Goal: Task Accomplishment & Management: Manage account settings

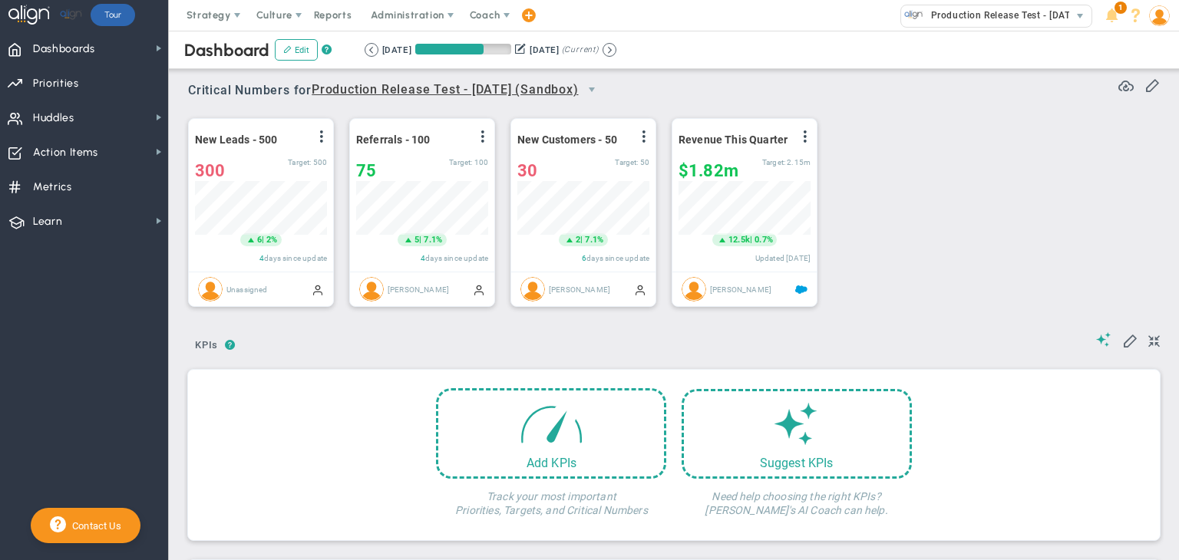
scroll to position [53, 132]
click at [476, 15] on span "Coach" at bounding box center [485, 15] width 31 height 12
click at [482, 45] on span "Schedule Meeting" at bounding box center [513, 46] width 108 height 31
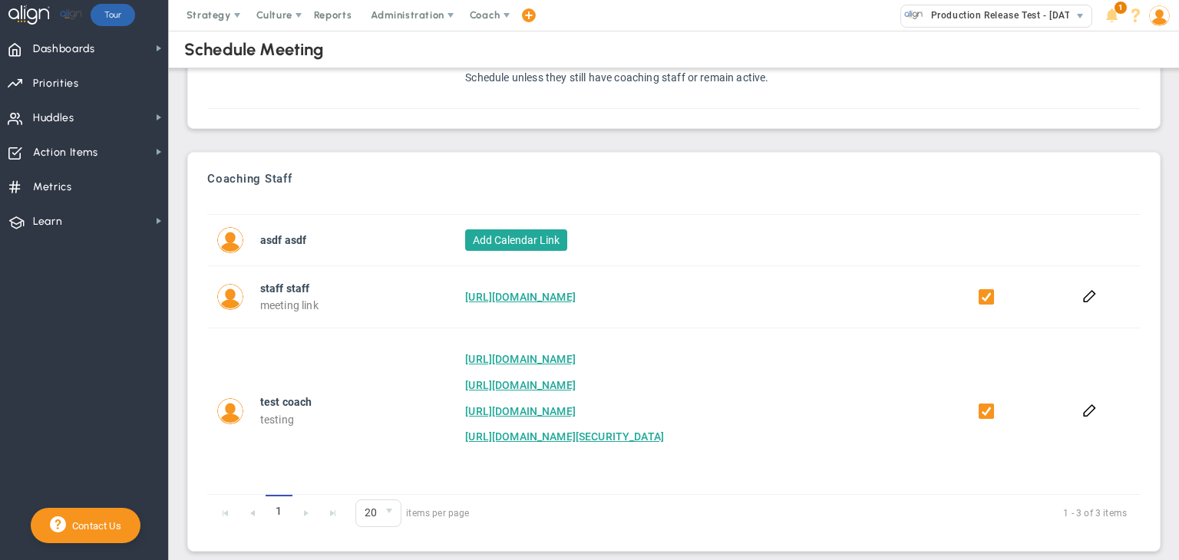
scroll to position [186, 0]
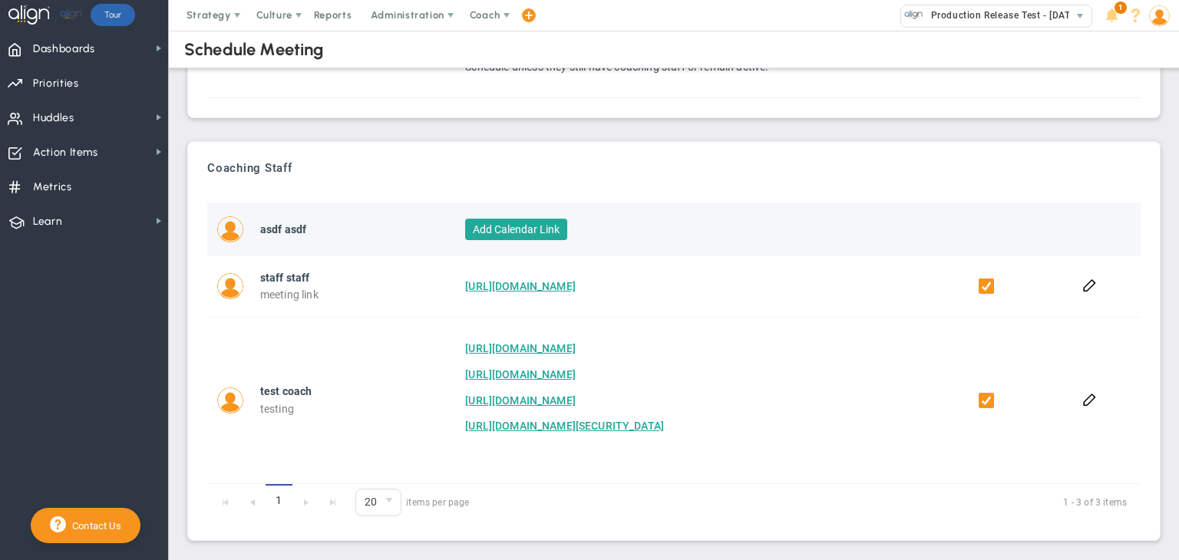
click at [540, 221] on button "Add Calendar Link" at bounding box center [516, 229] width 102 height 21
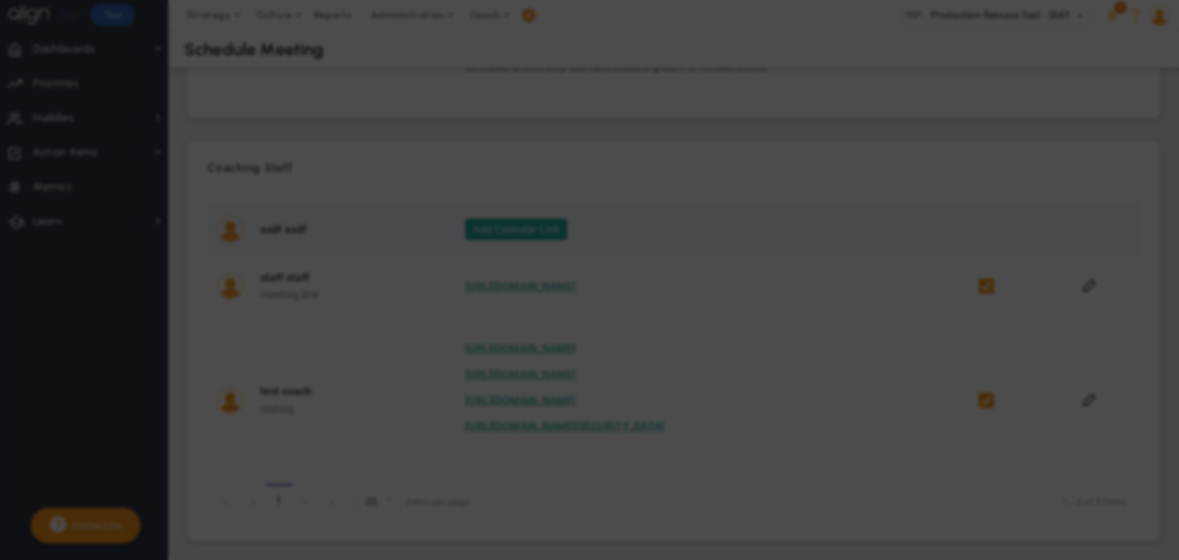
checkbox input "true"
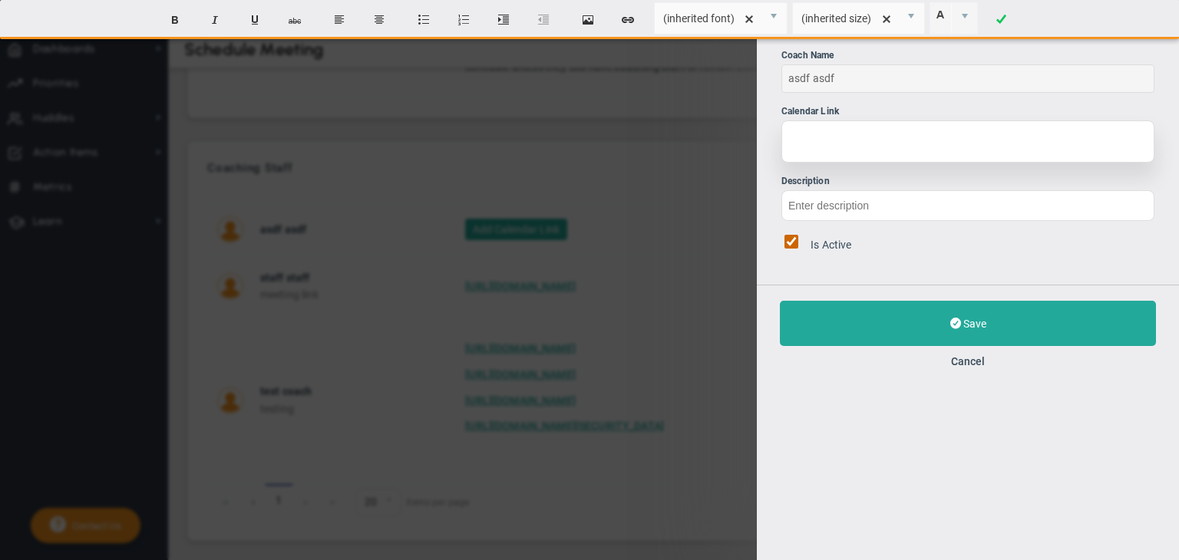
click at [844, 143] on div at bounding box center [967, 141] width 373 height 42
paste div
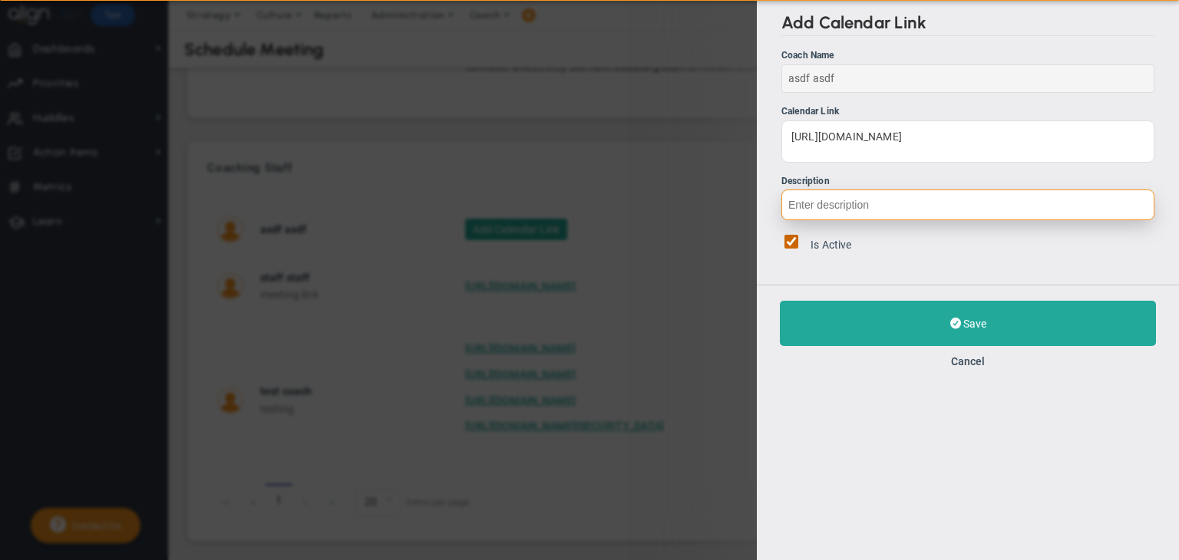
click at [863, 197] on input "Description" at bounding box center [967, 205] width 373 height 31
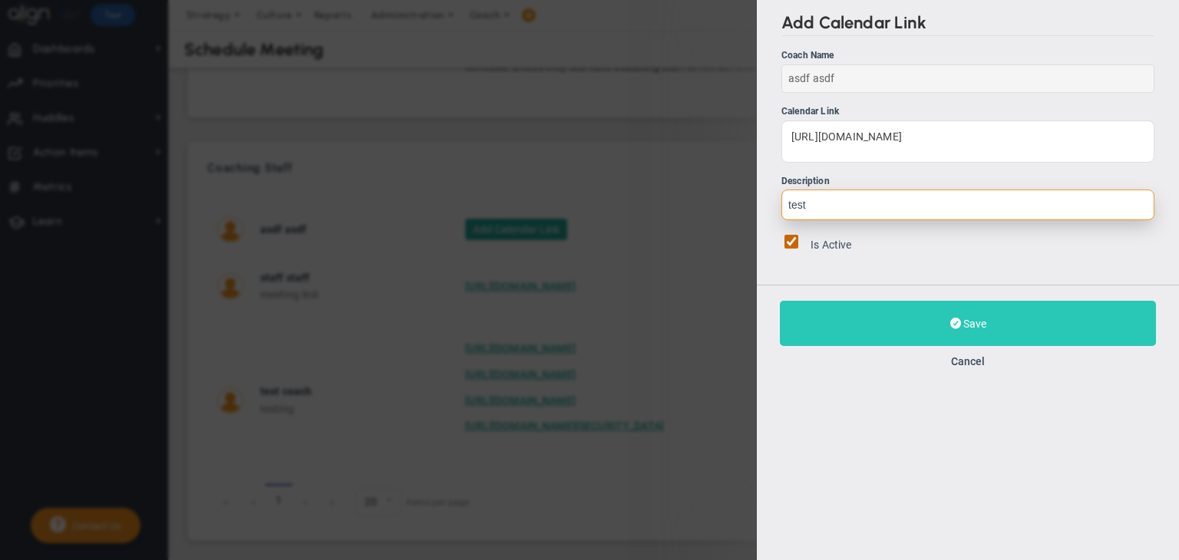
type input "test"
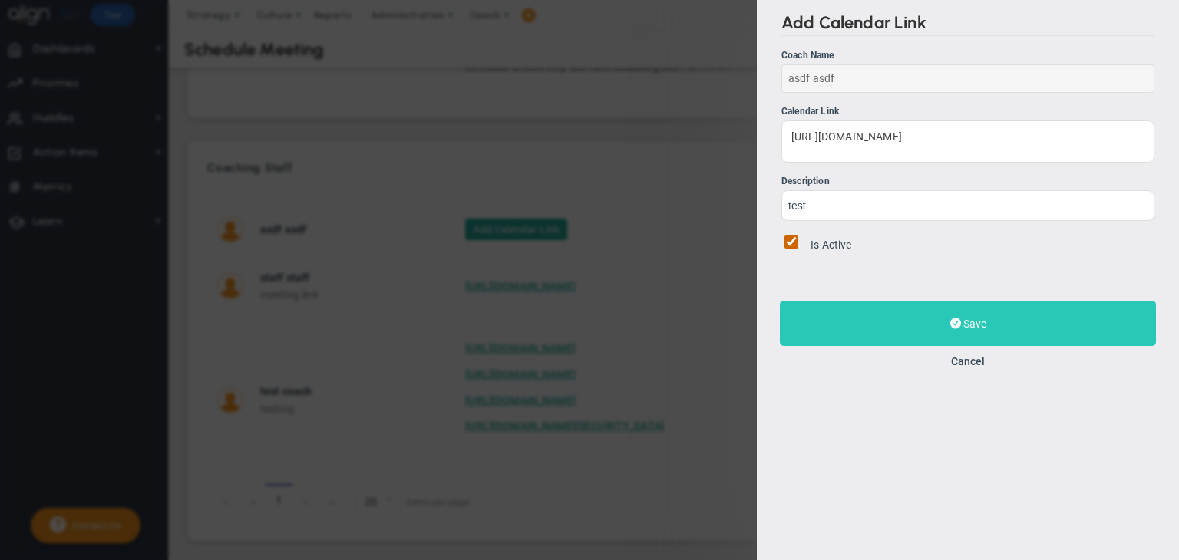
click at [866, 321] on button "Save" at bounding box center [968, 323] width 376 height 45
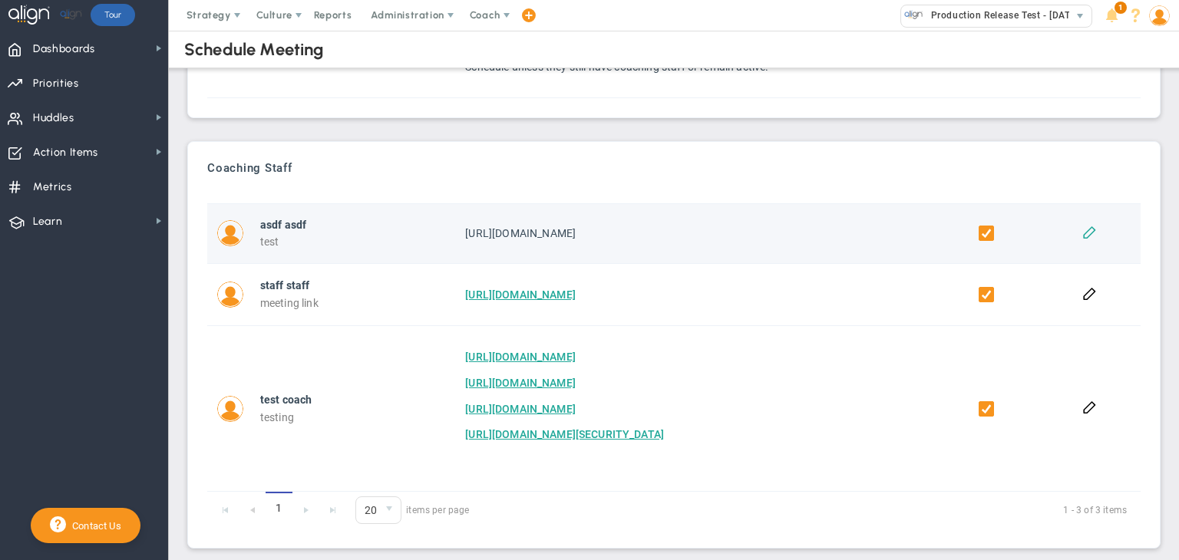
click at [1082, 236] on button at bounding box center [1089, 231] width 15 height 15
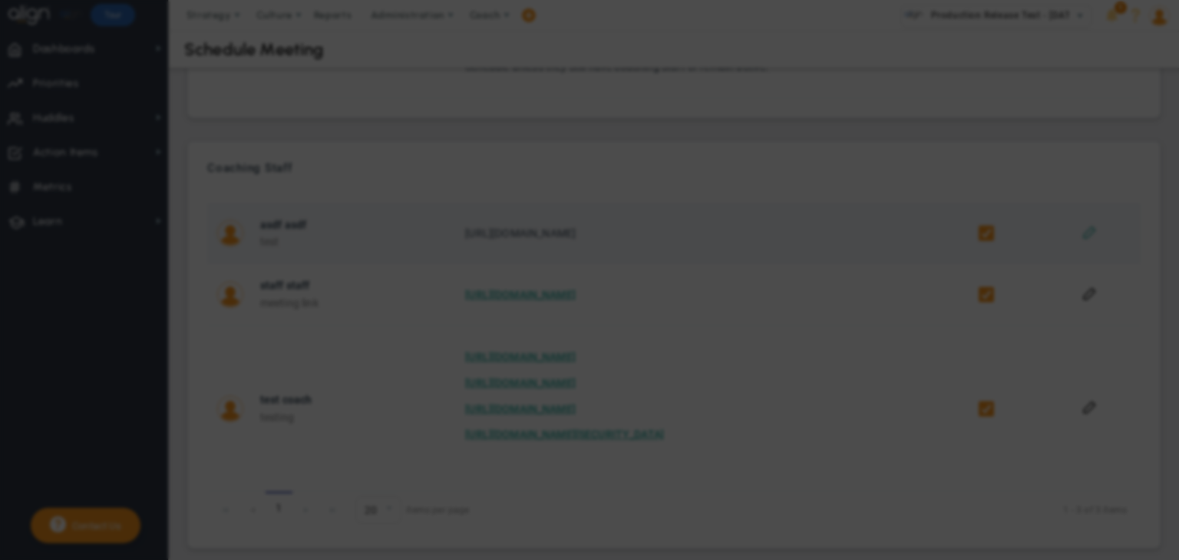
checkbox input "true"
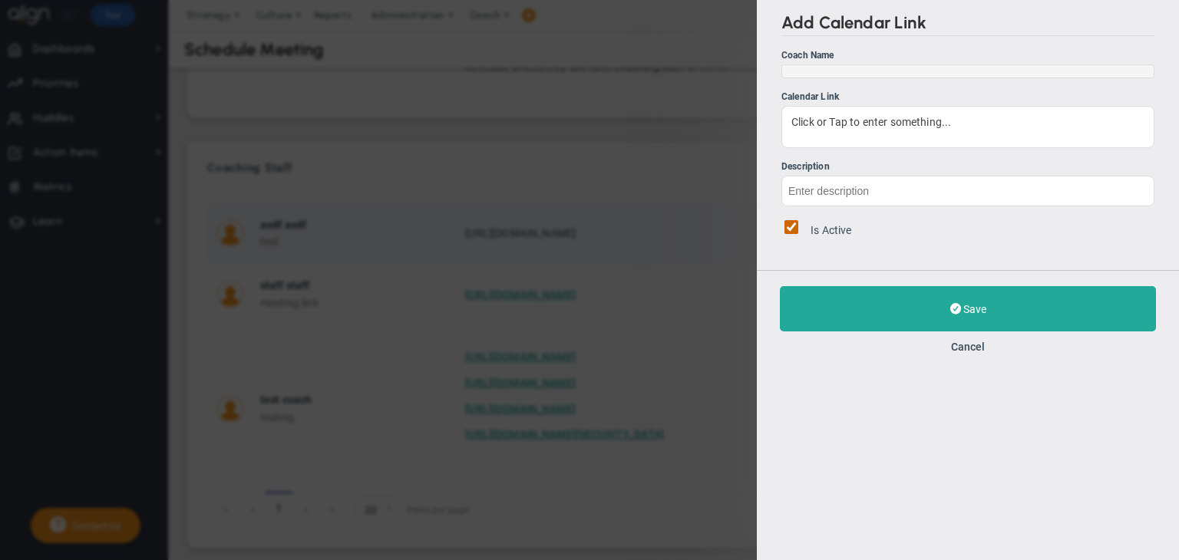
type input "test"
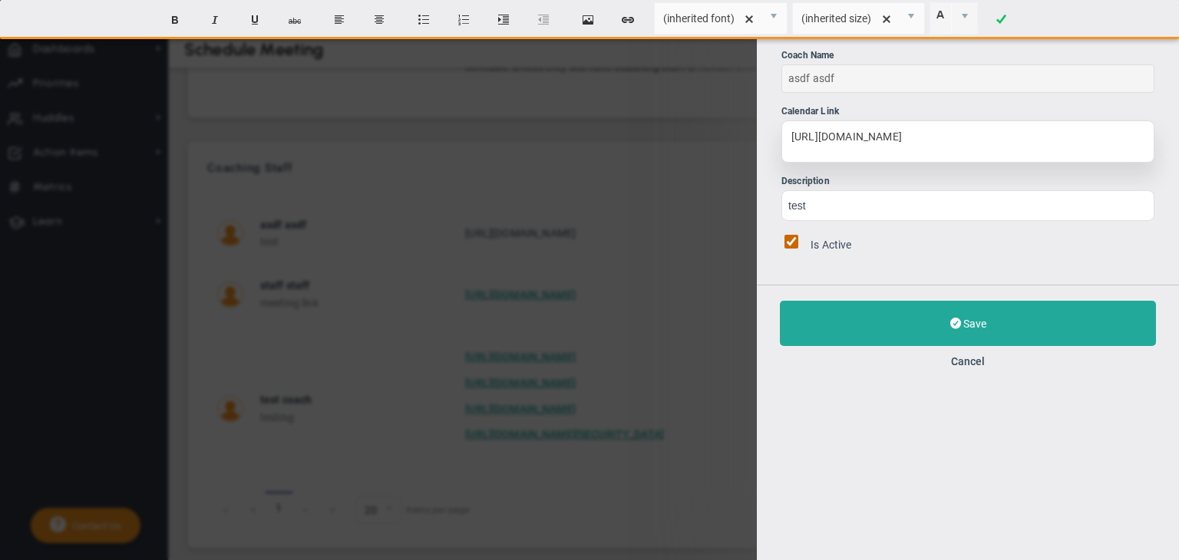
click at [985, 139] on div "https://meet.google.com/syo-pjyt-gfp" at bounding box center [967, 141] width 373 height 42
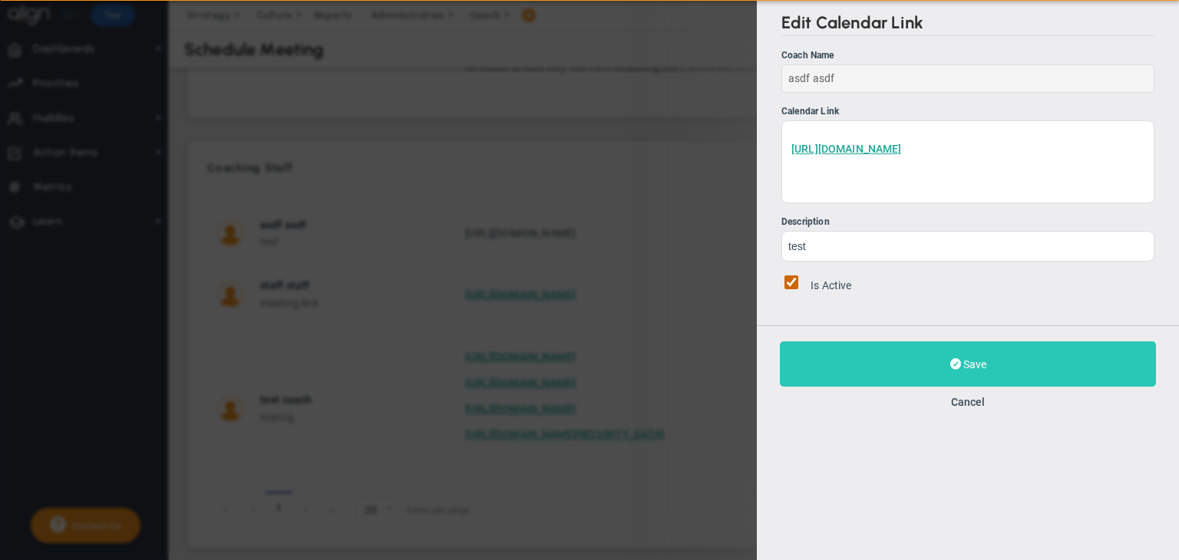
click at [962, 370] on button "Save" at bounding box center [968, 364] width 376 height 45
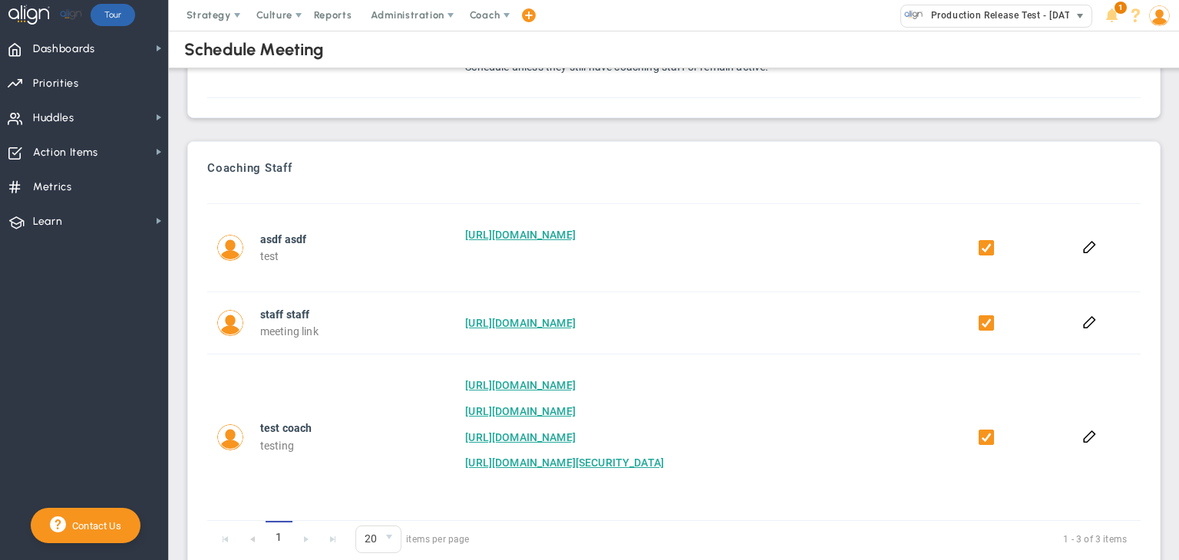
click at [1025, 15] on span "Production Release Test - [DATE] (Sandbox)" at bounding box center [1026, 15] width 206 height 20
click at [1159, 20] on img at bounding box center [1159, 15] width 21 height 21
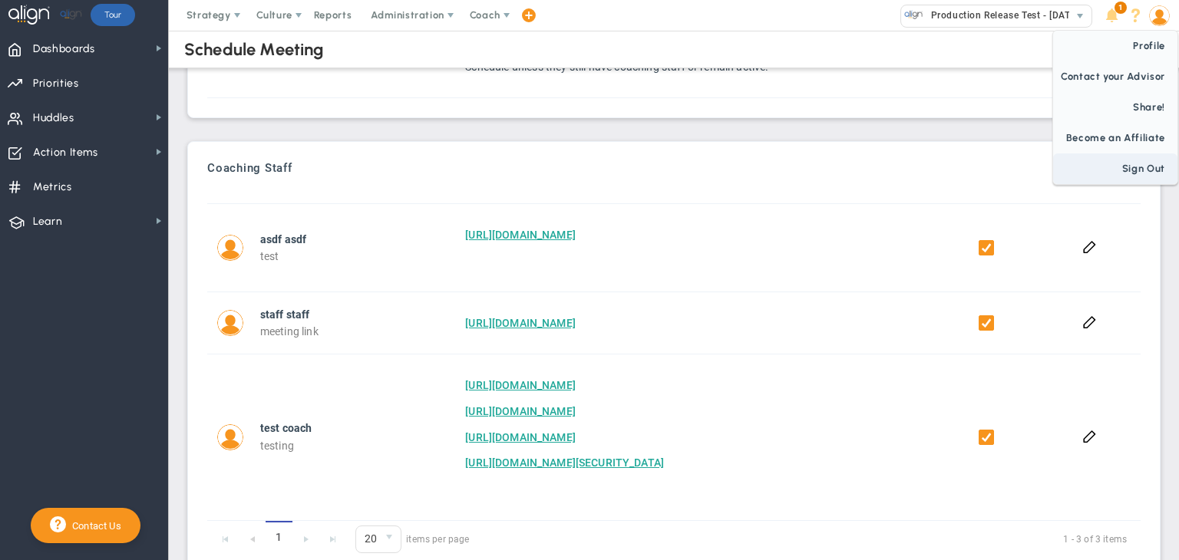
click at [1140, 164] on span "Sign Out" at bounding box center [1115, 169] width 124 height 31
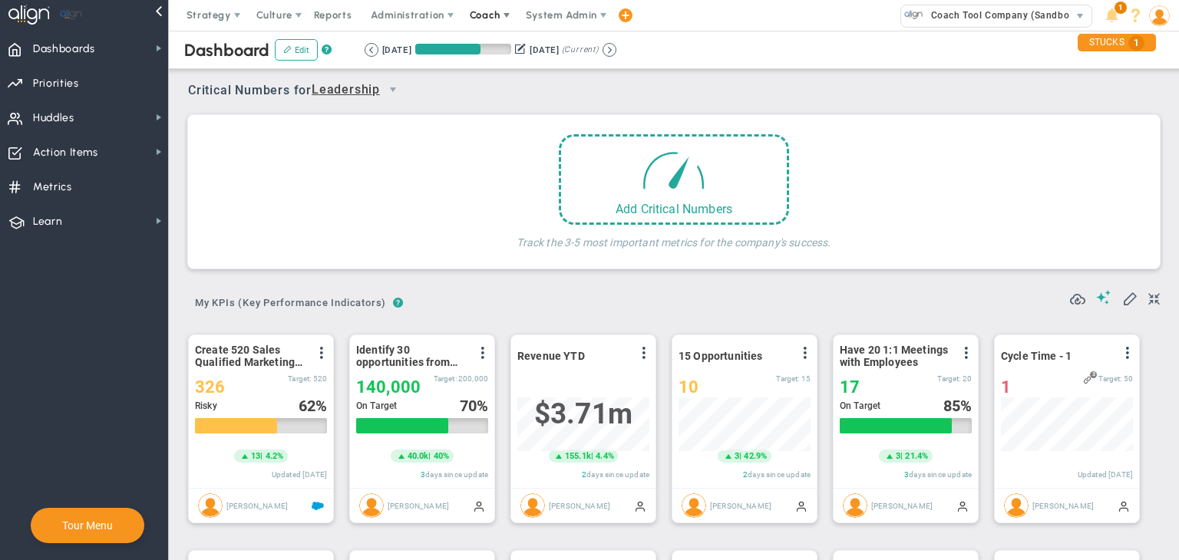
click at [498, 23] on span "Coach" at bounding box center [486, 15] width 56 height 31
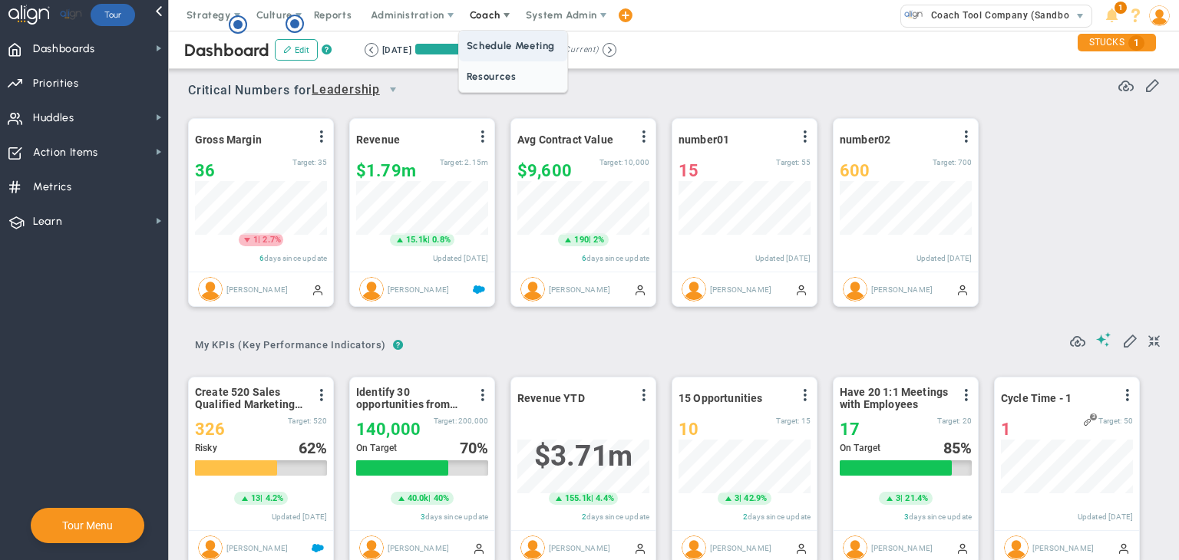
click at [520, 54] on span "Schedule Meeting" at bounding box center [513, 46] width 108 height 31
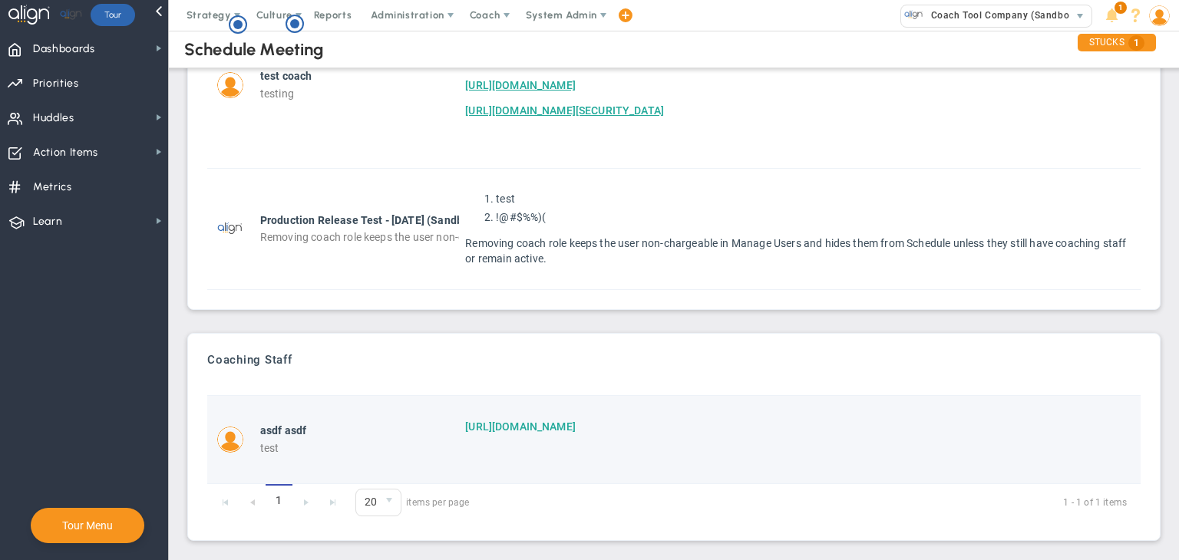
click at [571, 424] on link "[URL][DOMAIN_NAME]" at bounding box center [520, 427] width 111 height 12
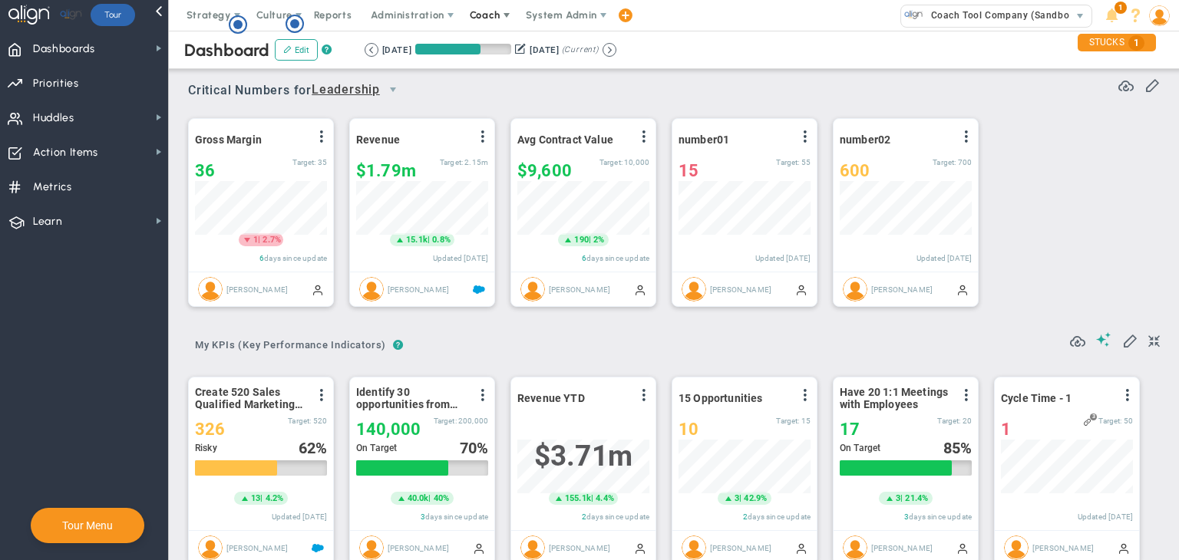
click at [488, 12] on span "Coach" at bounding box center [485, 15] width 31 height 12
click at [493, 71] on span "Resources" at bounding box center [513, 76] width 108 height 31
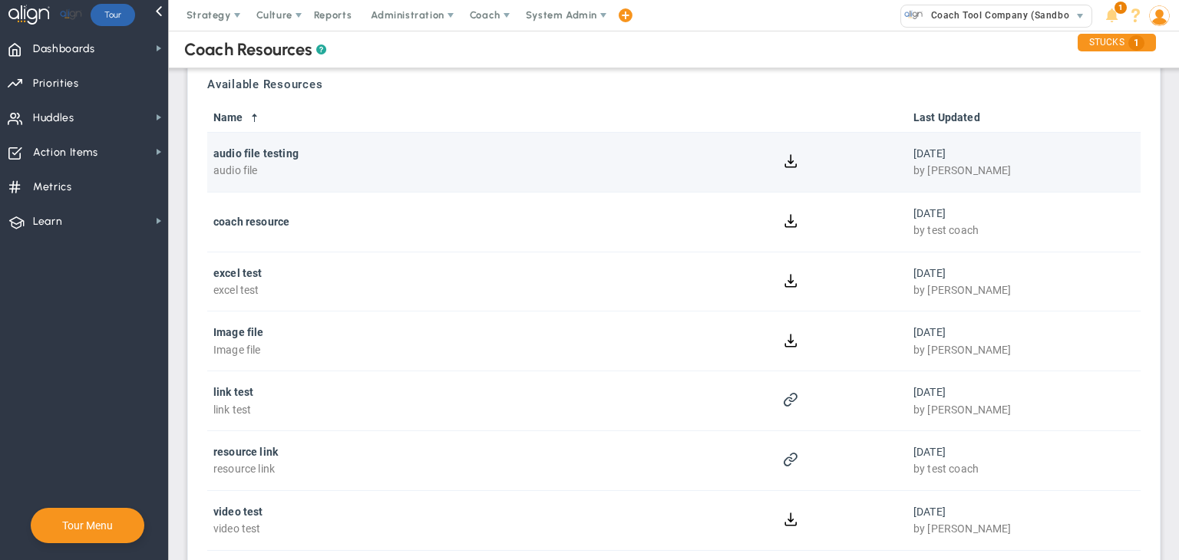
scroll to position [32, 0]
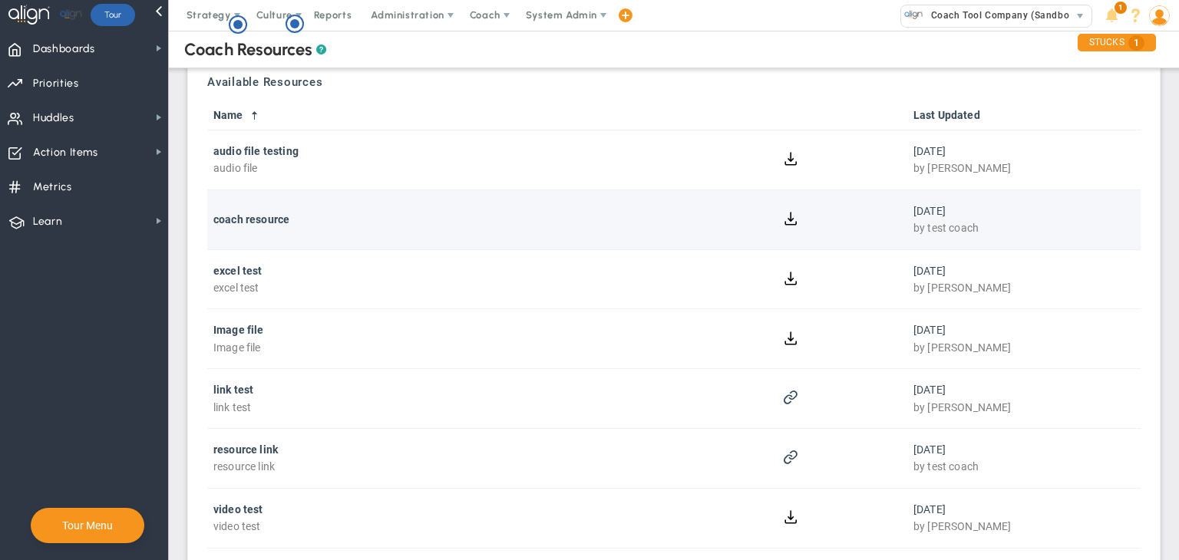
click at [791, 225] on div at bounding box center [790, 219] width 221 height 18
click at [784, 219] on button at bounding box center [791, 217] width 15 height 15
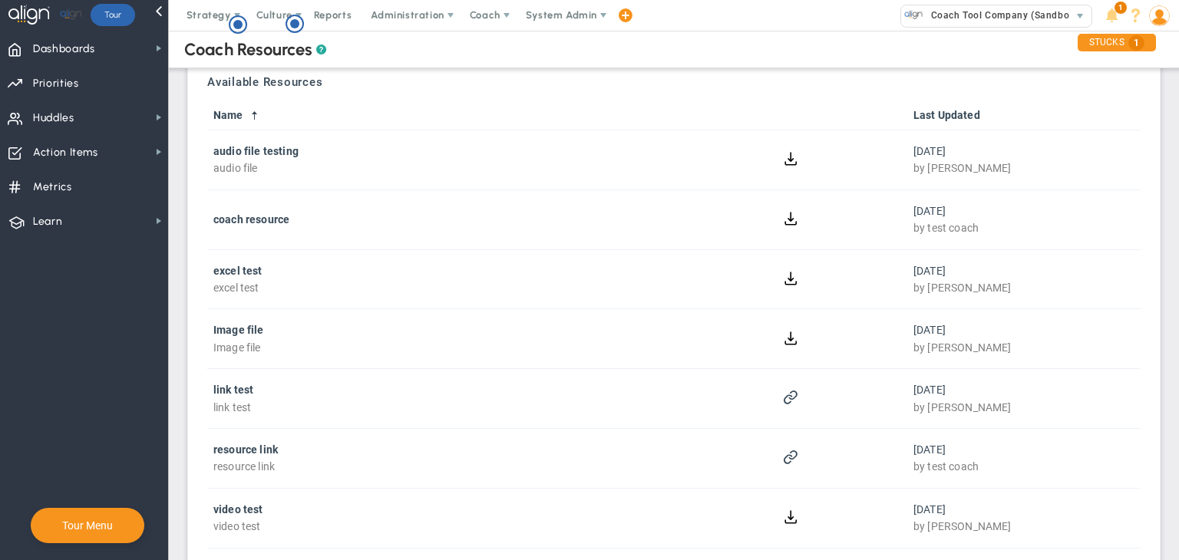
scroll to position [0, 0]
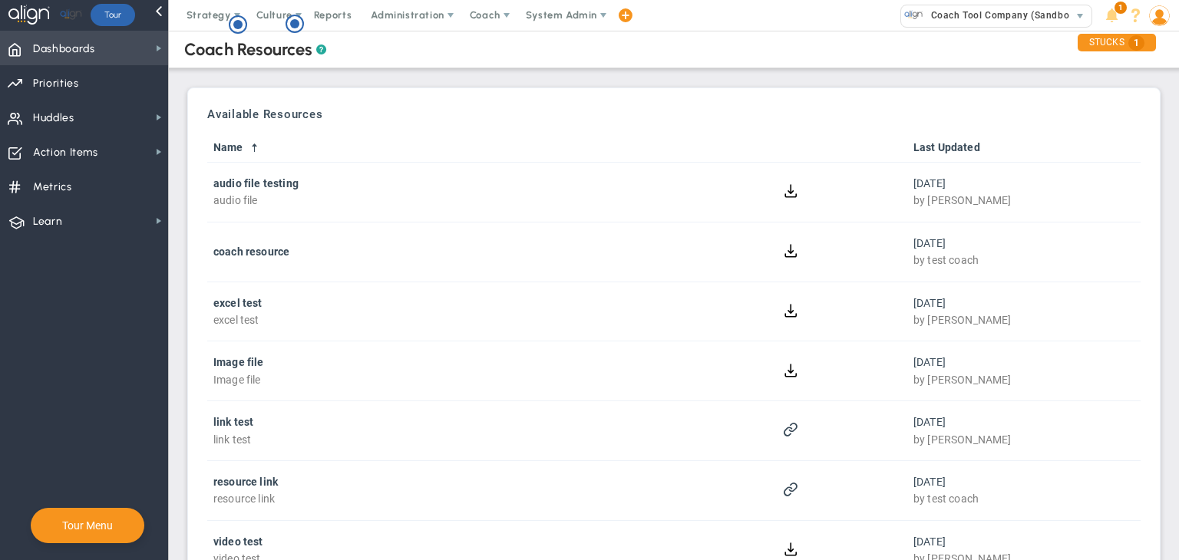
click at [92, 41] on span "Dashboards" at bounding box center [64, 49] width 62 height 32
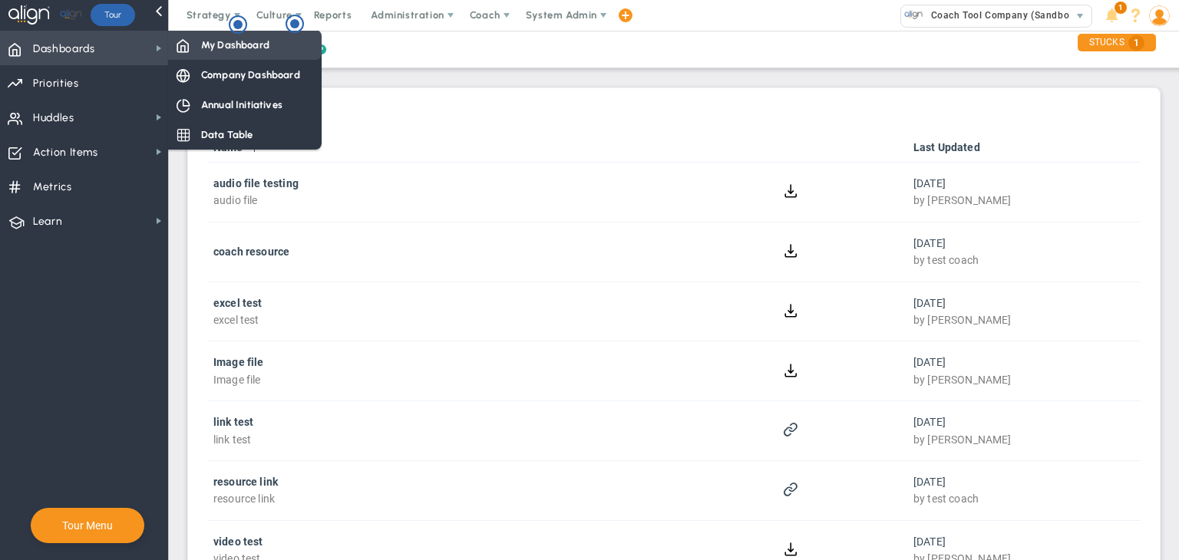
click at [208, 36] on div "My Dashboard" at bounding box center [245, 45] width 154 height 30
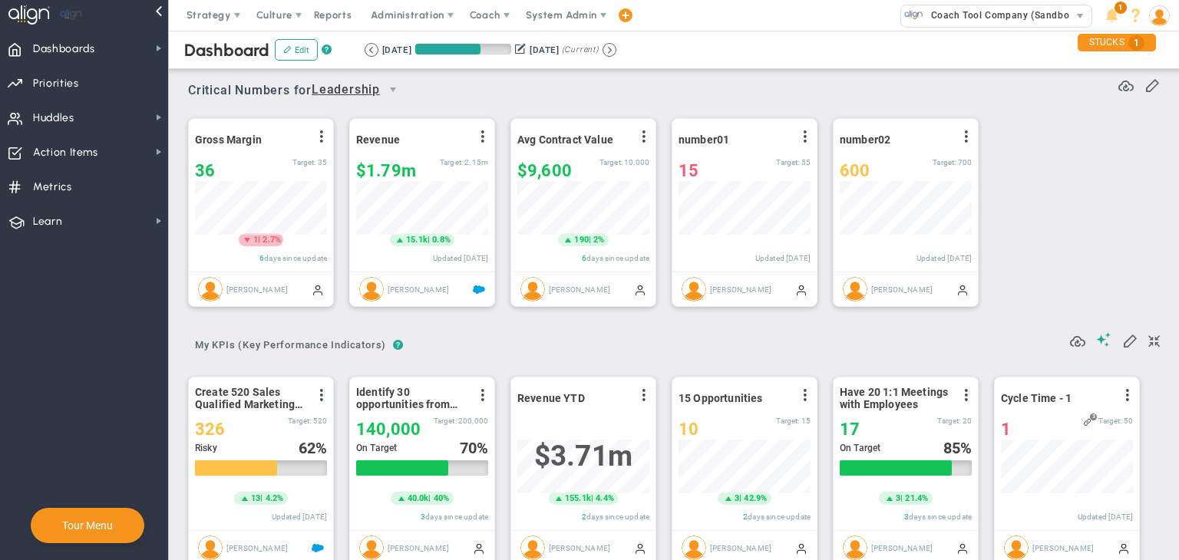
scroll to position [53, 132]
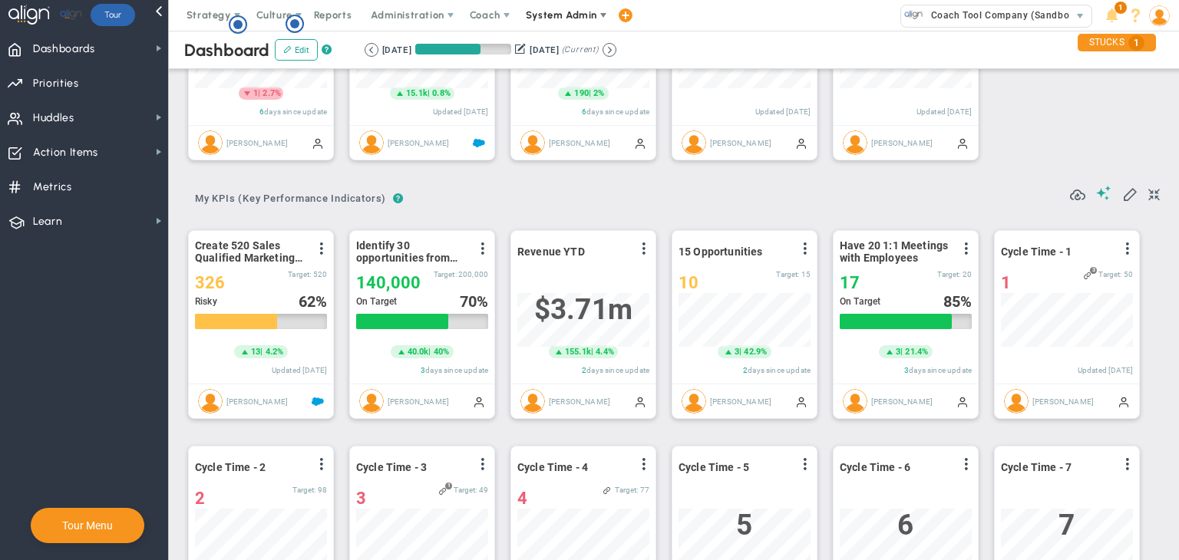
click at [581, 16] on span "System Admin" at bounding box center [561, 15] width 71 height 12
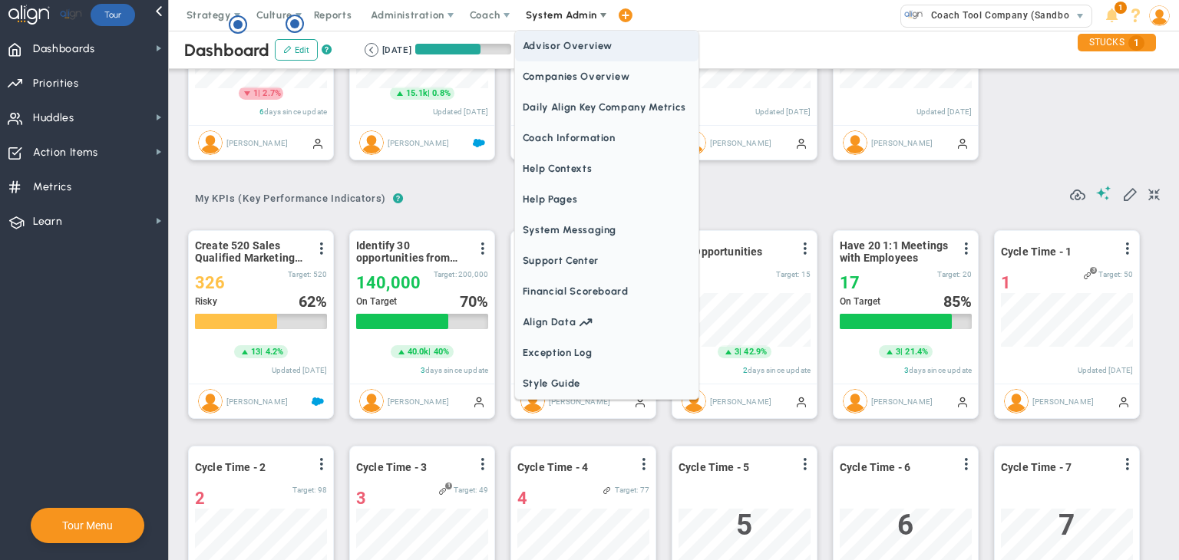
click at [577, 42] on span "Advisor Overview" at bounding box center [606, 46] width 183 height 31
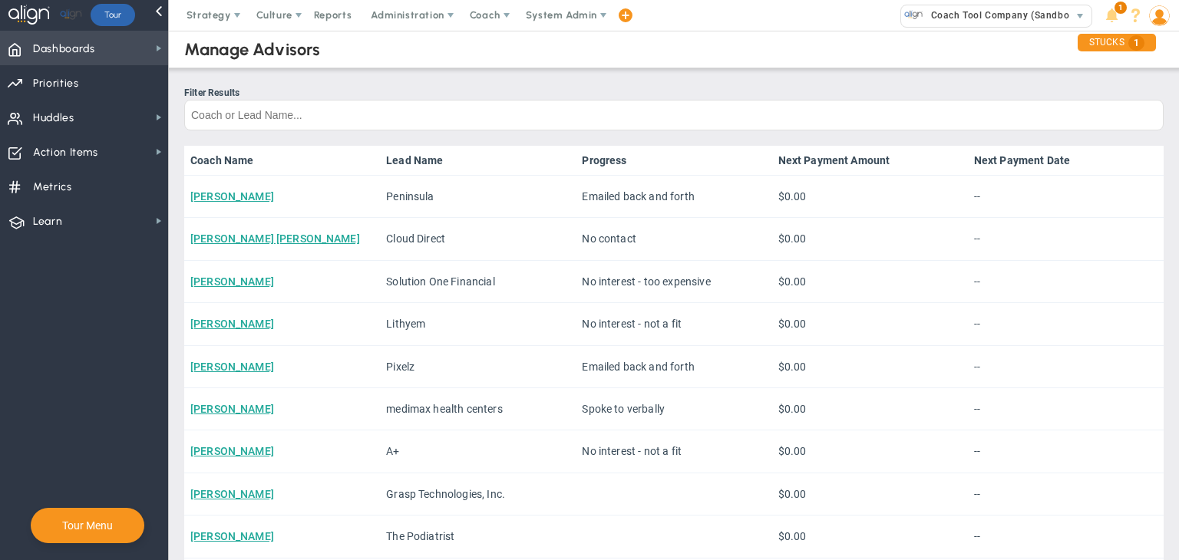
click at [126, 40] on span "Dashboards Dashboards" at bounding box center [84, 48] width 168 height 35
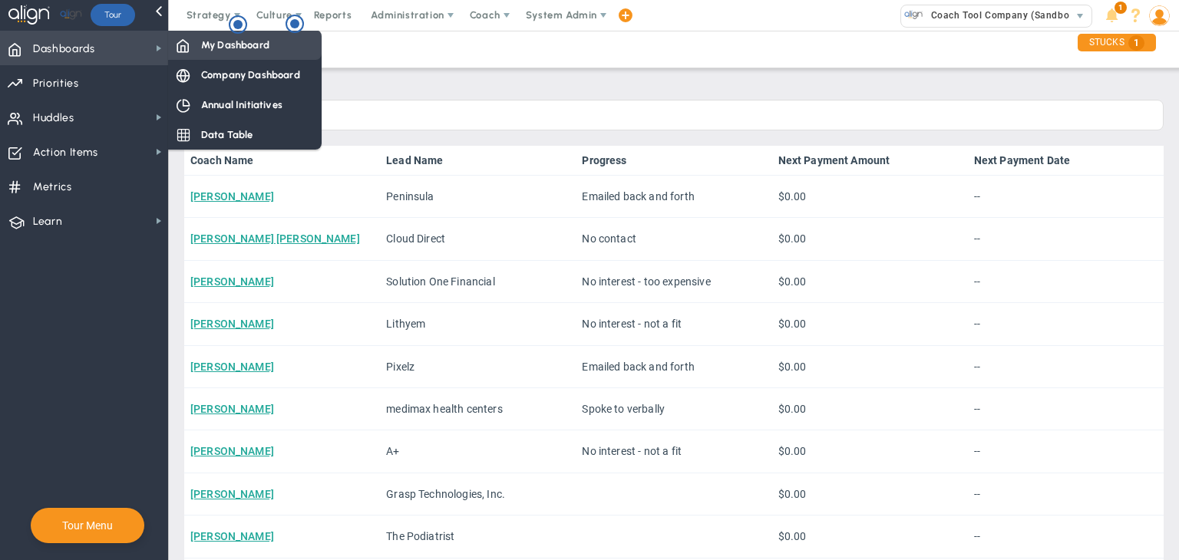
click at [213, 41] on span "My Dashboard" at bounding box center [235, 45] width 68 height 15
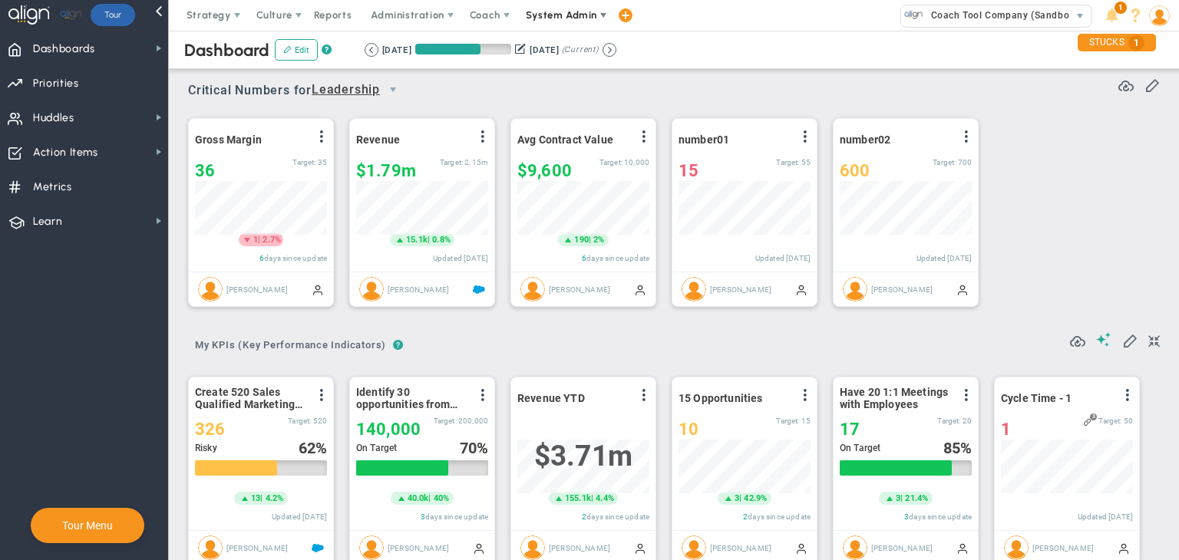
click at [571, 19] on span "System Admin" at bounding box center [561, 15] width 71 height 12
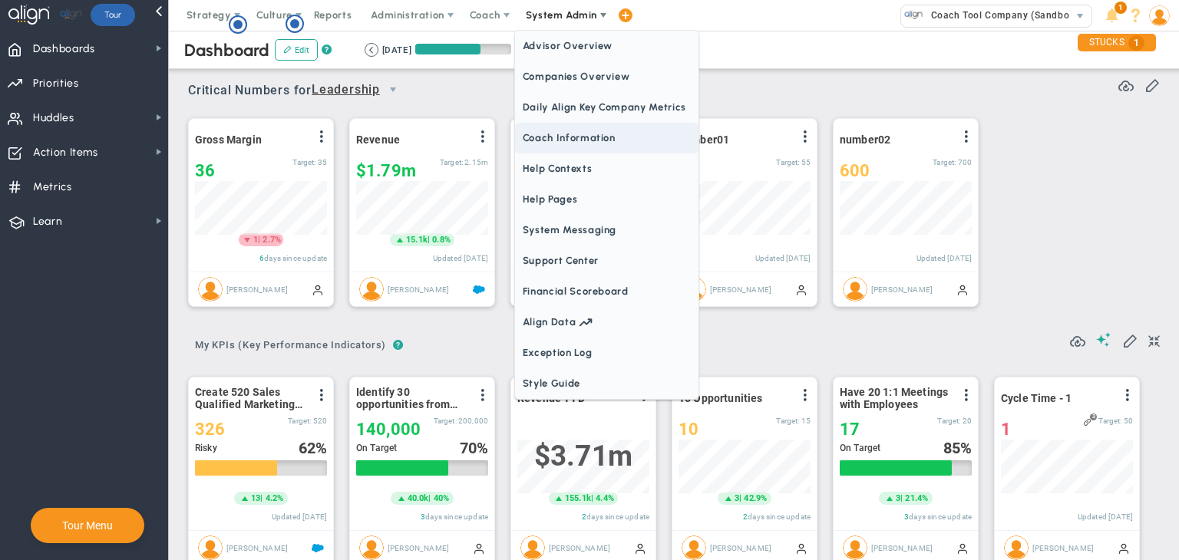
click at [581, 125] on span "Coach Information" at bounding box center [606, 138] width 183 height 31
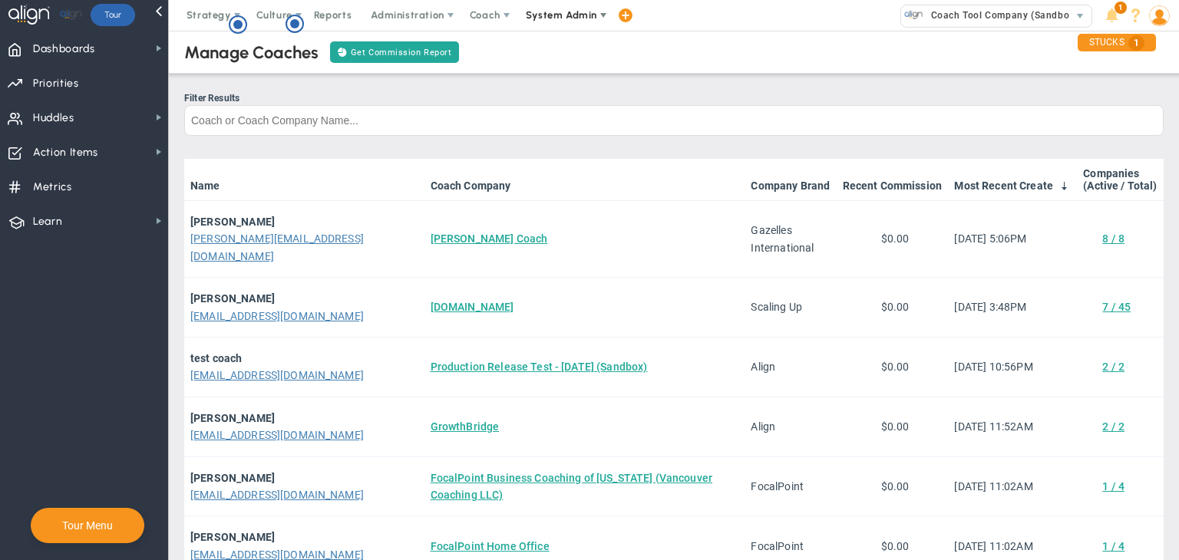
click at [566, 12] on span "System Admin" at bounding box center [561, 15] width 71 height 12
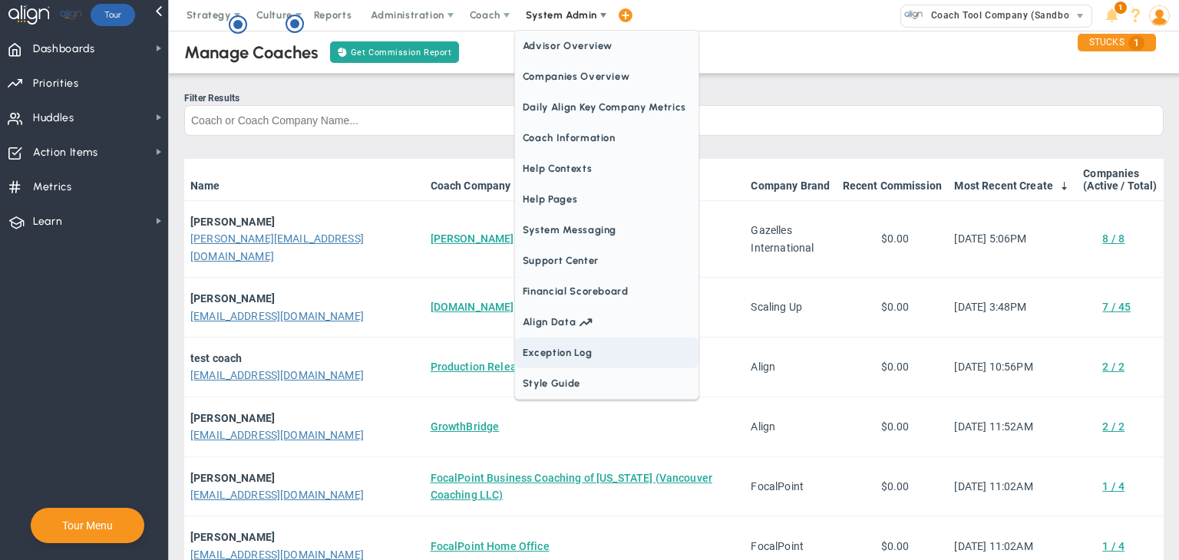
click at [571, 355] on span "Exception Log" at bounding box center [606, 353] width 183 height 31
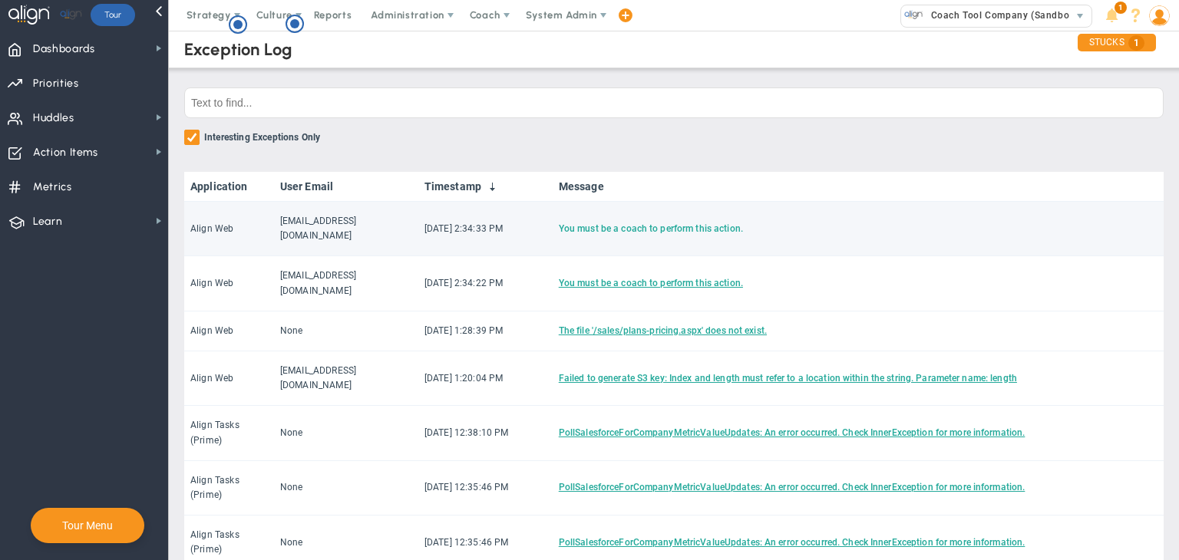
click at [657, 225] on link "You must be a coach to perform this action." at bounding box center [651, 228] width 184 height 11
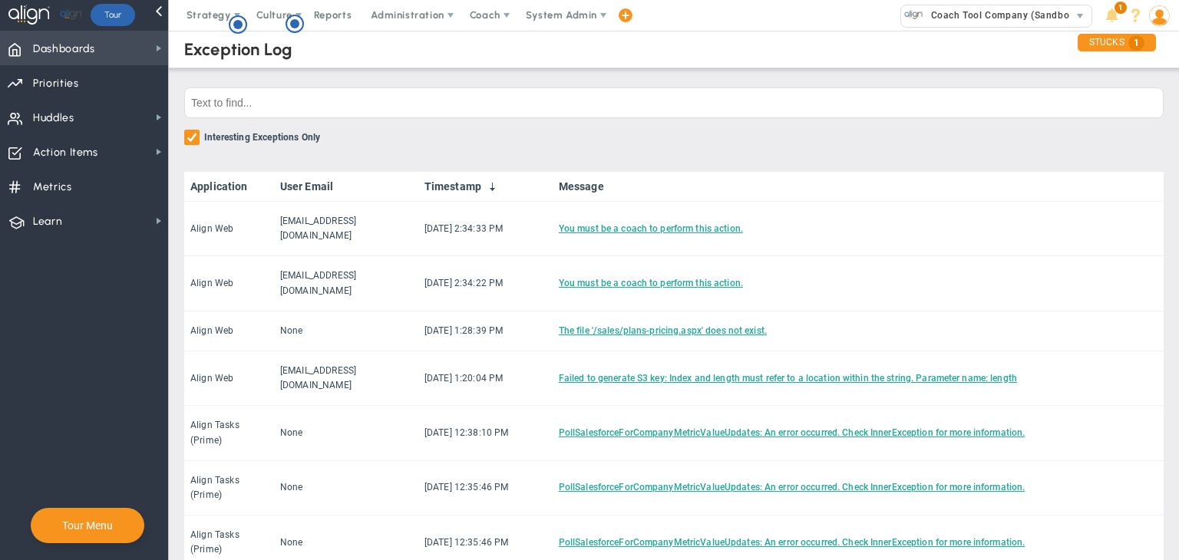
click at [118, 32] on span "Dashboards Dashboards" at bounding box center [84, 48] width 168 height 35
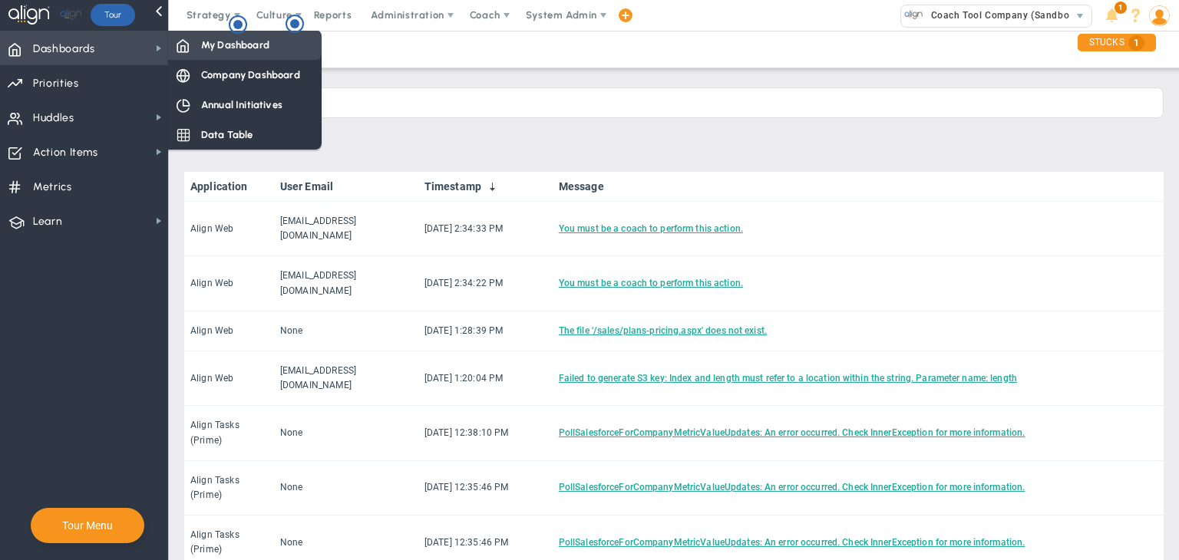
click at [210, 38] on span "My Dashboard" at bounding box center [235, 45] width 68 height 15
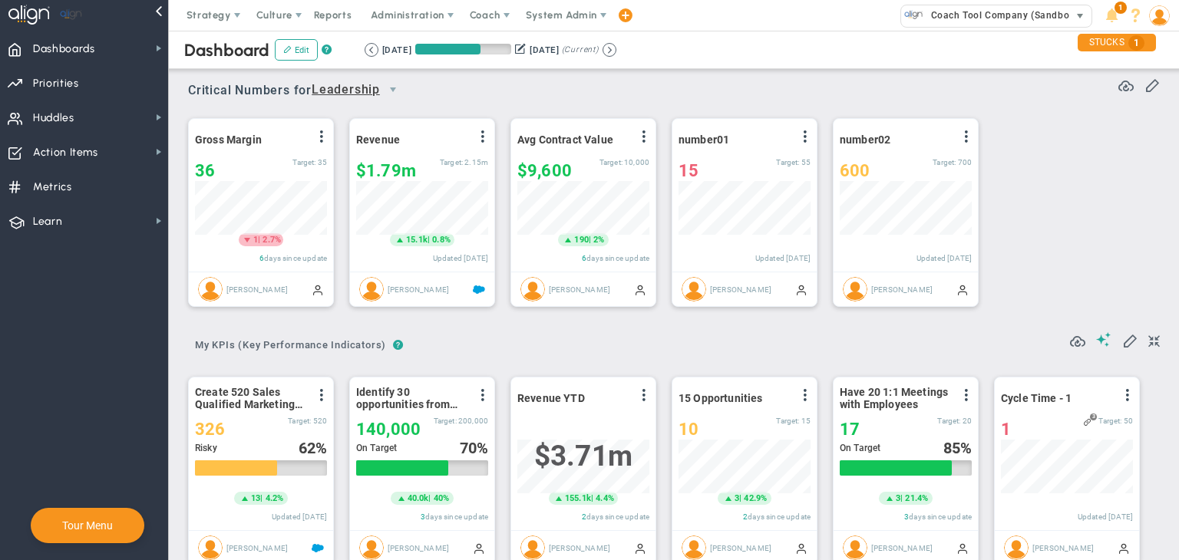
click at [999, 17] on span "Coach Tool Company (Sandbox)" at bounding box center [1000, 15] width 154 height 20
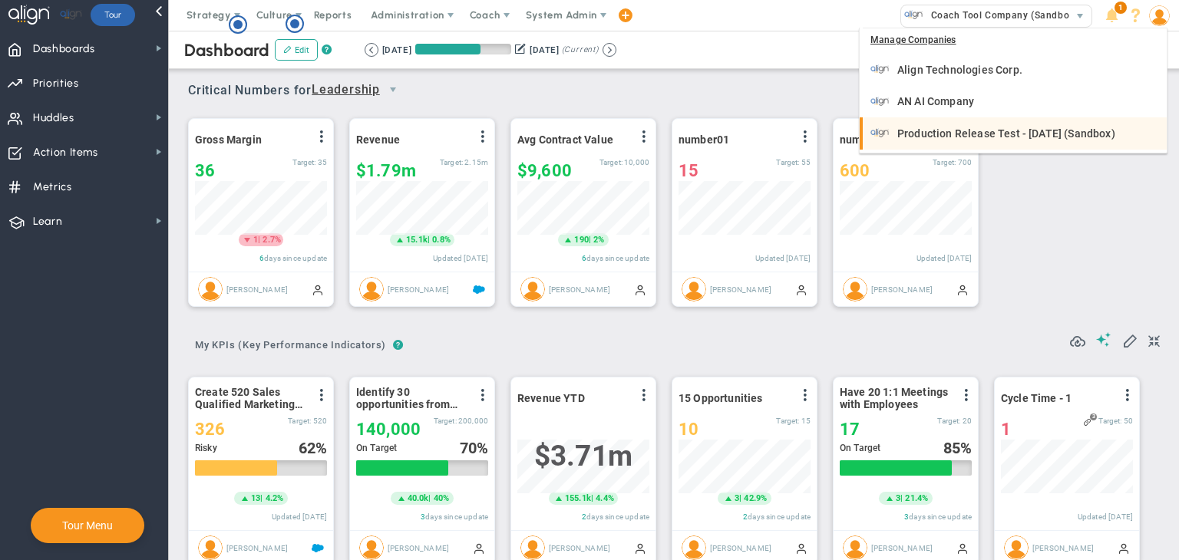
click at [968, 128] on span "Production Release Test - [DATE] (Sandbox)" at bounding box center [1006, 133] width 218 height 11
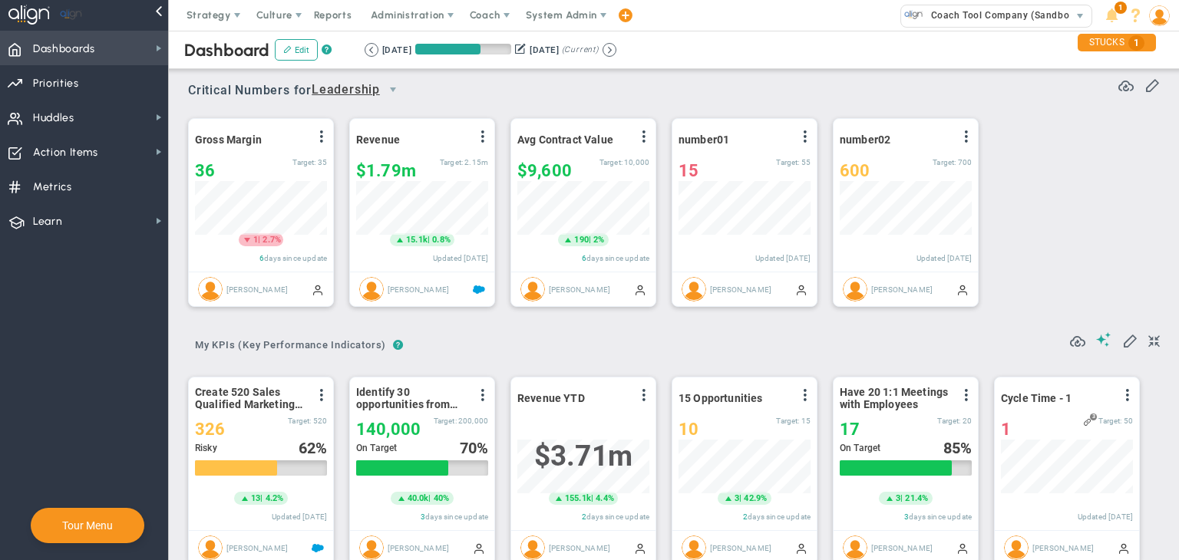
click at [137, 63] on span "Dashboards Dashboards" at bounding box center [84, 48] width 168 height 35
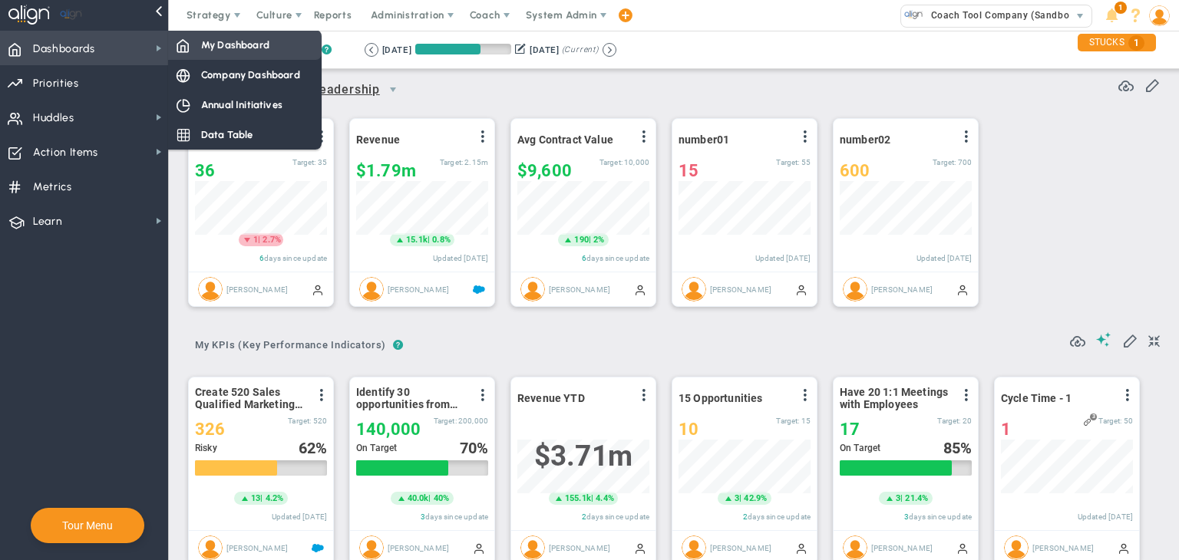
click at [256, 48] on span "My Dashboard" at bounding box center [235, 45] width 68 height 15
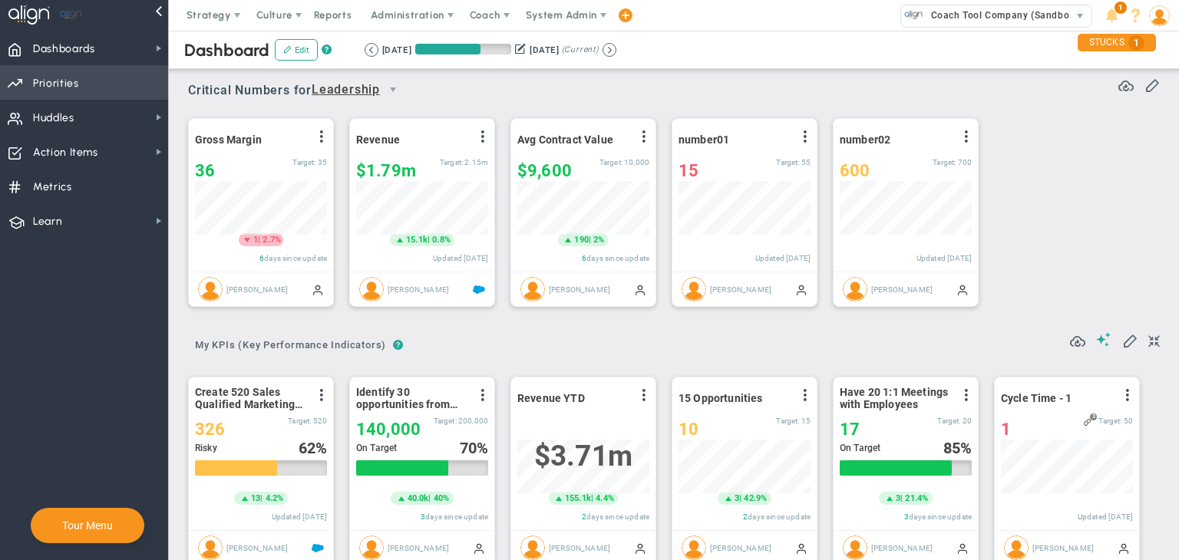
click at [103, 90] on span "Priorities OKR Tree Priorities OKRs" at bounding box center [84, 82] width 168 height 35
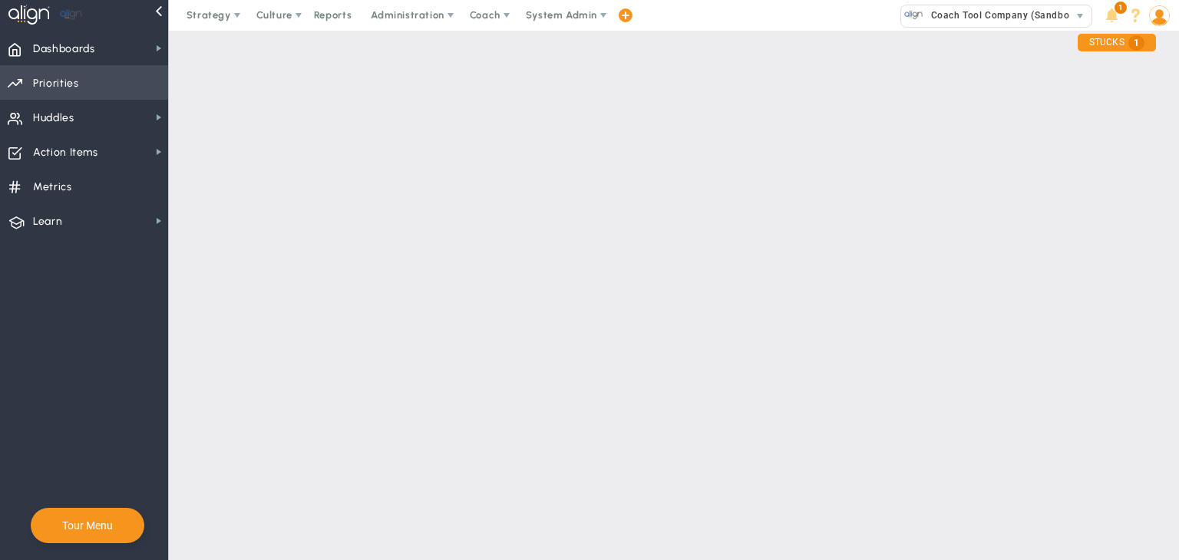
checkbox input "false"
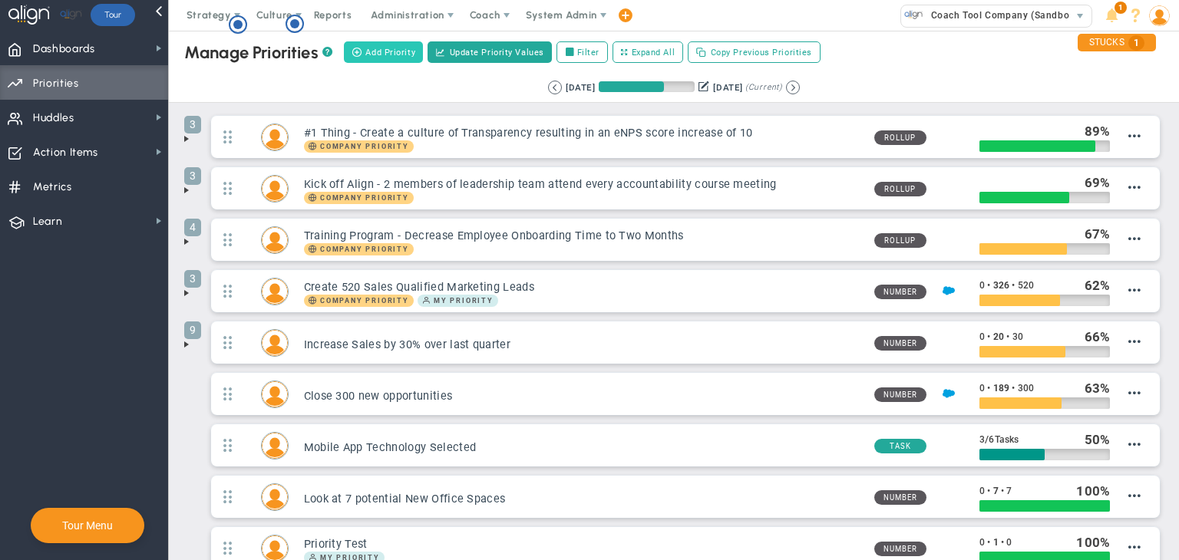
click at [390, 46] on span "Add Priority" at bounding box center [390, 52] width 50 height 13
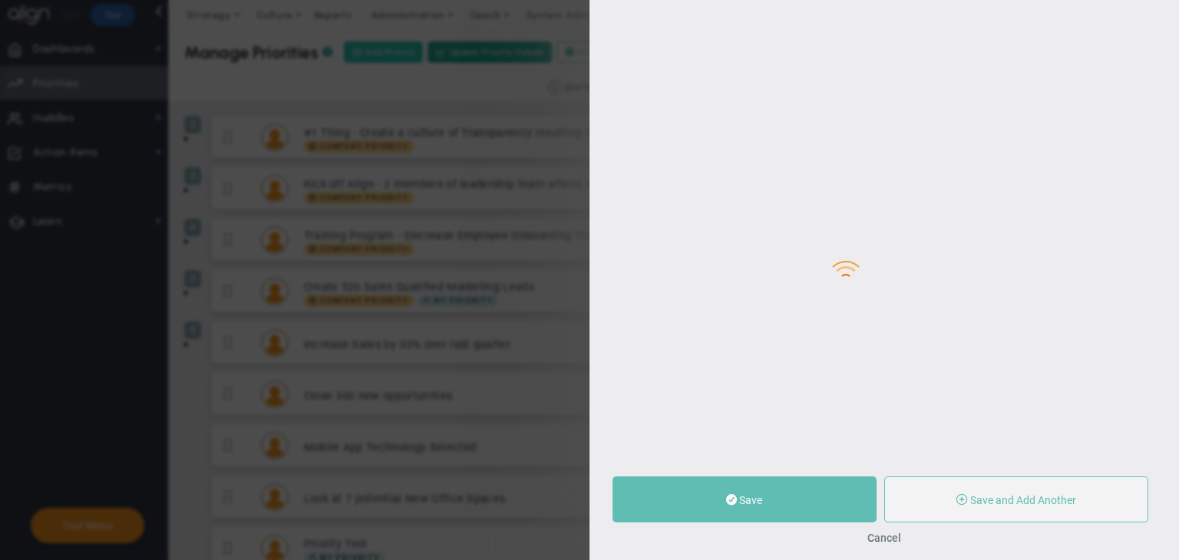
type input "0"
radio input "true"
type input "[PERSON_NAME]"
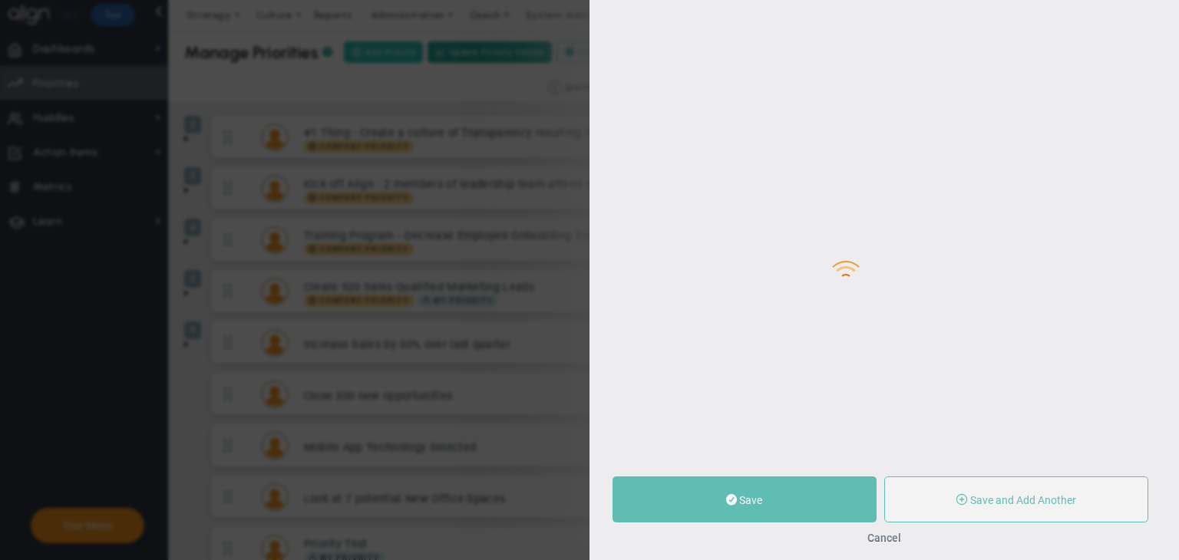
type input "0"
radio input "true"
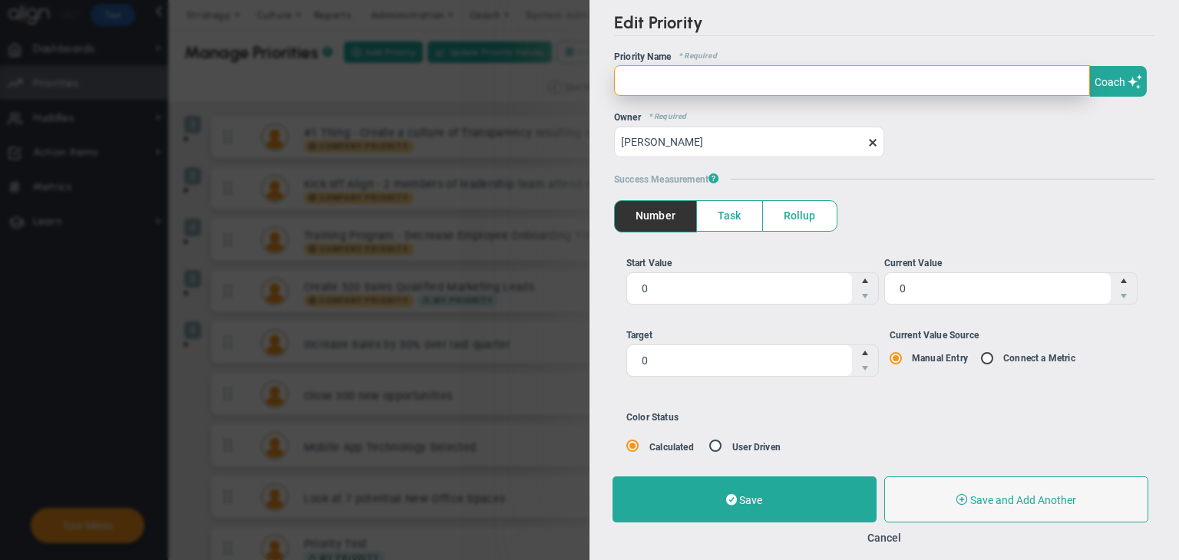
click at [709, 71] on input "text" at bounding box center [852, 80] width 476 height 31
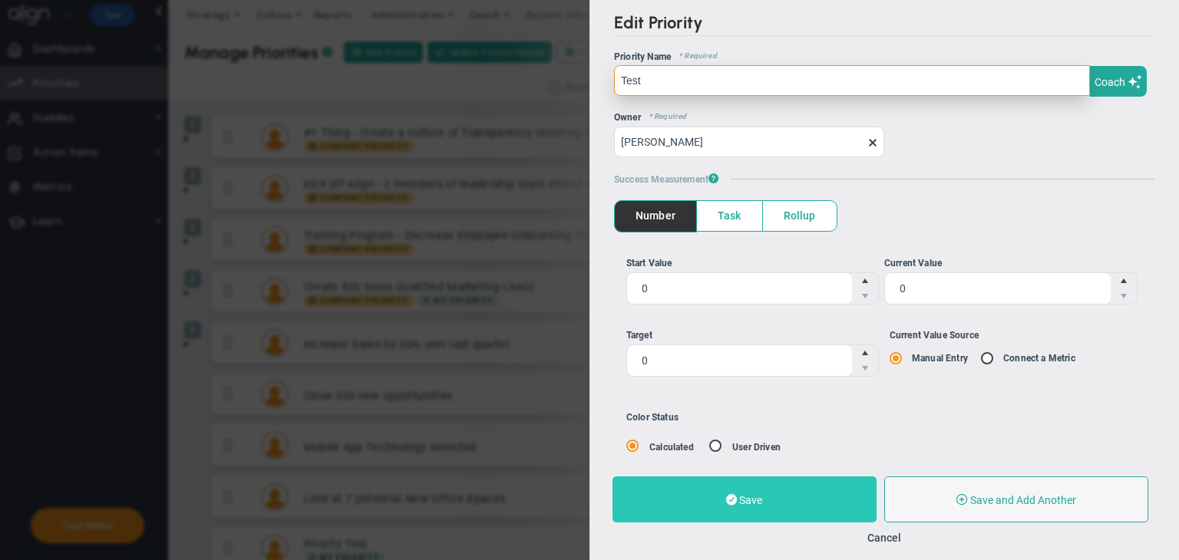
type input "Test"
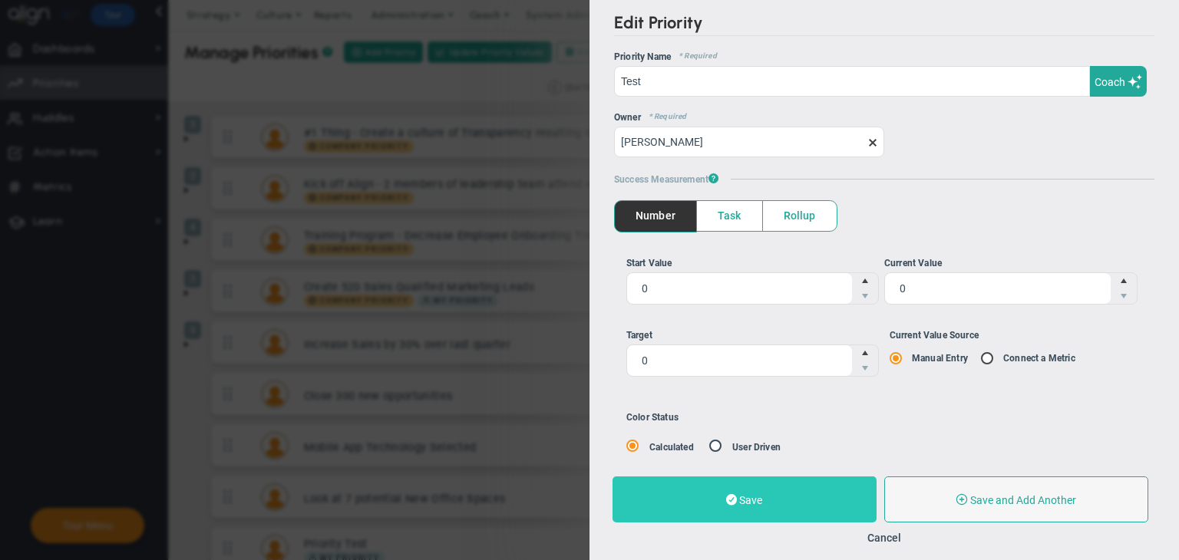
click at [860, 494] on button "Save" at bounding box center [744, 500] width 264 height 46
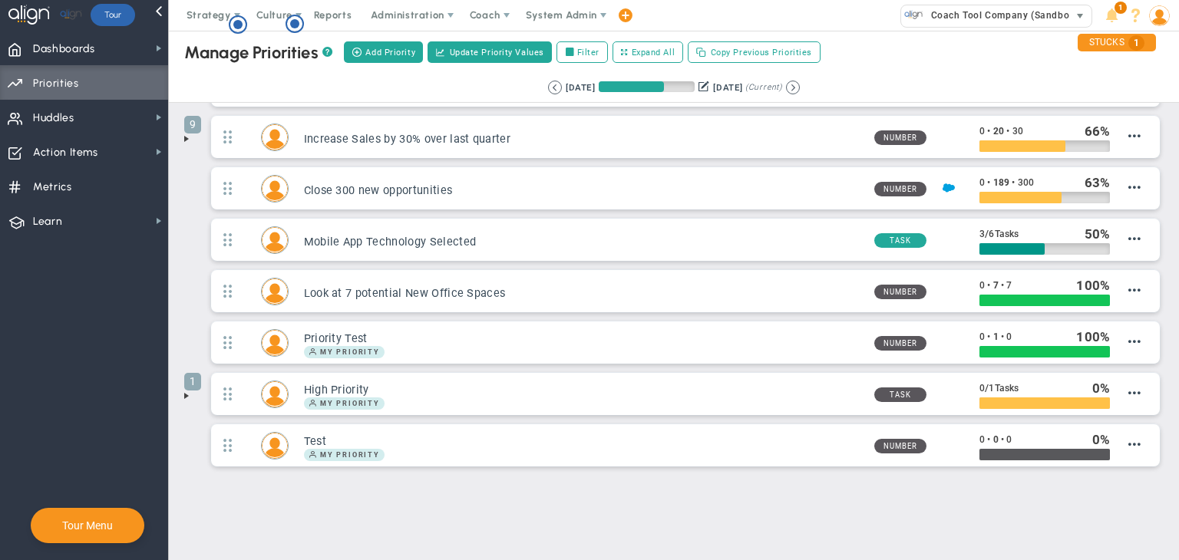
drag, startPoint x: 1004, startPoint y: 35, endPoint x: 1022, endPoint y: 21, distance: 22.4
click at [1022, 21] on div "Welcome to Align! You are currently logged into a sandbox company. Your sandbox…" at bounding box center [589, 280] width 1179 height 560
click at [1022, 21] on span "Coach Tool Company (Sandbox)" at bounding box center [1000, 15] width 154 height 20
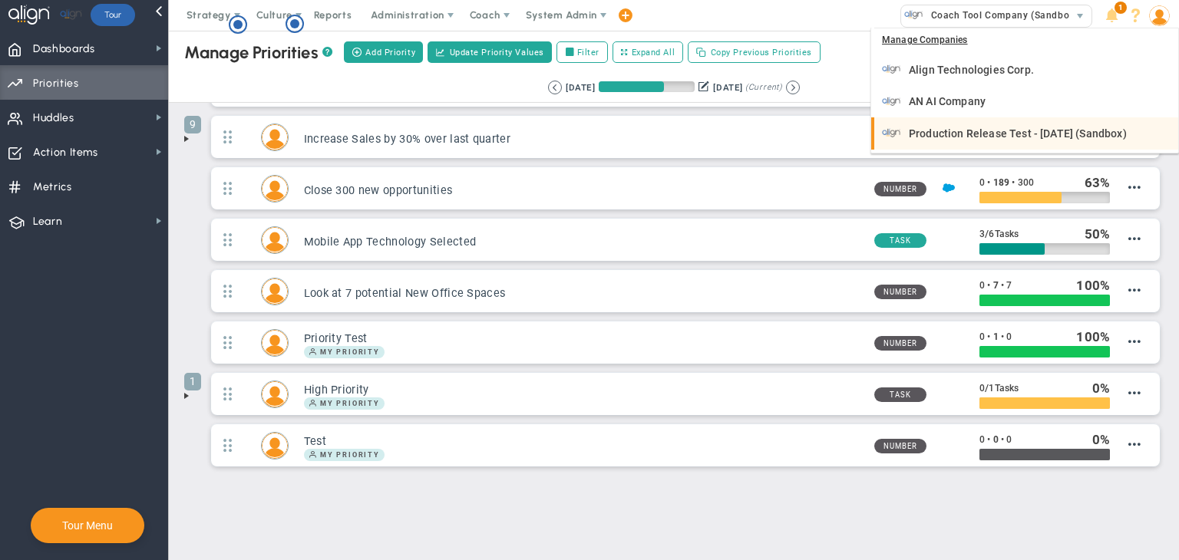
click at [992, 128] on span "Production Release Test - [DATE] (Sandbox)" at bounding box center [1018, 133] width 218 height 11
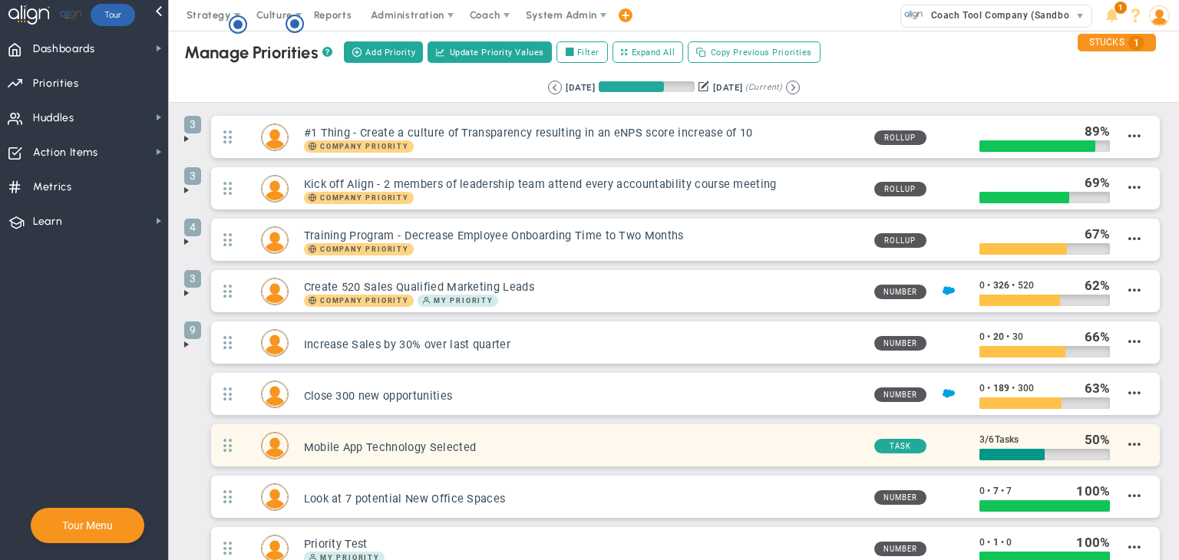
scroll to position [206, 0]
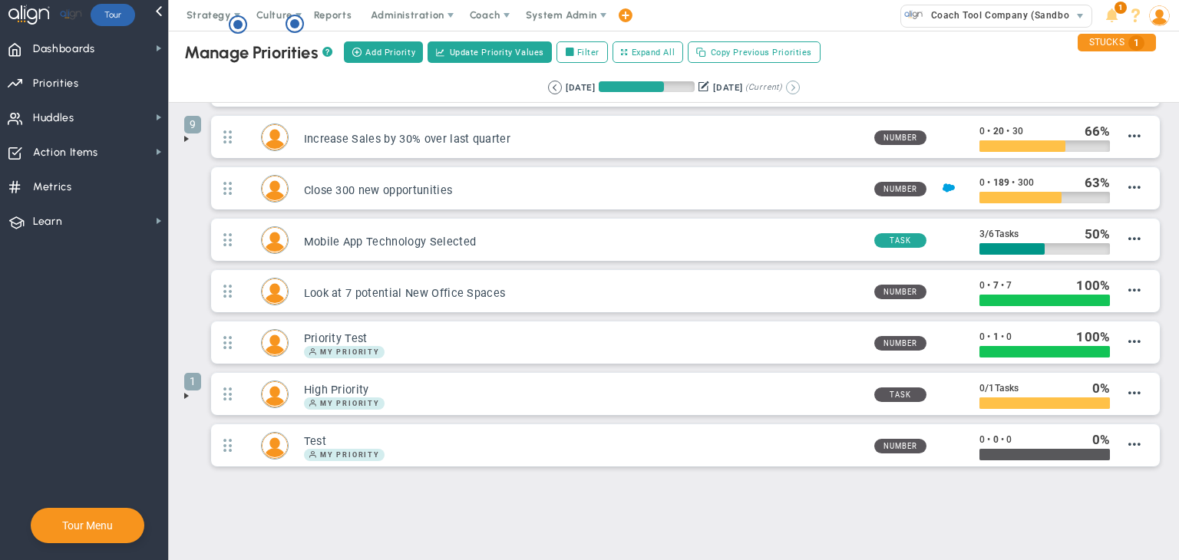
click at [799, 84] on button at bounding box center [793, 88] width 14 height 14
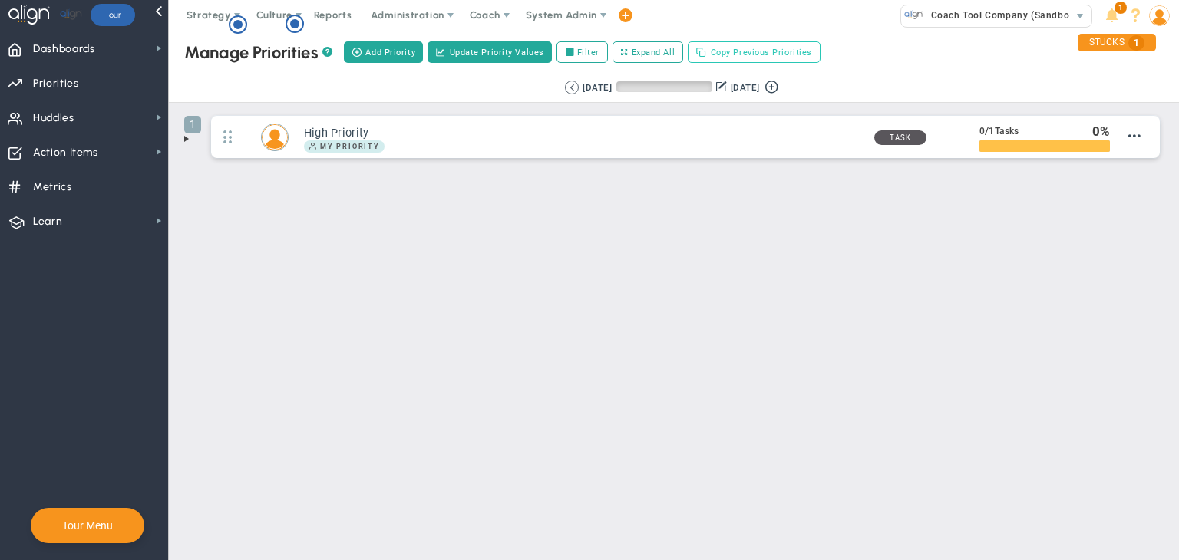
click at [748, 46] on span "Copy Previous Priorities" at bounding box center [761, 52] width 101 height 13
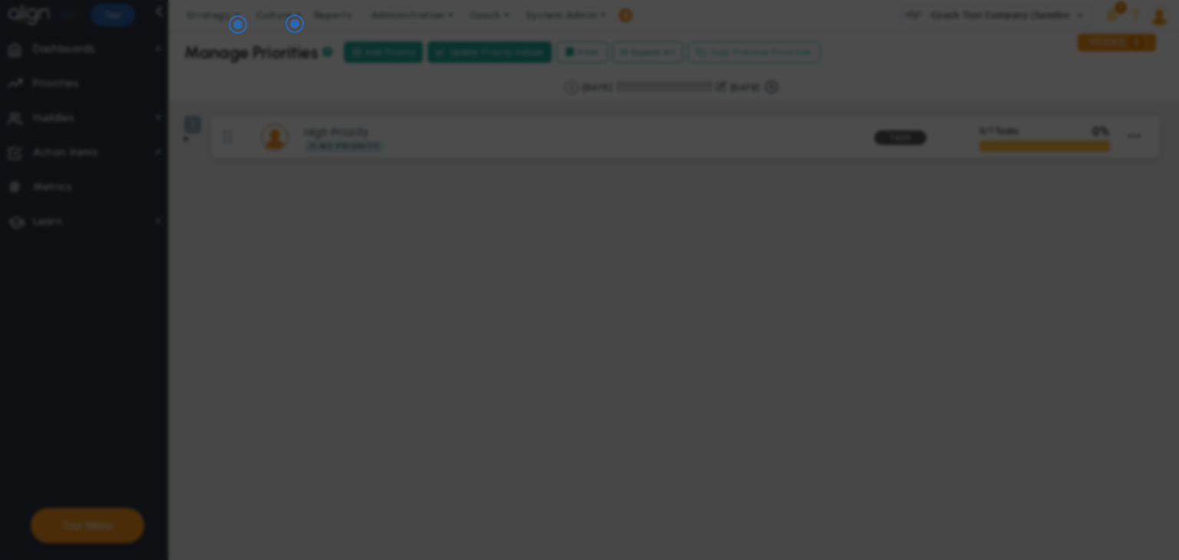
checkbox input "true"
checkbox input "false"
checkbox input "true"
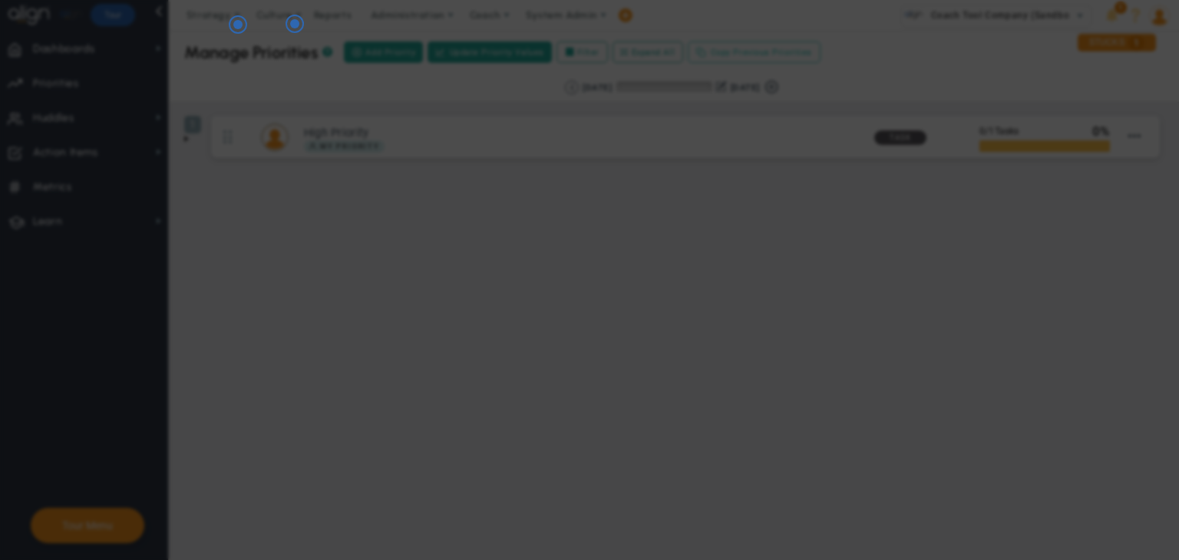
checkbox input "false"
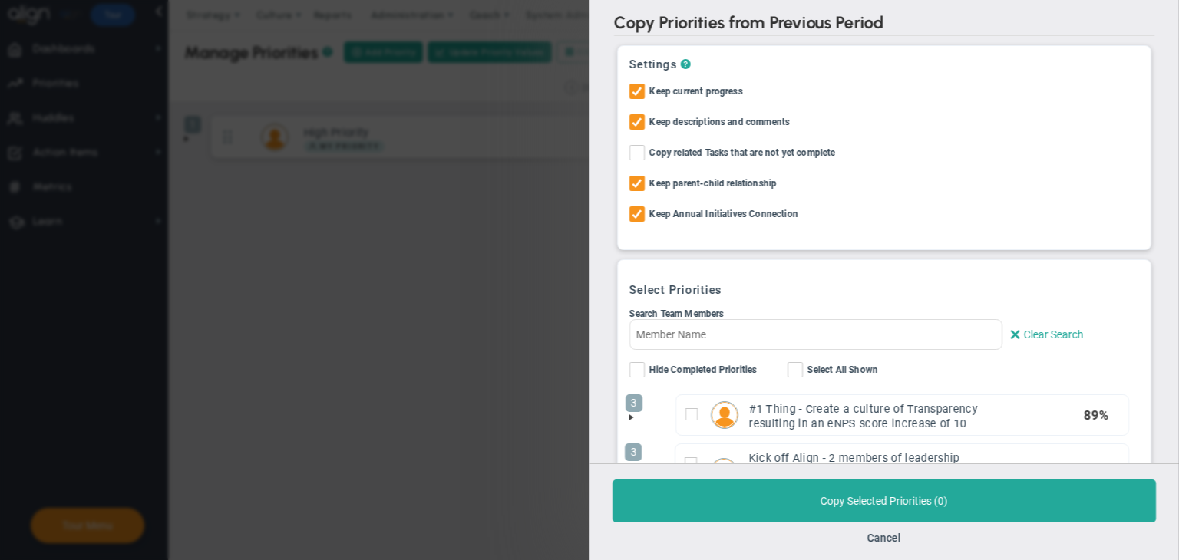
scroll to position [45, 0]
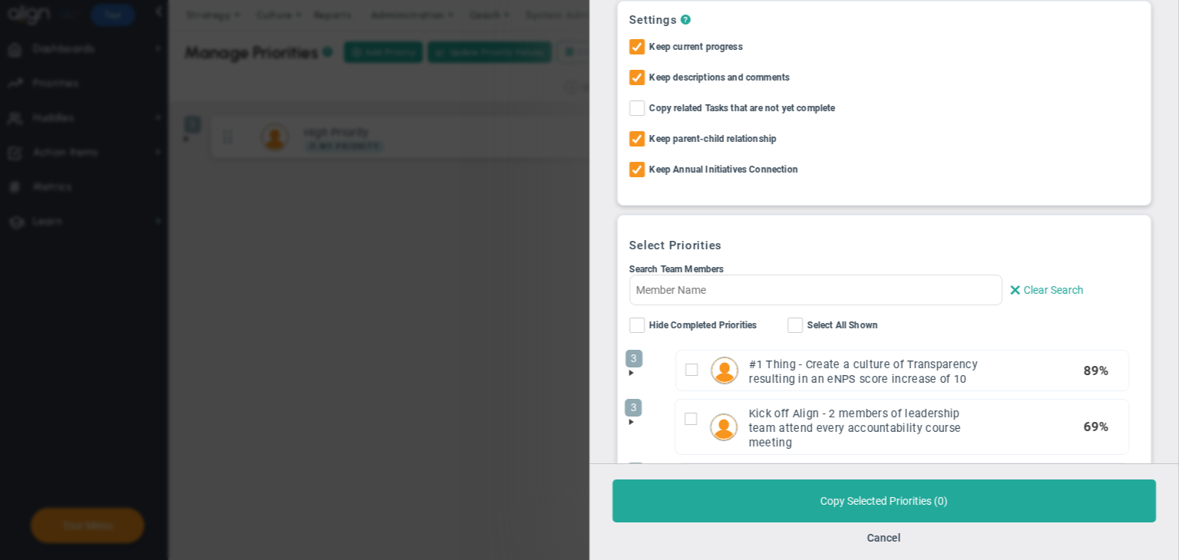
click at [652, 116] on span "Copy related Tasks that are not yet complete" at bounding box center [742, 110] width 186 height 18
click at [643, 116] on input "Copy related Tasks that are not yet complete" at bounding box center [638, 111] width 10 height 15
checkbox input "true"
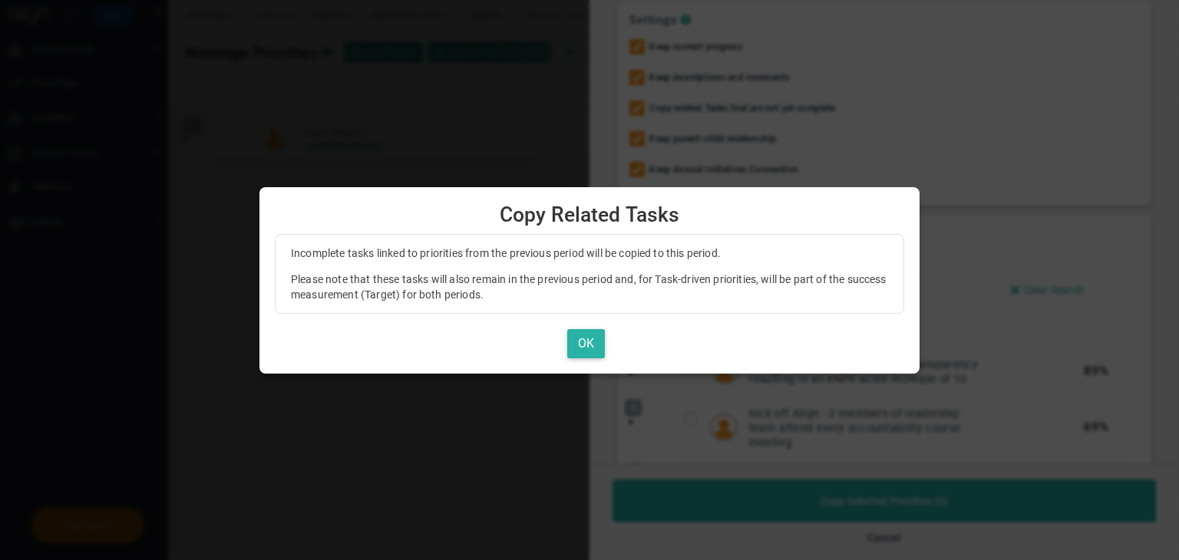
click at [581, 329] on button "OK" at bounding box center [586, 344] width 38 height 30
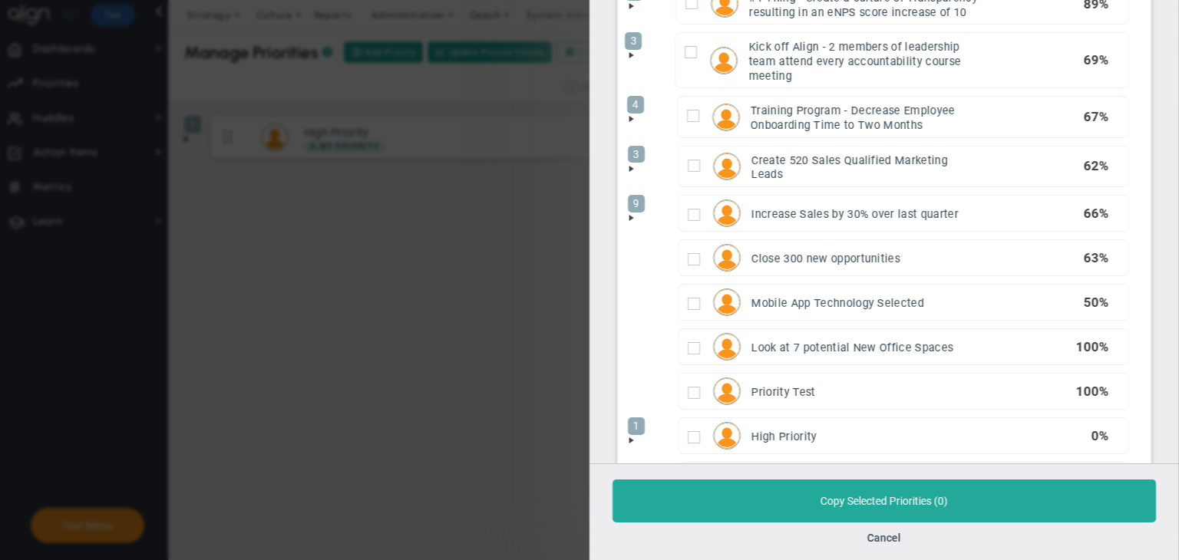
scroll to position [494, 0]
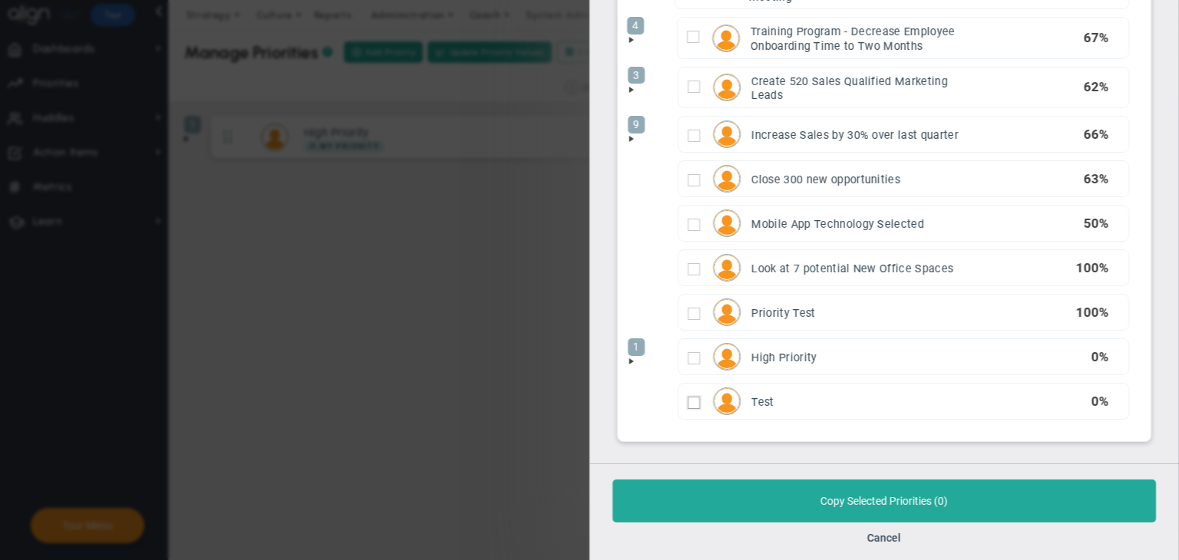
click at [691, 397] on input "checkbox" at bounding box center [694, 403] width 12 height 12
checkbox input "true"
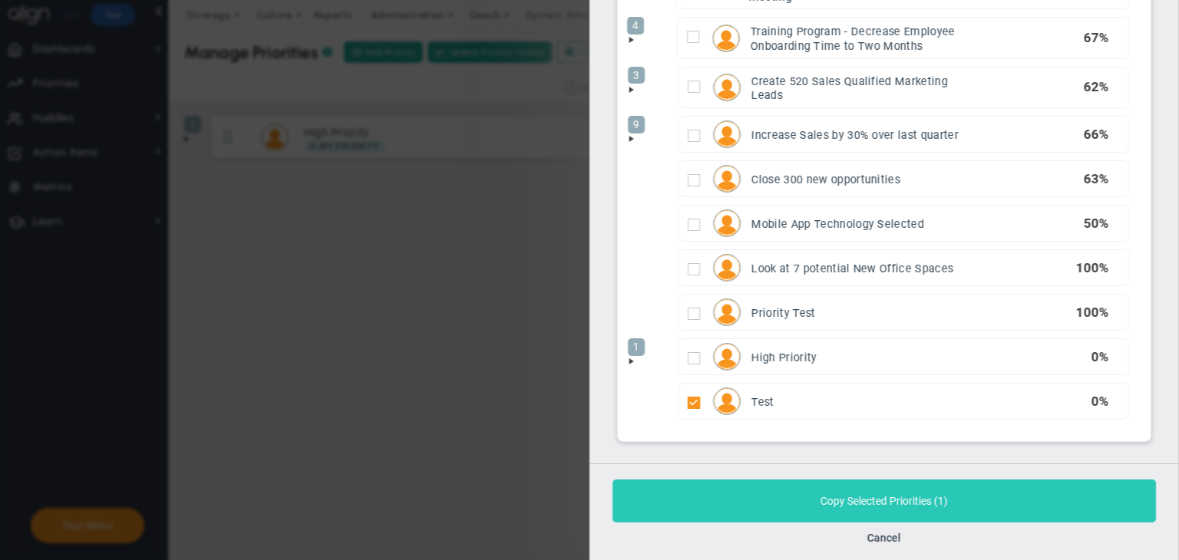
click at [752, 501] on button "Copy Selected Priorities ( 1 )" at bounding box center [883, 501] width 543 height 43
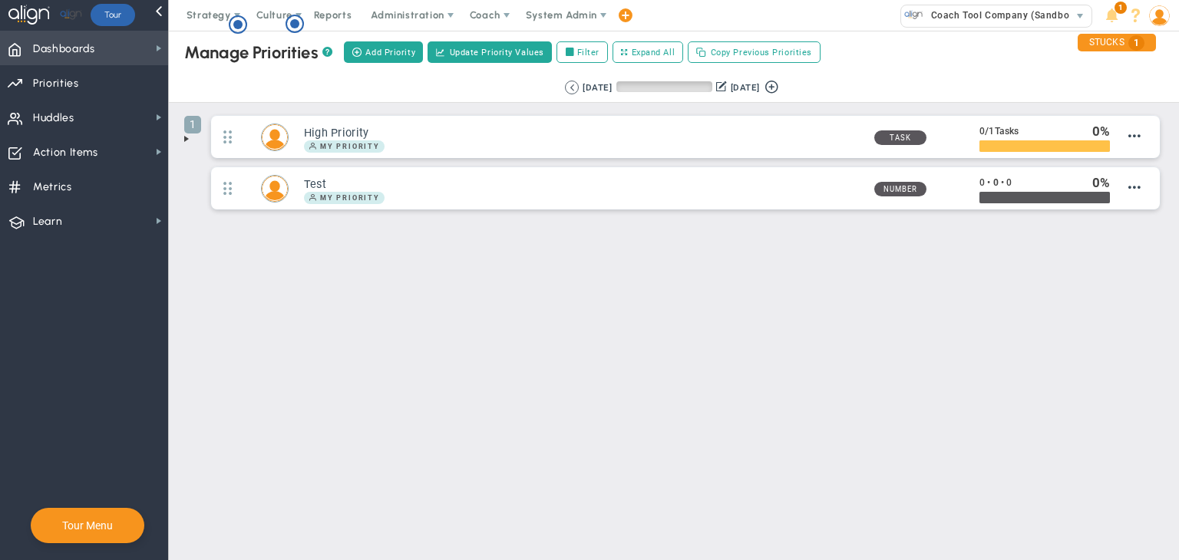
click at [73, 44] on span "Dashboards" at bounding box center [64, 49] width 62 height 32
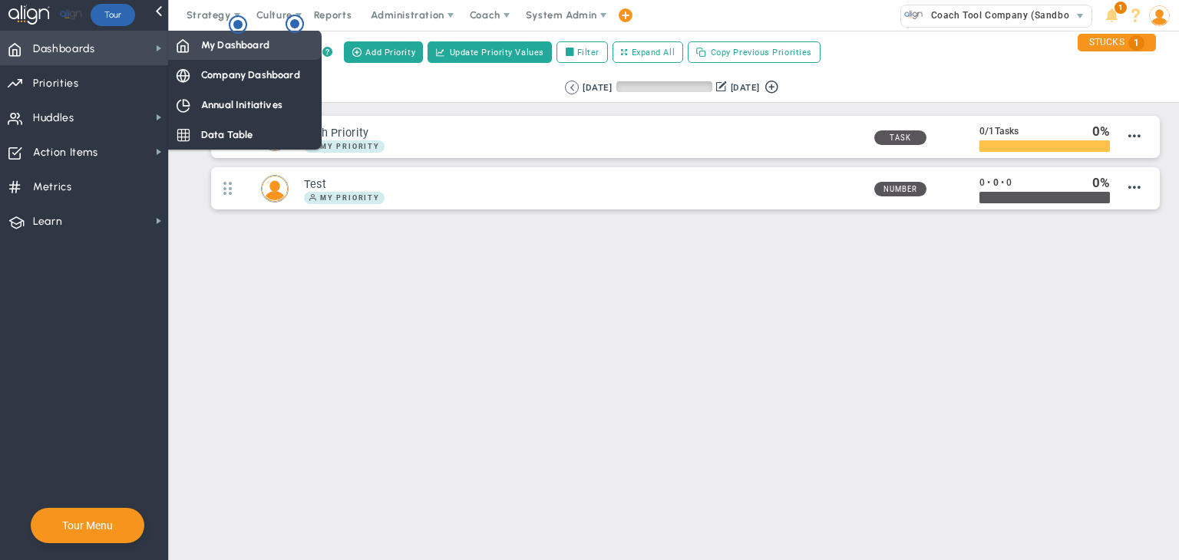
click at [259, 38] on span "My Dashboard" at bounding box center [235, 45] width 68 height 15
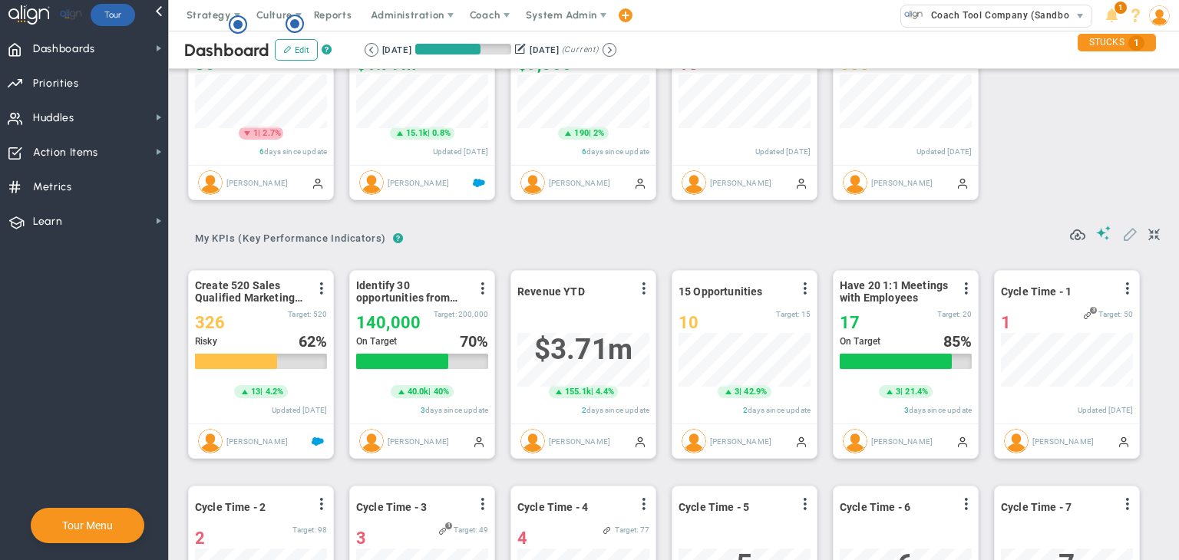
drag, startPoint x: 1124, startPoint y: 243, endPoint x: 1118, endPoint y: 237, distance: 8.2
click at [1118, 237] on div at bounding box center [1115, 235] width 90 height 18
click at [1122, 237] on span at bounding box center [1129, 233] width 15 height 15
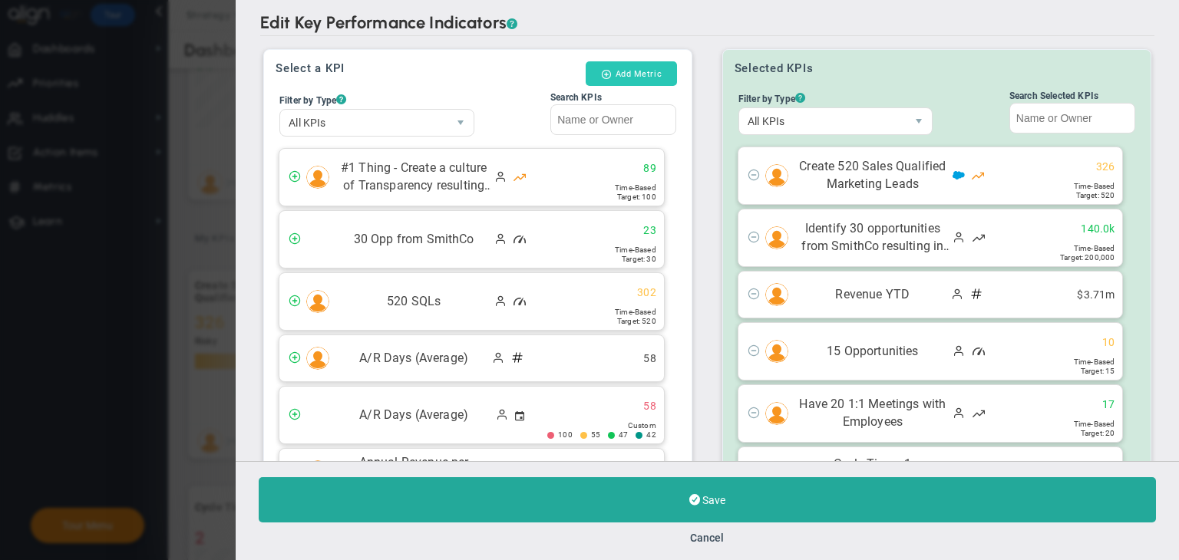
click at [642, 81] on button "Add Metric" at bounding box center [631, 73] width 91 height 25
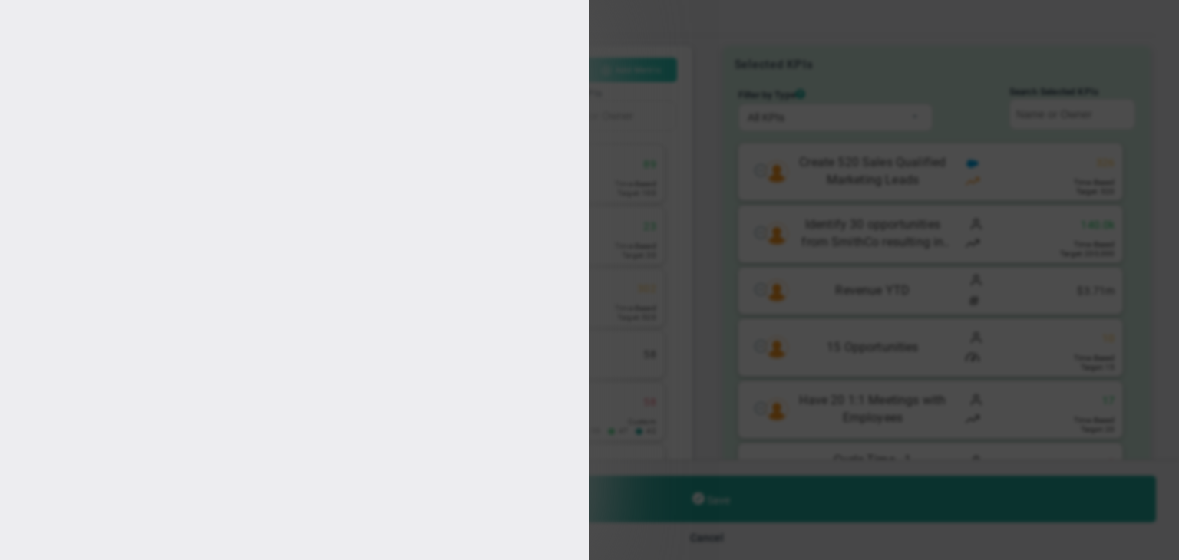
type input "[PERSON_NAME]"
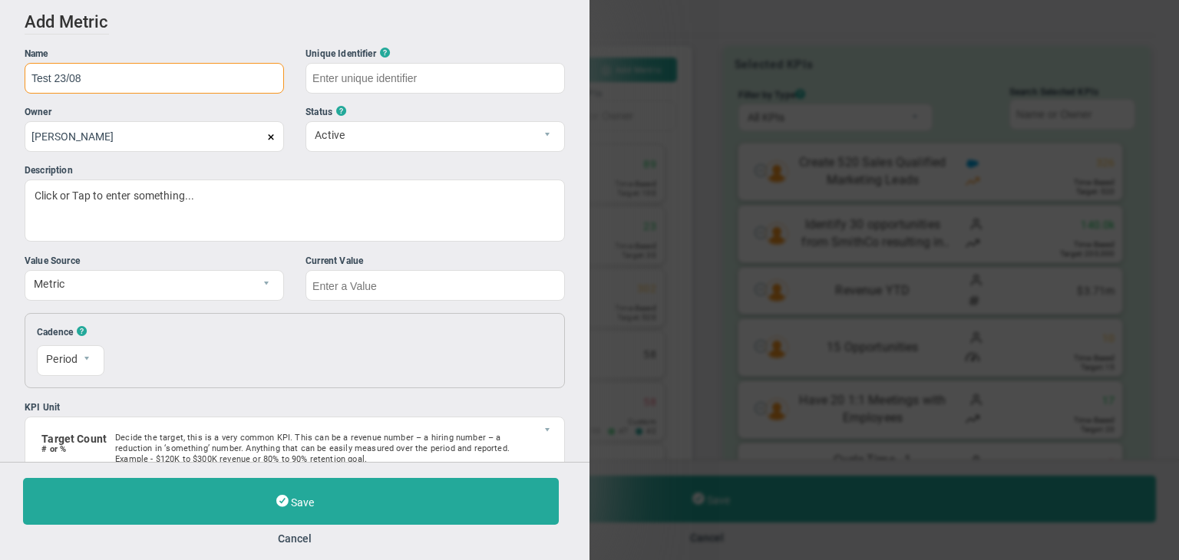
type input "Test 23/08"
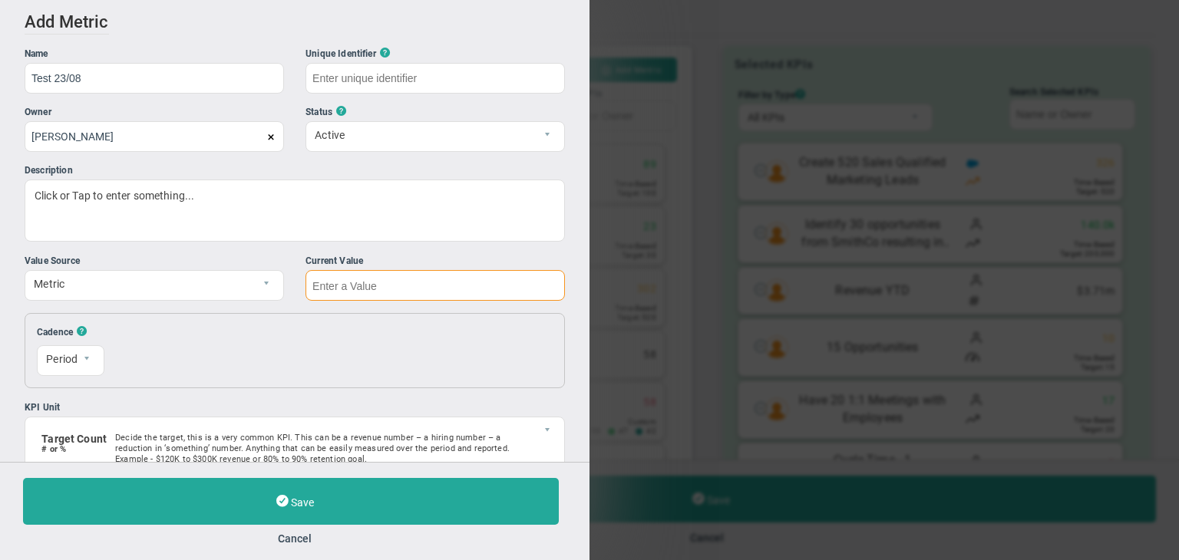
click at [407, 290] on input "text" at bounding box center [434, 285] width 259 height 31
type input "Test-23/08"
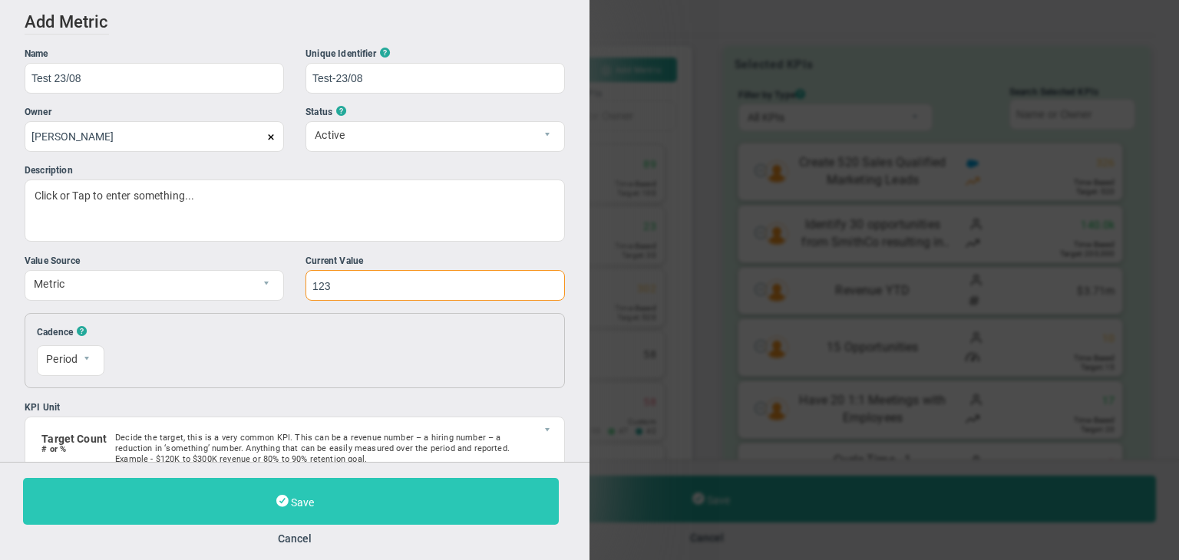
type input "123"
click at [386, 522] on button "Save" at bounding box center [291, 501] width 536 height 47
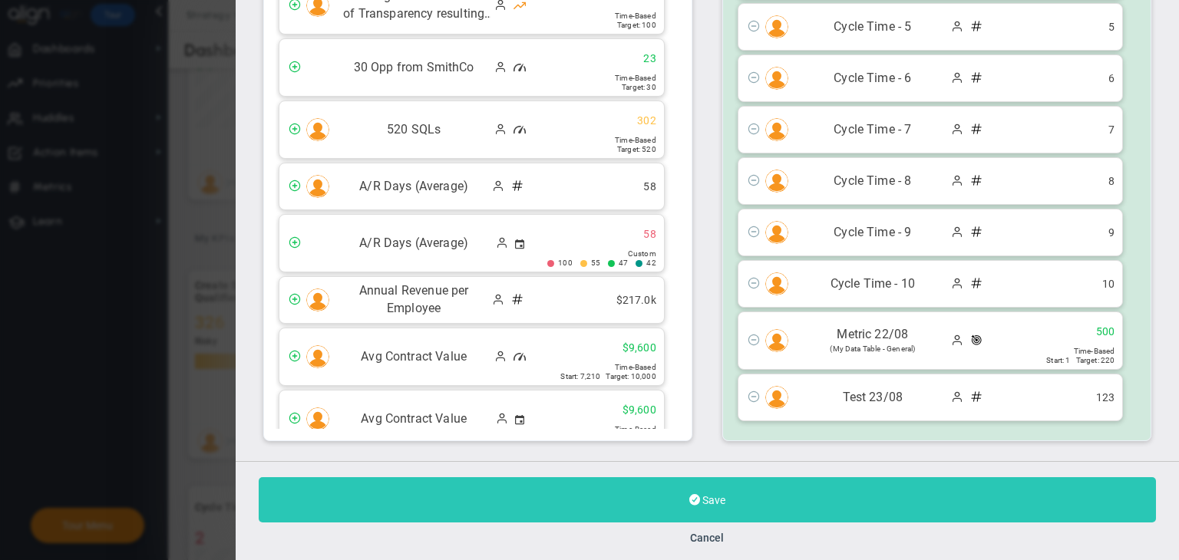
click at [778, 510] on button "Save" at bounding box center [707, 499] width 897 height 45
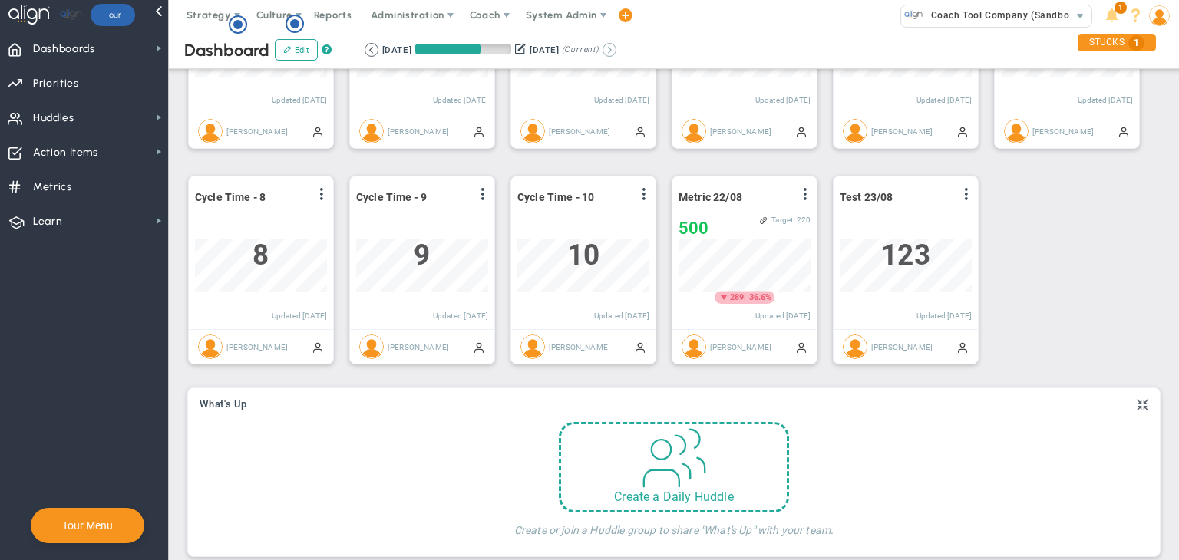
click at [616, 46] on button at bounding box center [609, 50] width 14 height 14
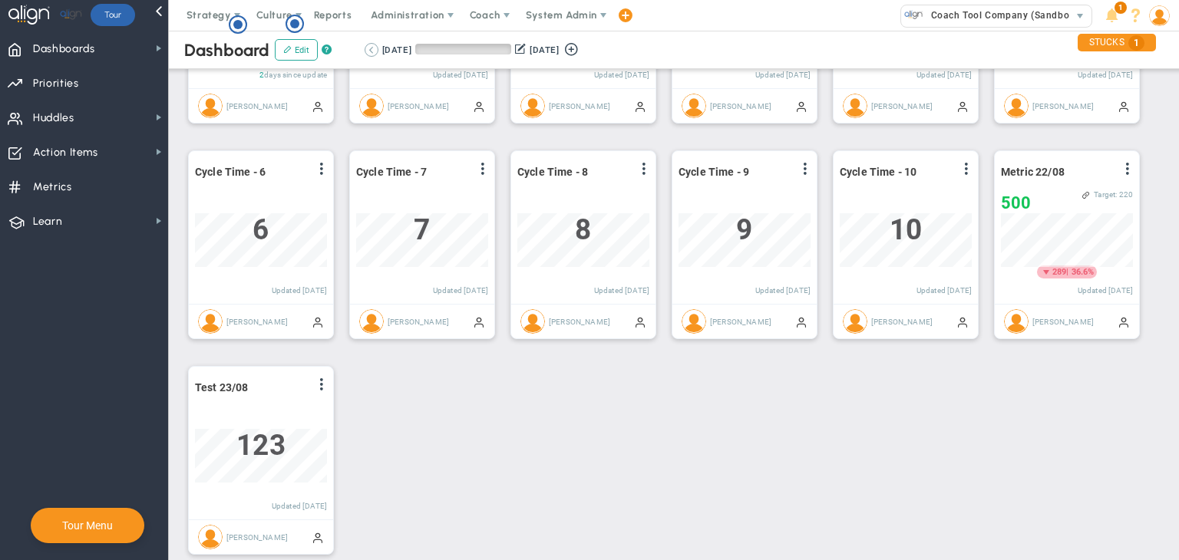
click at [371, 53] on button at bounding box center [372, 50] width 14 height 14
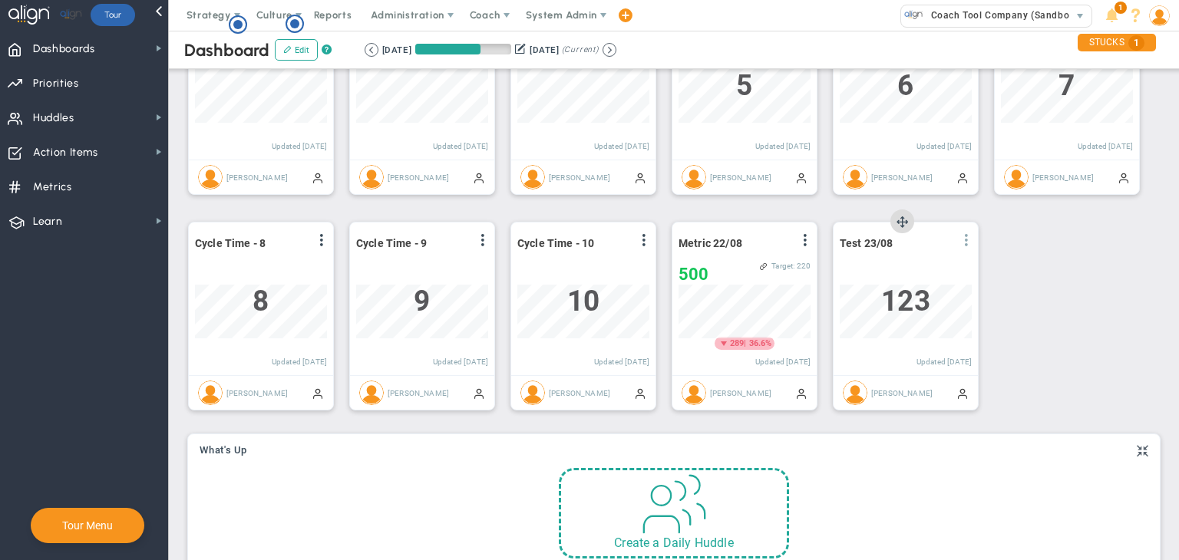
click at [968, 234] on span at bounding box center [966, 240] width 12 height 12
click at [897, 269] on li "Edit" at bounding box center [923, 271] width 109 height 19
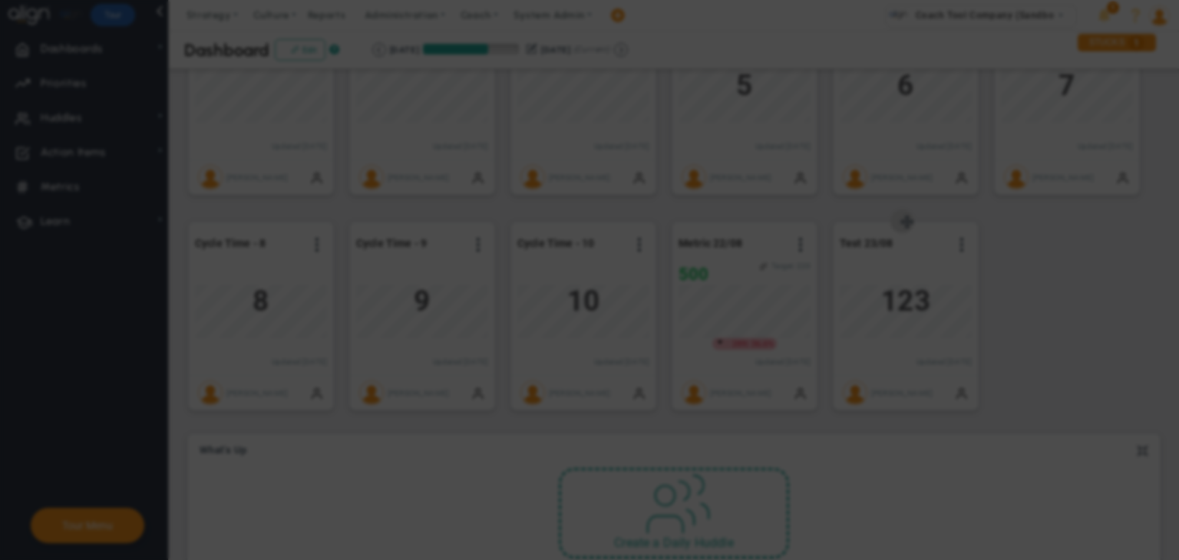
radio input "true"
checkbox input "false"
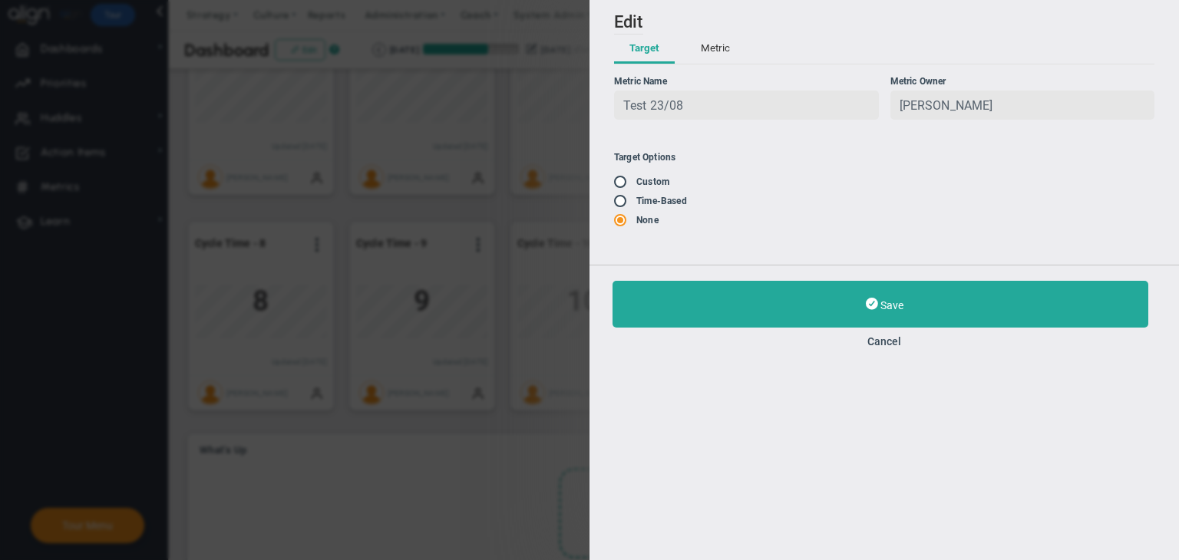
click at [626, 203] on input "radio" at bounding box center [625, 202] width 15 height 12
radio input "true"
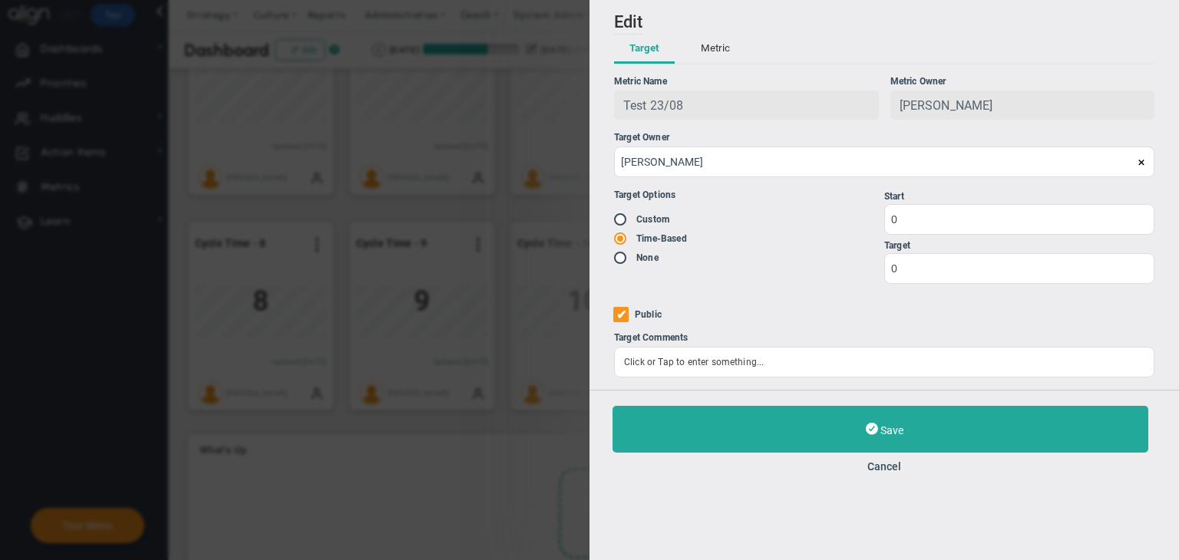
click at [620, 219] on input "radio" at bounding box center [625, 220] width 15 height 12
radio input "true"
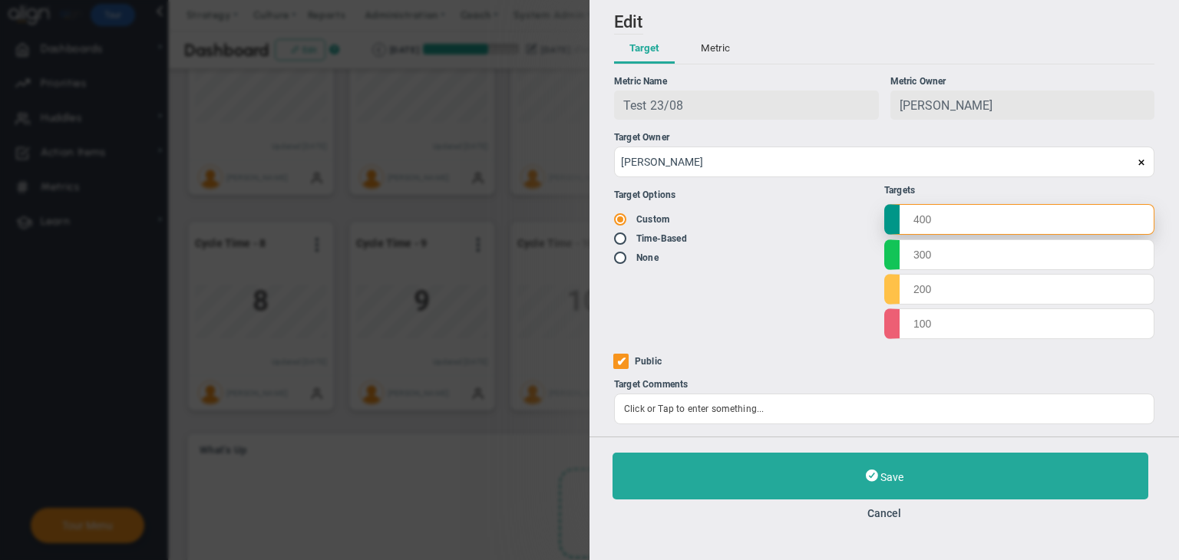
click at [933, 210] on input "text" at bounding box center [1019, 219] width 270 height 31
type input "500"
click at [930, 256] on input "text" at bounding box center [1019, 254] width 270 height 31
type input "499"
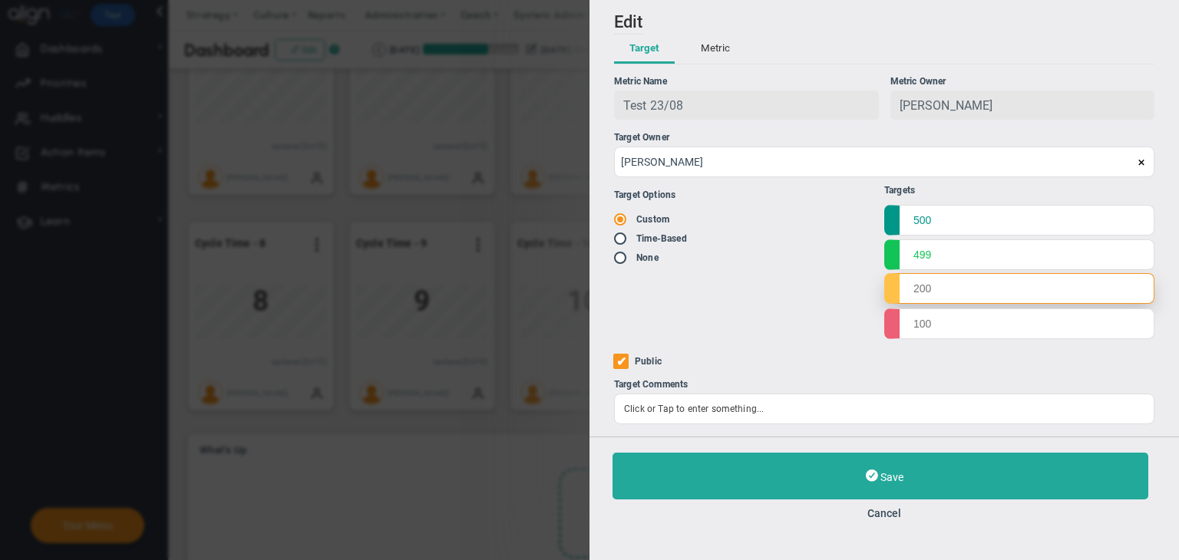
click at [931, 283] on input "text" at bounding box center [1019, 288] width 270 height 31
type input "498"
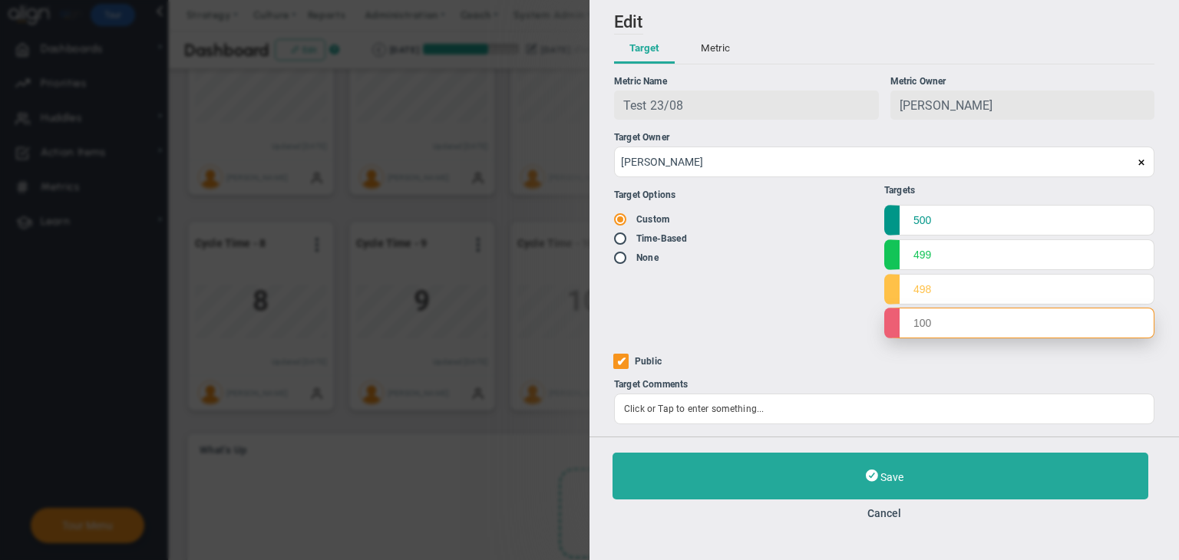
click at [927, 326] on input "text" at bounding box center [1019, 323] width 270 height 31
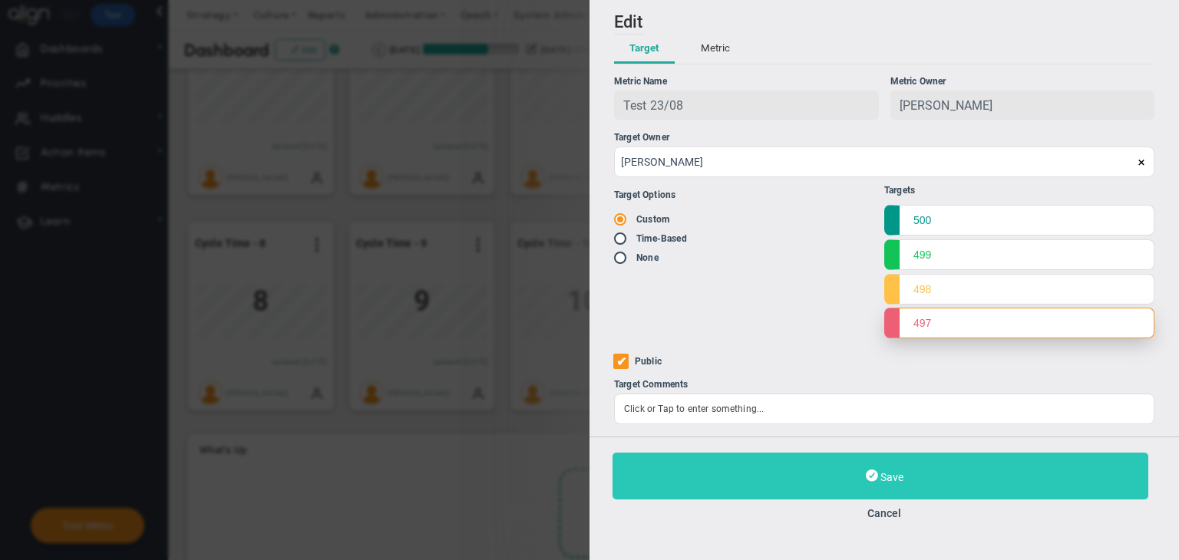
type input "497"
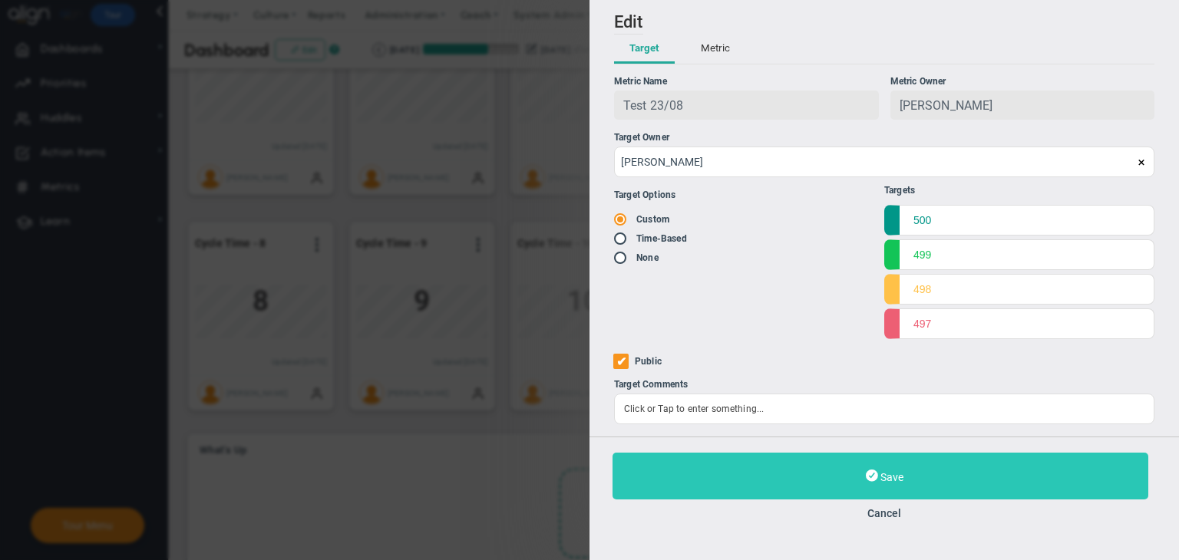
click at [898, 458] on button "Save" at bounding box center [880, 476] width 536 height 47
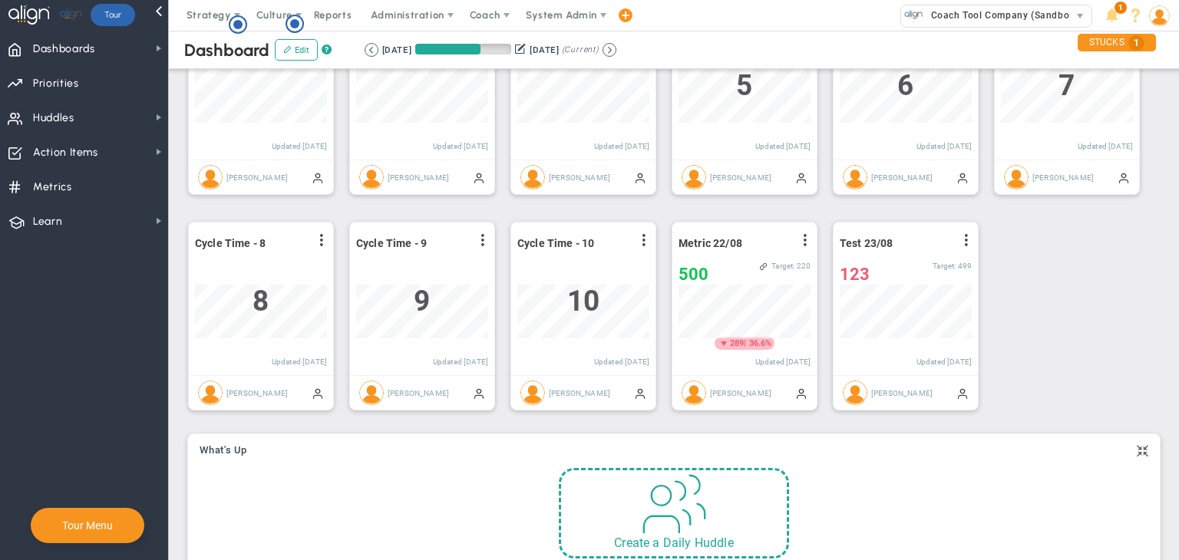
click at [616, 54] on div "[DATE] [DATE] (Current)" at bounding box center [491, 50] width 252 height 14
click at [616, 49] on button at bounding box center [609, 50] width 14 height 14
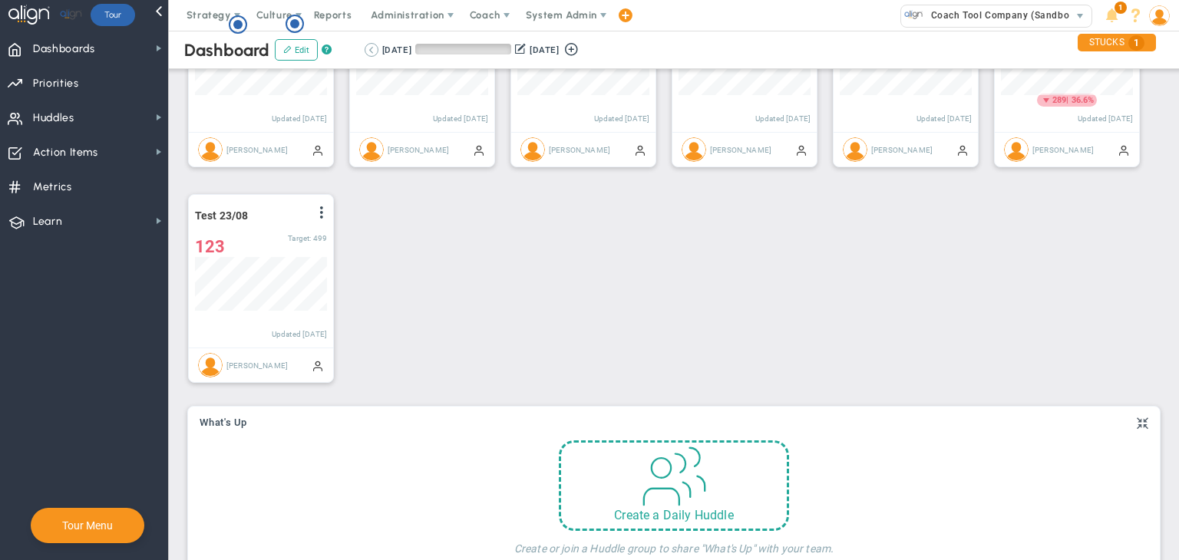
click at [370, 48] on button at bounding box center [372, 50] width 14 height 14
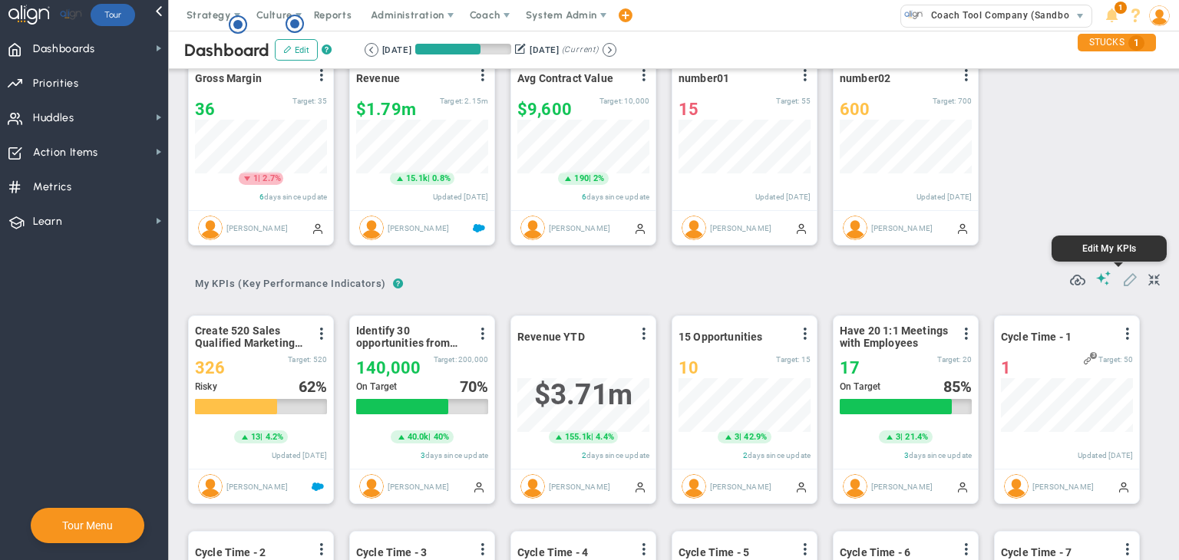
click at [1122, 278] on span at bounding box center [1129, 278] width 15 height 15
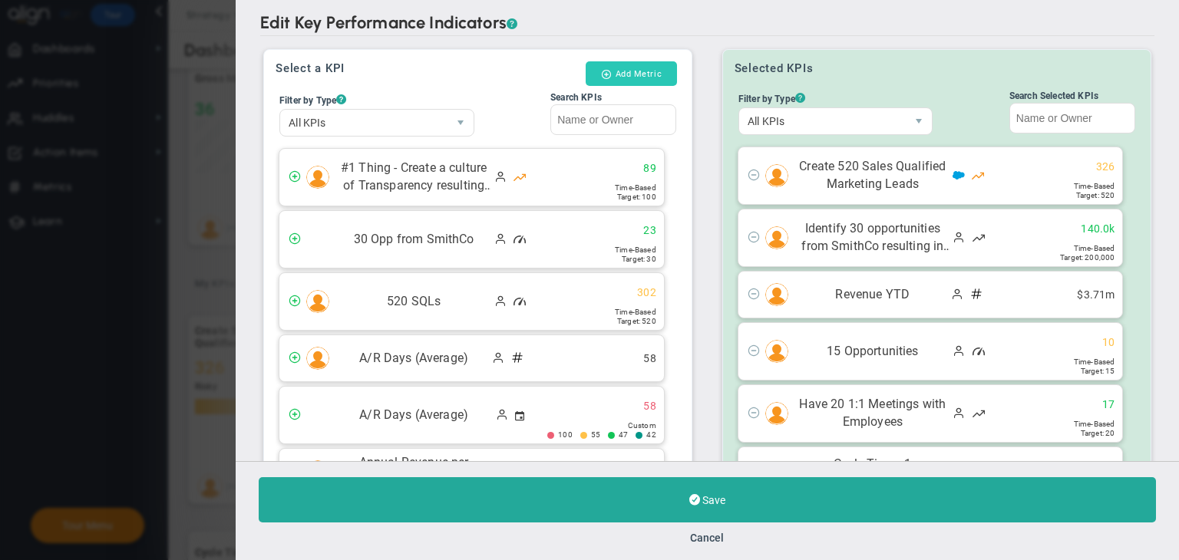
click at [648, 80] on button "Add Metric" at bounding box center [631, 73] width 91 height 25
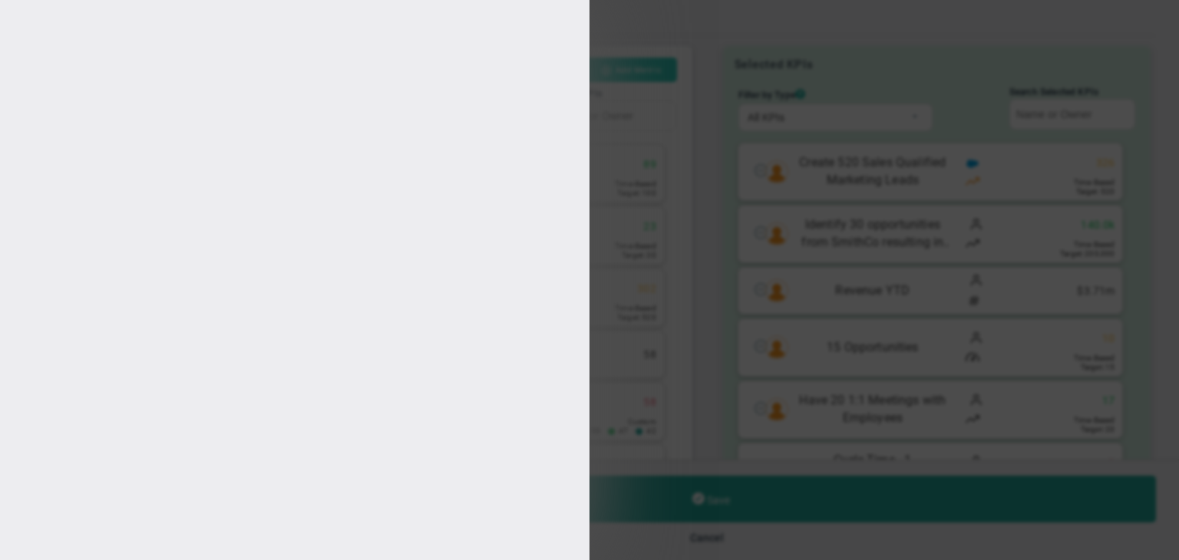
type input "[PERSON_NAME]"
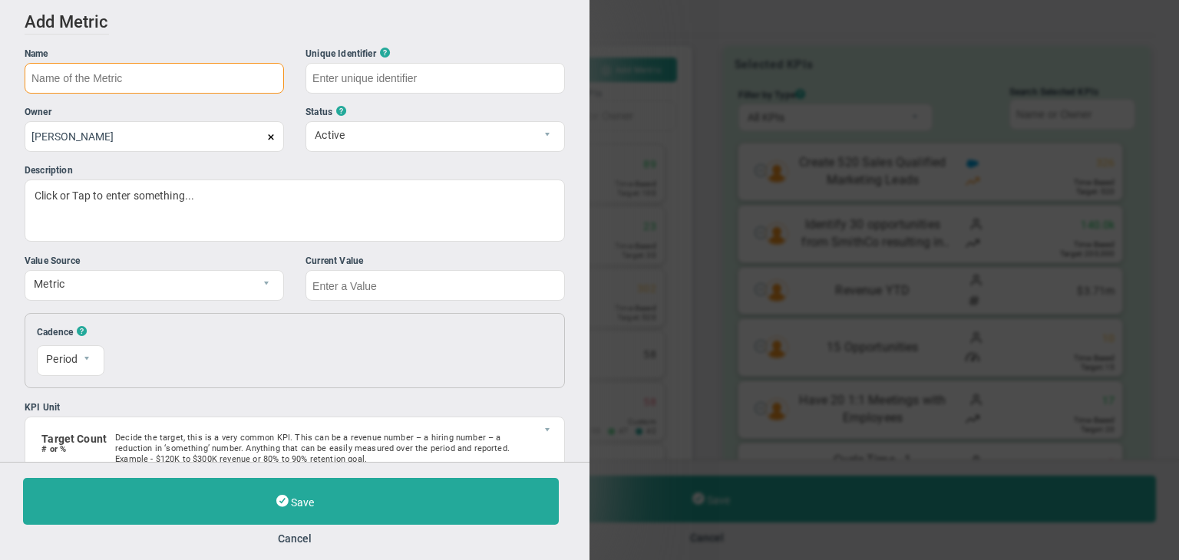
click at [192, 78] on input "text" at bounding box center [154, 78] width 259 height 31
type input "Metric 23/08"
click at [334, 264] on div "Current Value" at bounding box center [434, 261] width 259 height 15
type input "Metric-23/08"
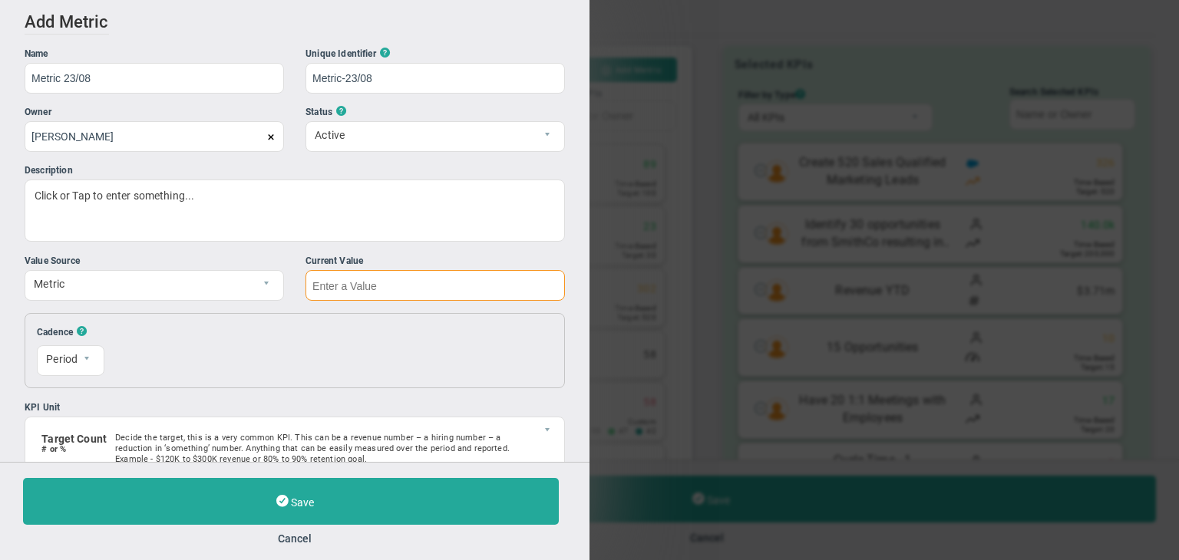
click at [332, 289] on input "text" at bounding box center [434, 285] width 259 height 31
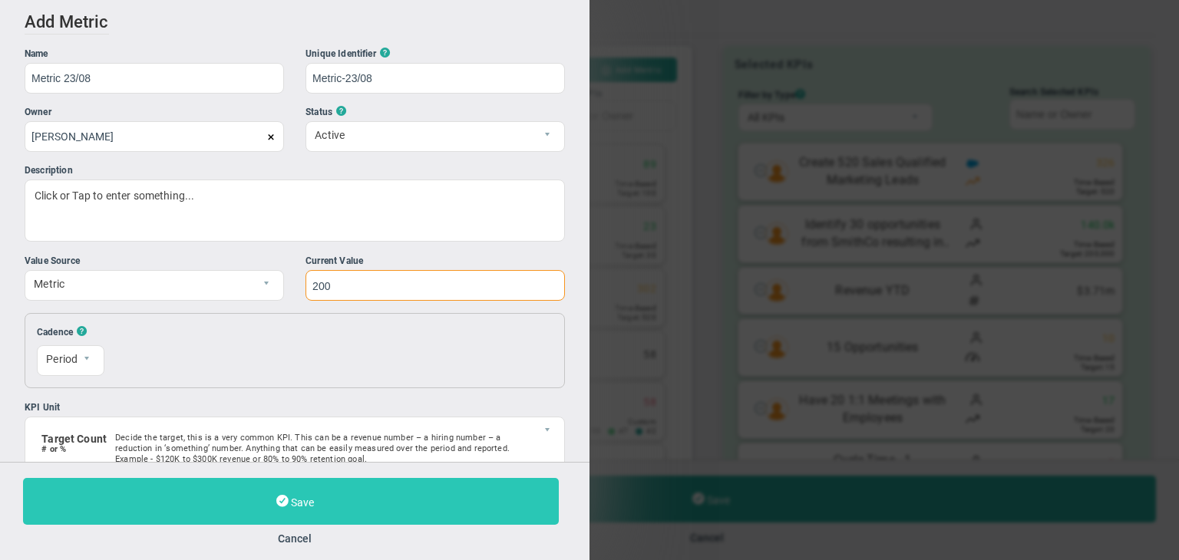
type input "200"
click at [370, 480] on button "Save" at bounding box center [291, 501] width 536 height 47
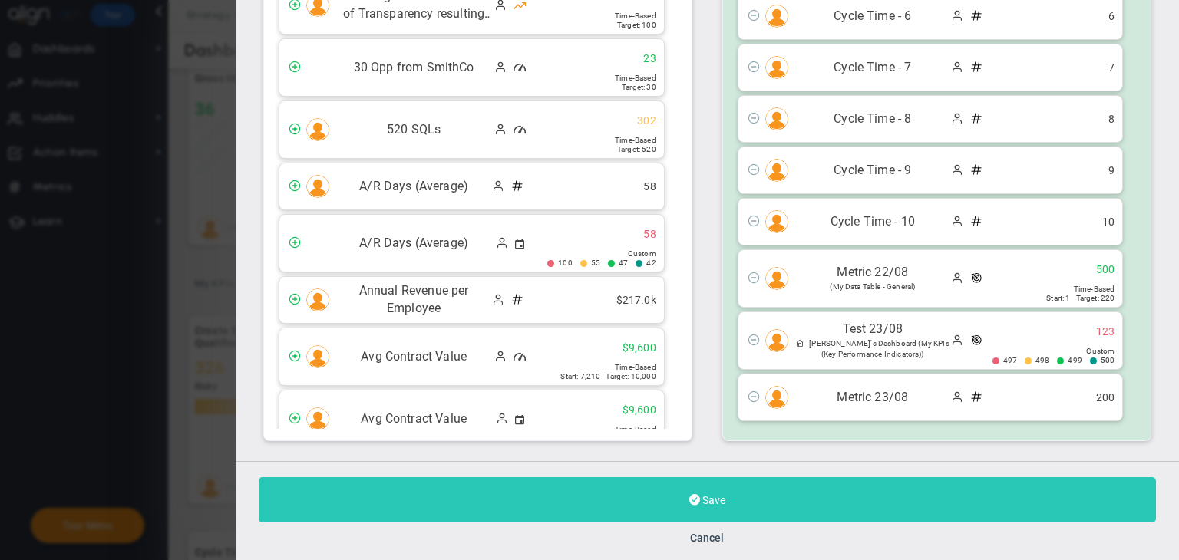
click at [688, 495] on button "Save" at bounding box center [707, 499] width 897 height 45
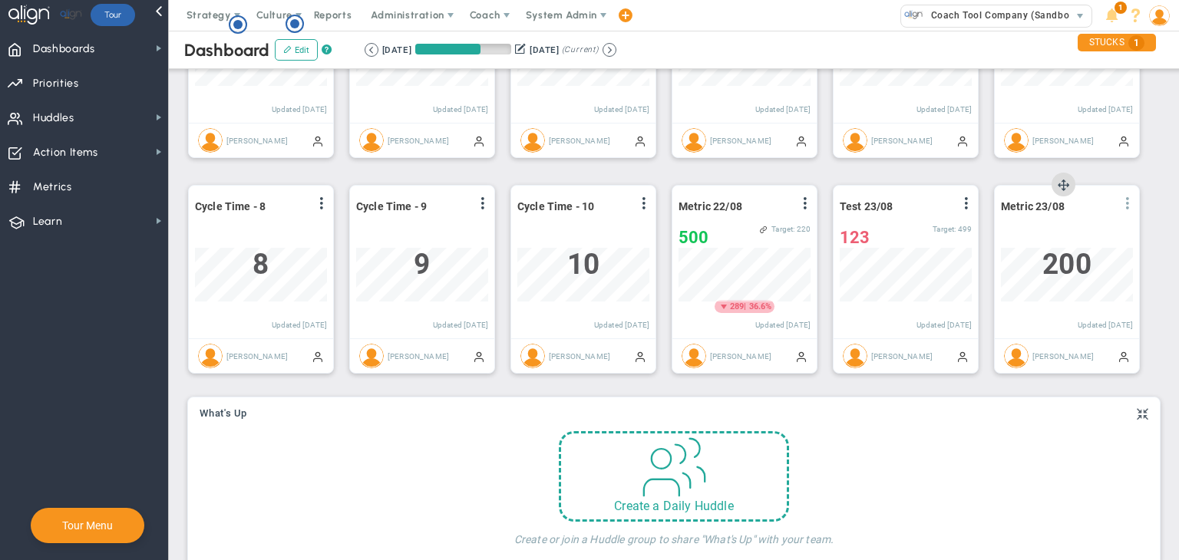
click at [1130, 202] on span at bounding box center [1127, 203] width 12 height 12
click at [1070, 240] on li "Edit" at bounding box center [1084, 234] width 109 height 19
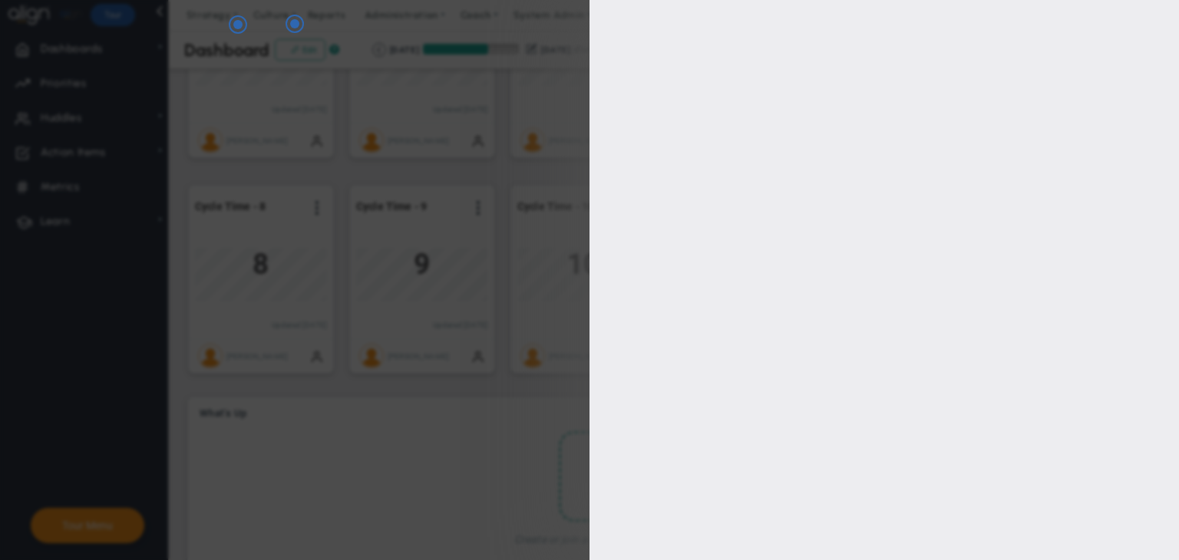
type input "[PERSON_NAME]"
type input "0"
checkbox input "true"
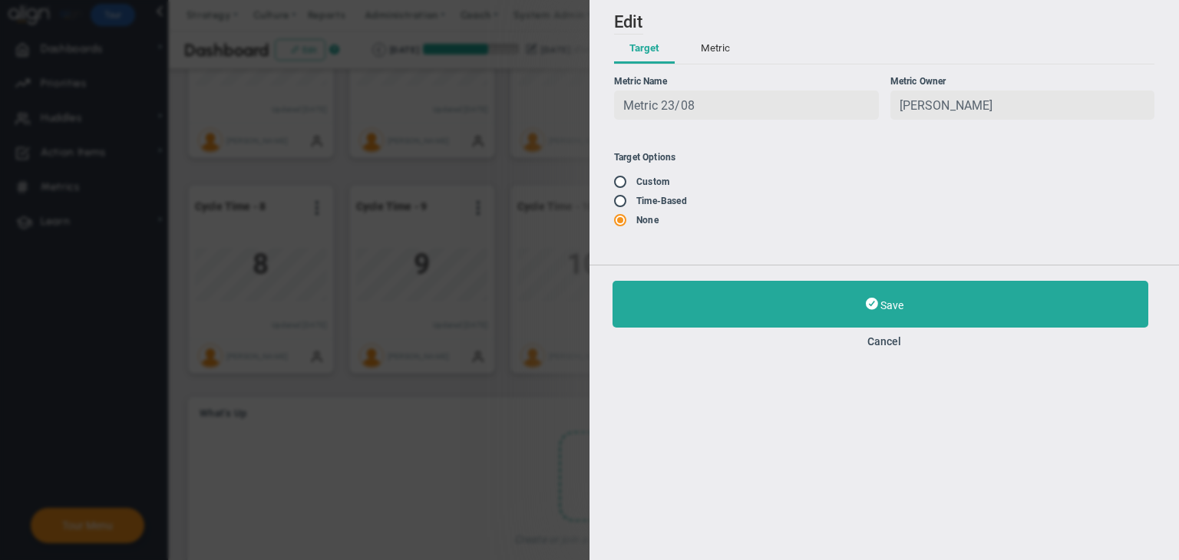
click at [628, 206] on input "radio" at bounding box center [625, 202] width 15 height 12
radio input "true"
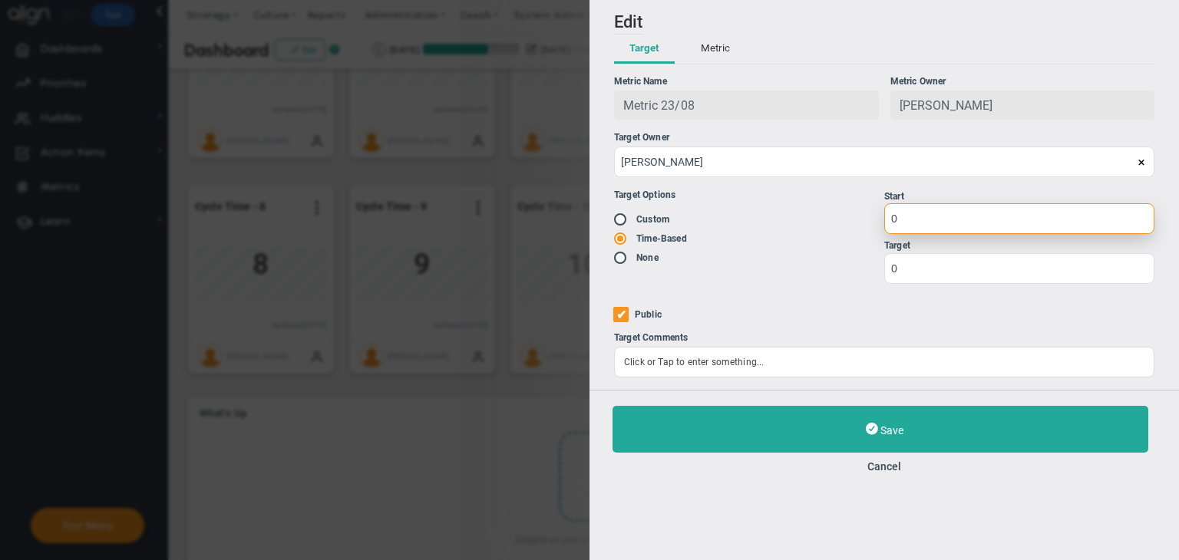
click at [983, 221] on input "0" at bounding box center [1019, 218] width 270 height 31
type input "1"
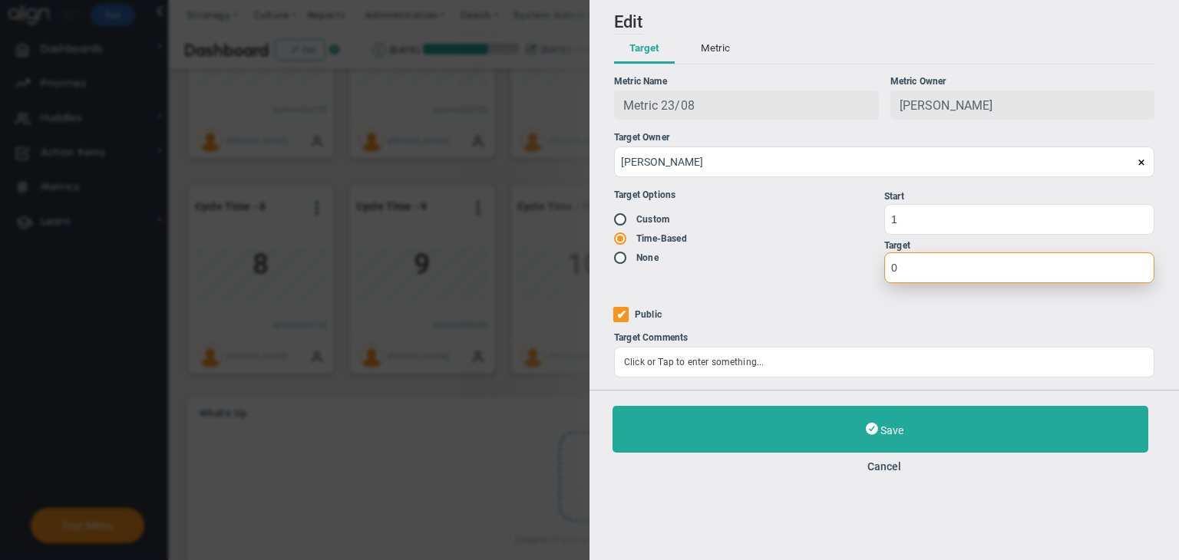
click at [1025, 275] on input "0" at bounding box center [1019, 268] width 270 height 31
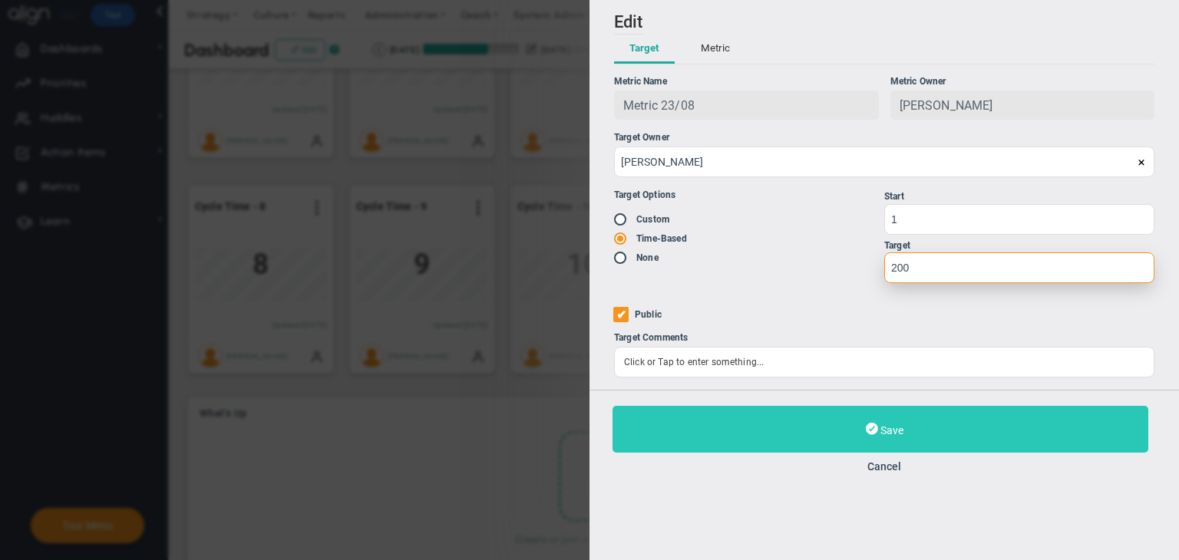
type input "200"
click at [912, 428] on button "Save" at bounding box center [880, 429] width 536 height 47
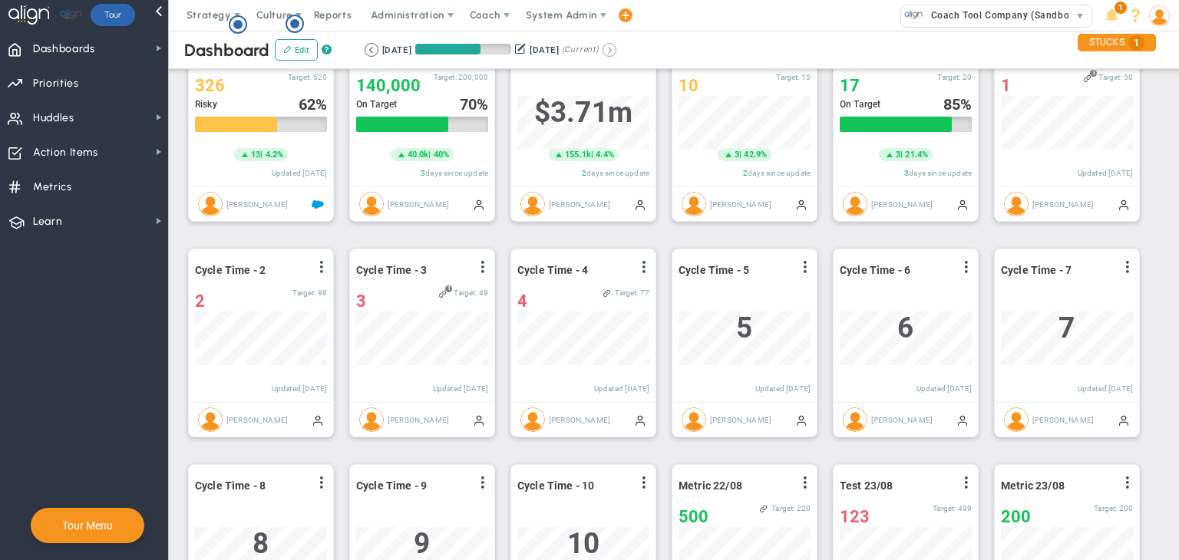
click at [616, 50] on button at bounding box center [609, 50] width 14 height 14
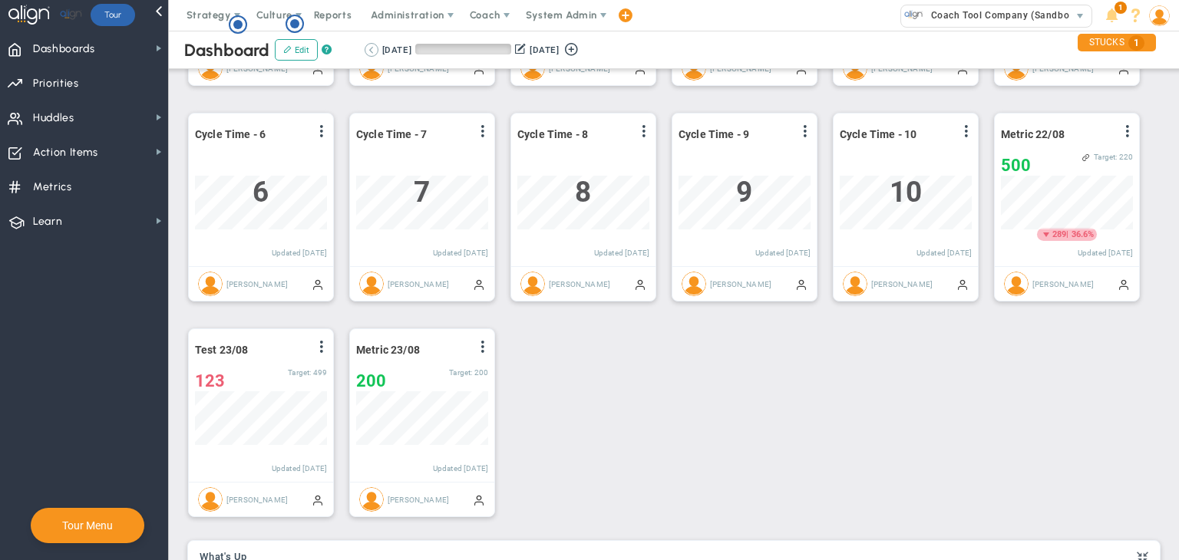
click at [373, 52] on button at bounding box center [372, 50] width 14 height 14
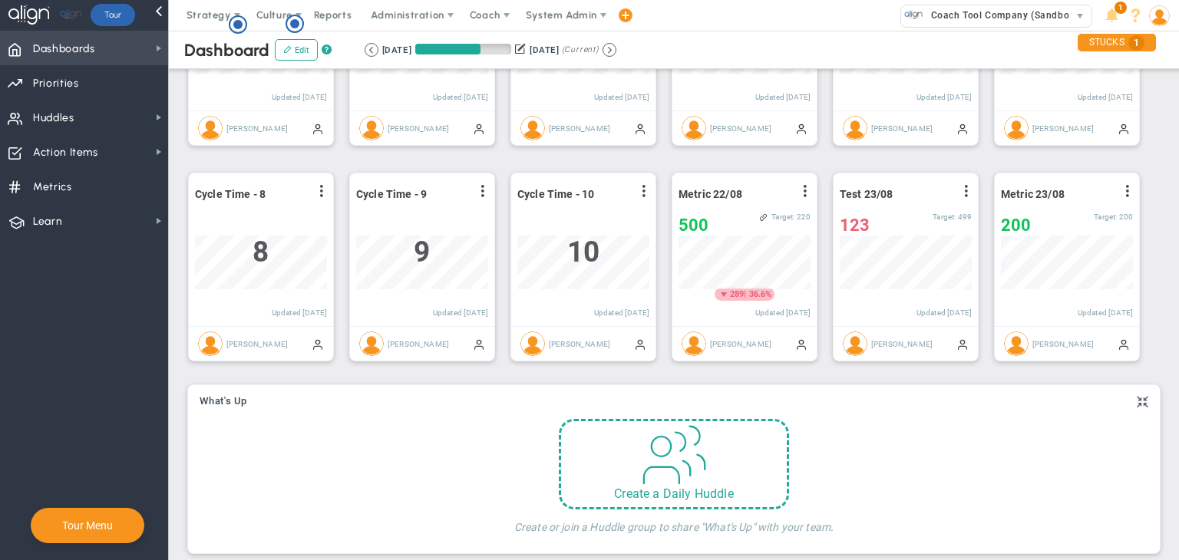
click at [120, 48] on span "Dashboards Dashboards" at bounding box center [84, 48] width 168 height 35
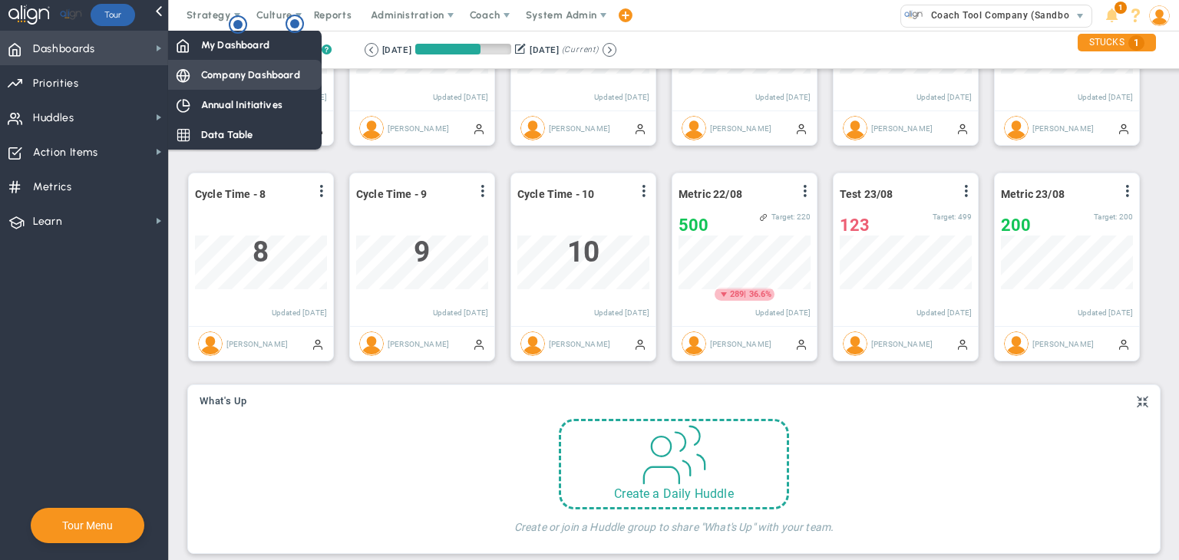
click at [203, 75] on span "Company Dashboard" at bounding box center [250, 75] width 99 height 15
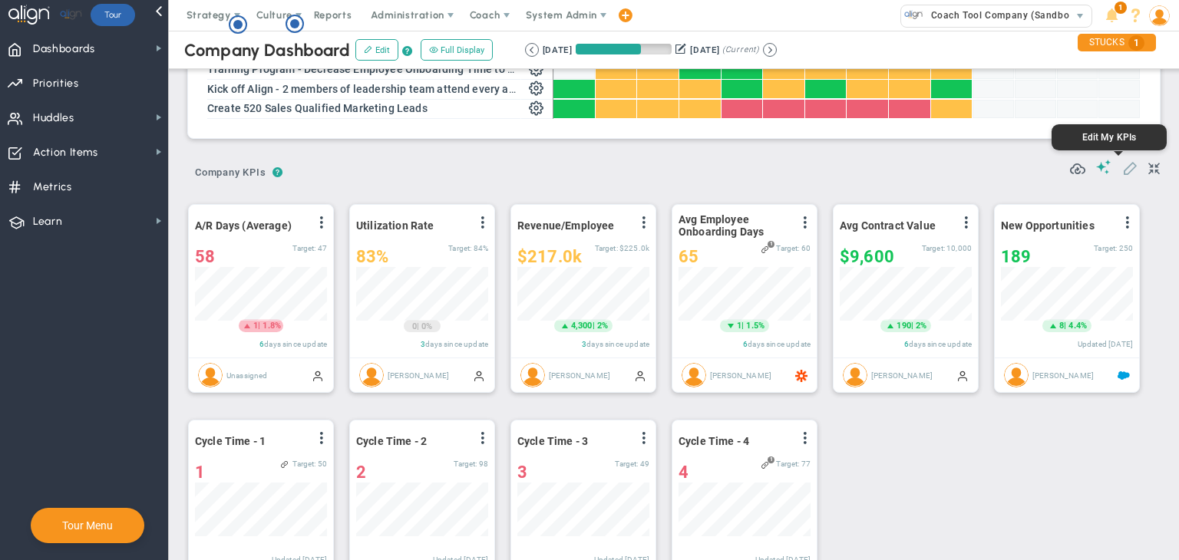
click at [1122, 169] on span at bounding box center [1129, 167] width 15 height 15
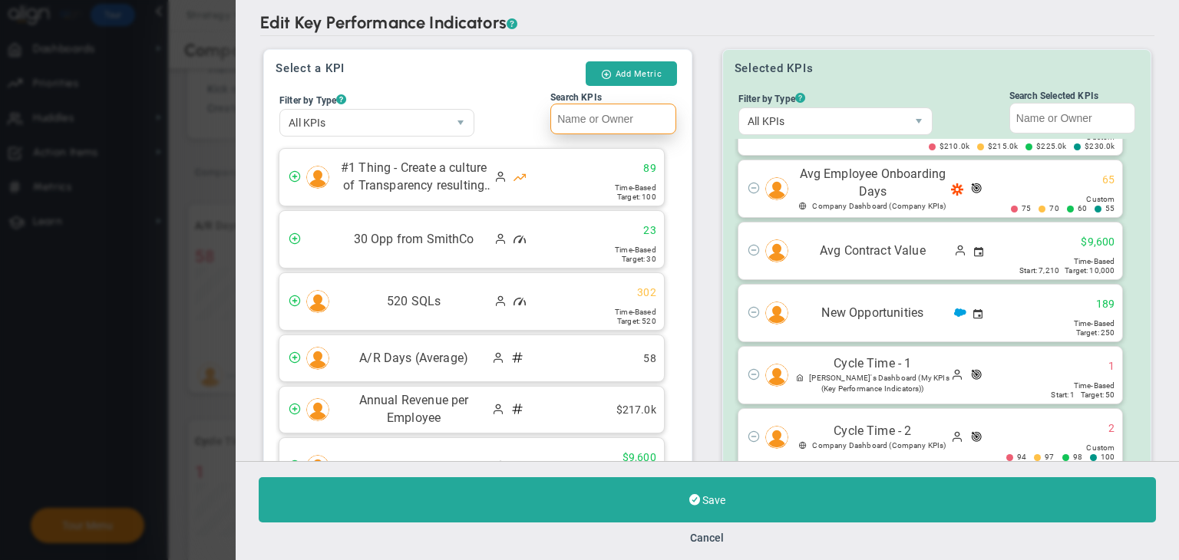
click at [632, 116] on input "Search KPIs" at bounding box center [613, 119] width 126 height 31
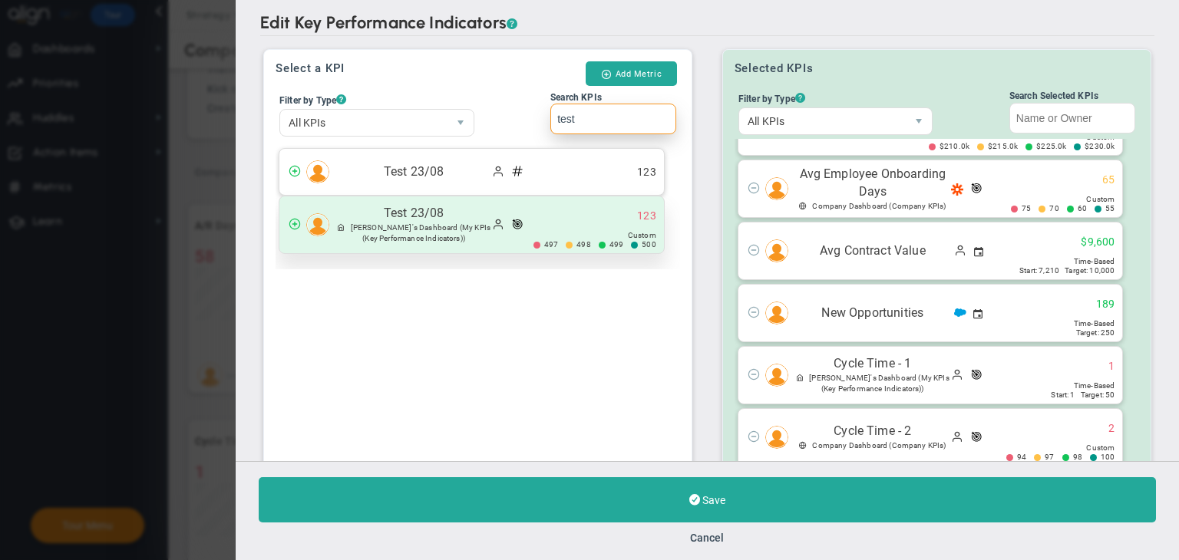
click at [546, 204] on div "Test 23/08 [PERSON_NAME]'s Dashboard (My KPIs (Key Performance Indicators)) 123" at bounding box center [471, 224] width 385 height 57
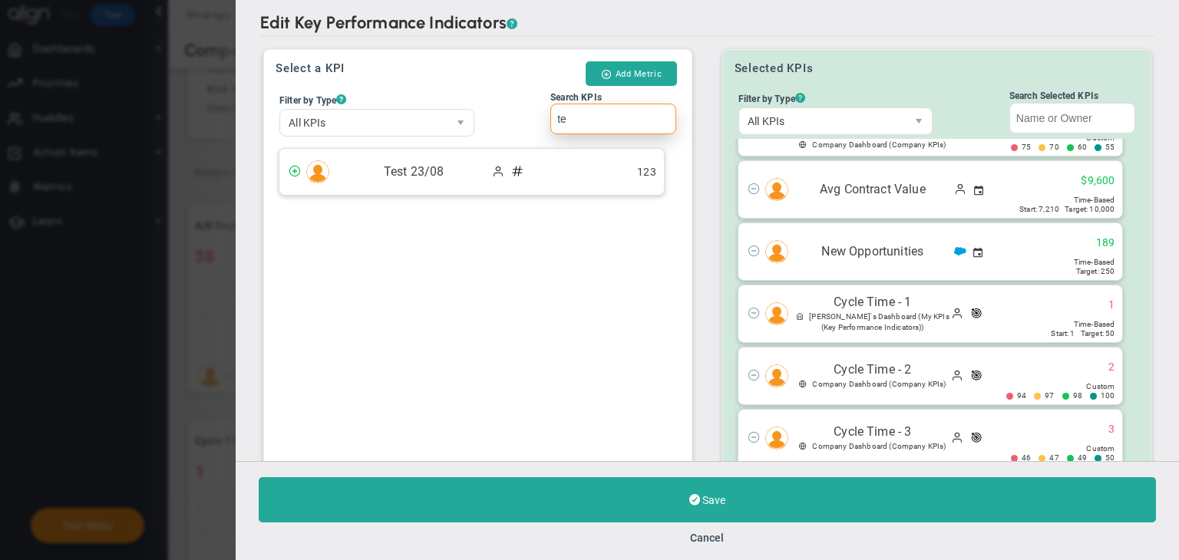
type input "t"
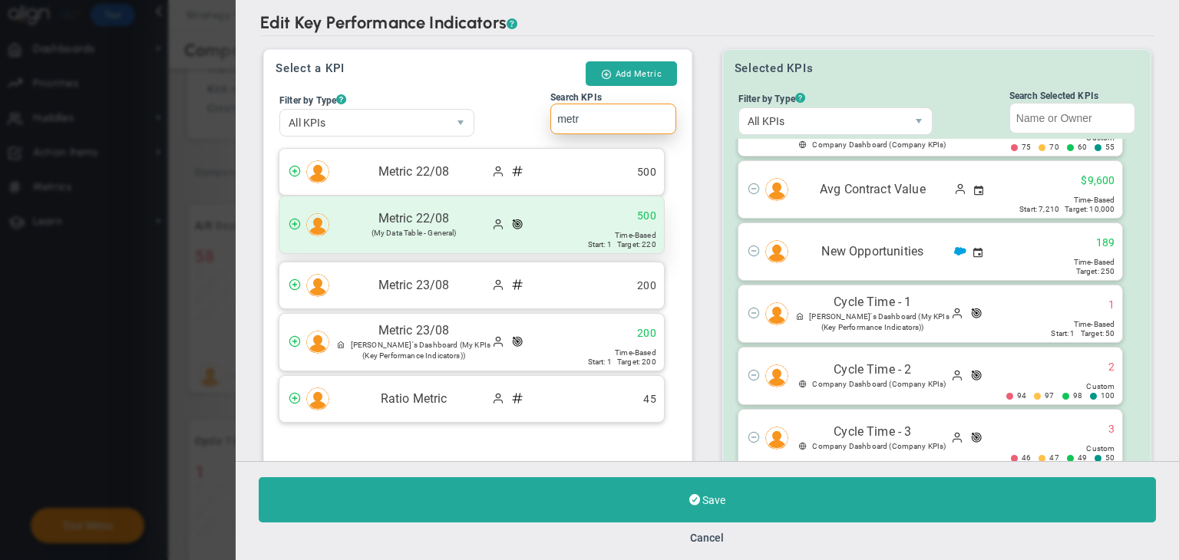
click at [611, 217] on span "500 Time-Based Start: 1 Target: 220" at bounding box center [635, 224] width 58 height 57
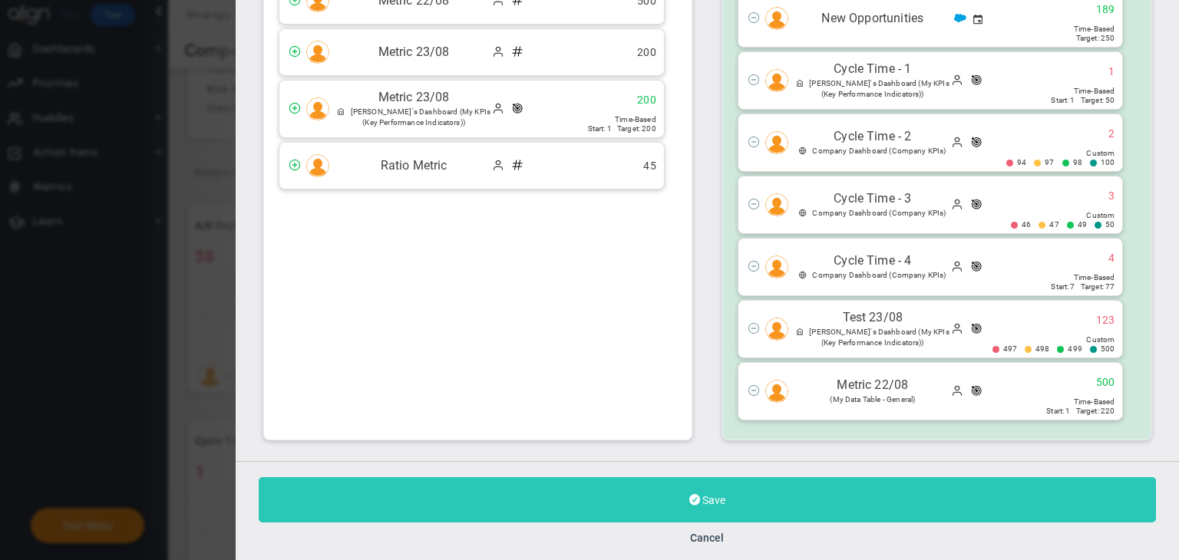
type input "metr"
click at [745, 497] on button "Save" at bounding box center [707, 499] width 897 height 45
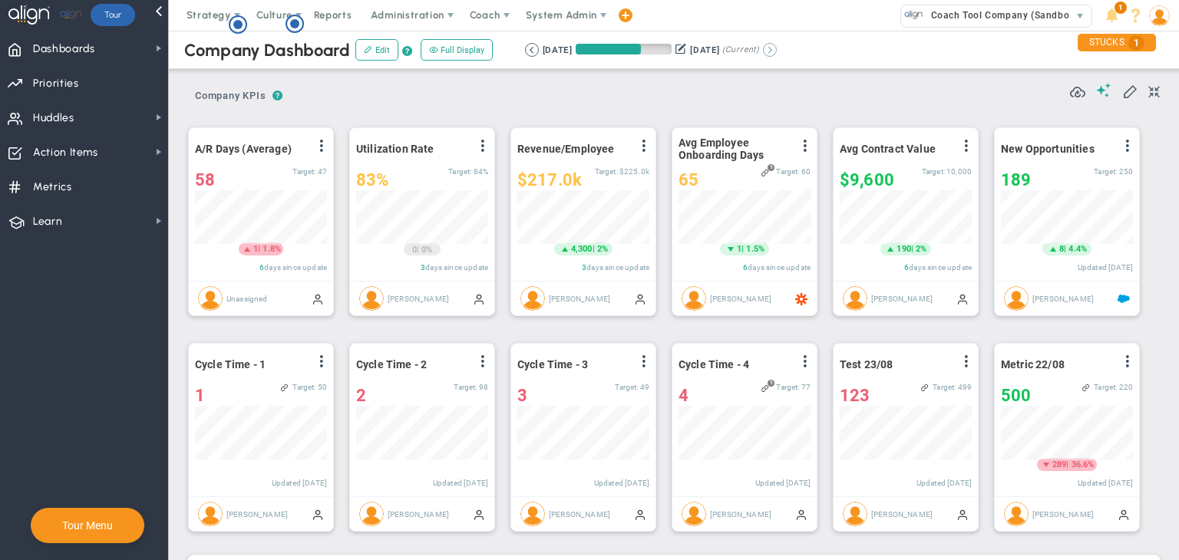
click at [777, 51] on div "[DATE] [DATE] (Current)" at bounding box center [651, 50] width 252 height 14
click at [777, 51] on button at bounding box center [770, 50] width 14 height 14
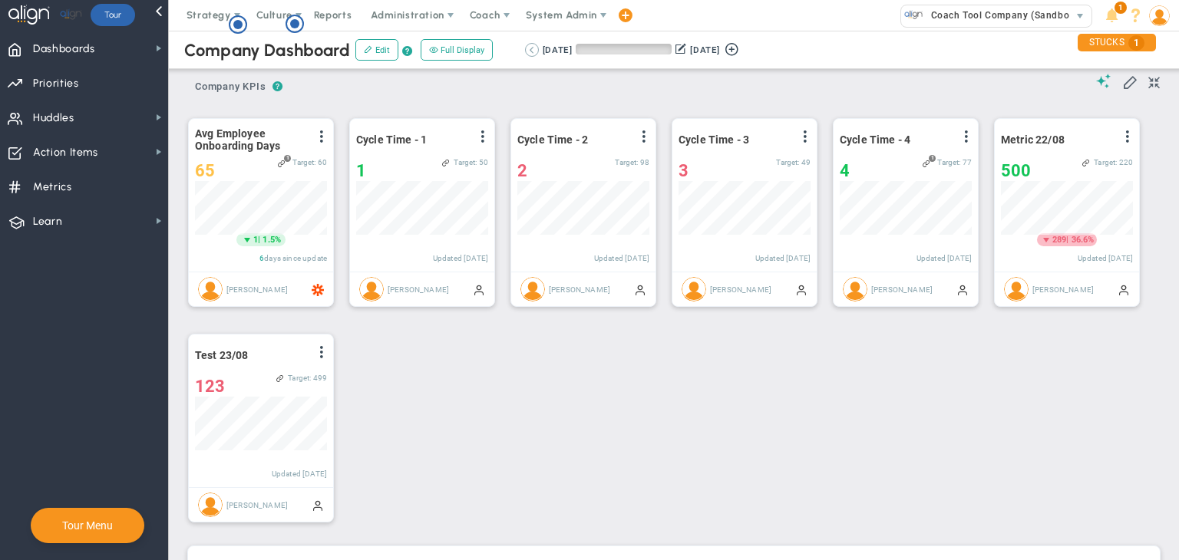
click at [530, 48] on button at bounding box center [532, 50] width 14 height 14
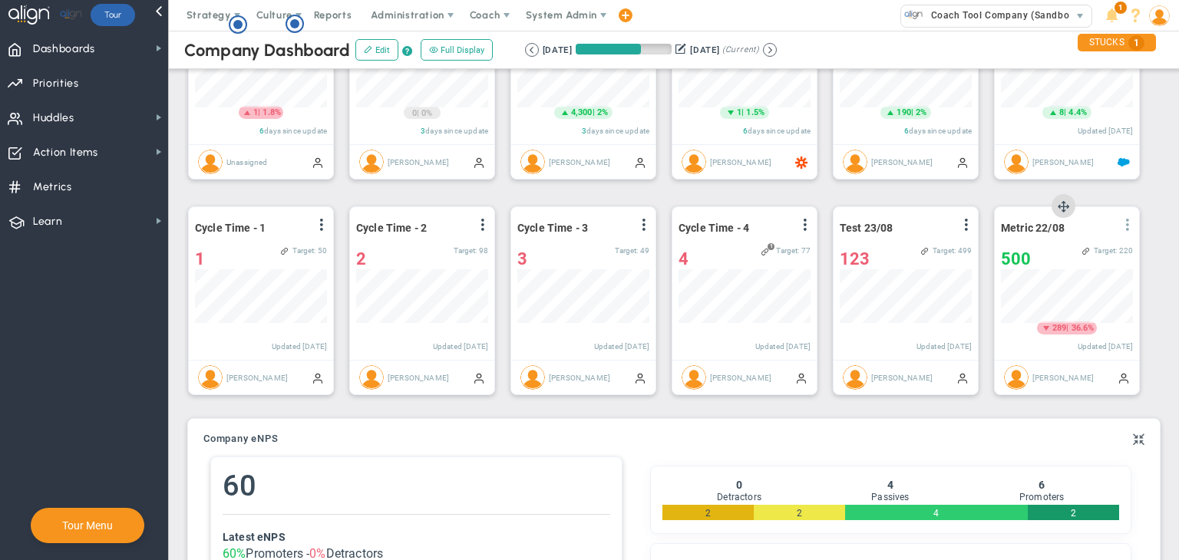
click at [1128, 228] on span at bounding box center [1127, 225] width 12 height 12
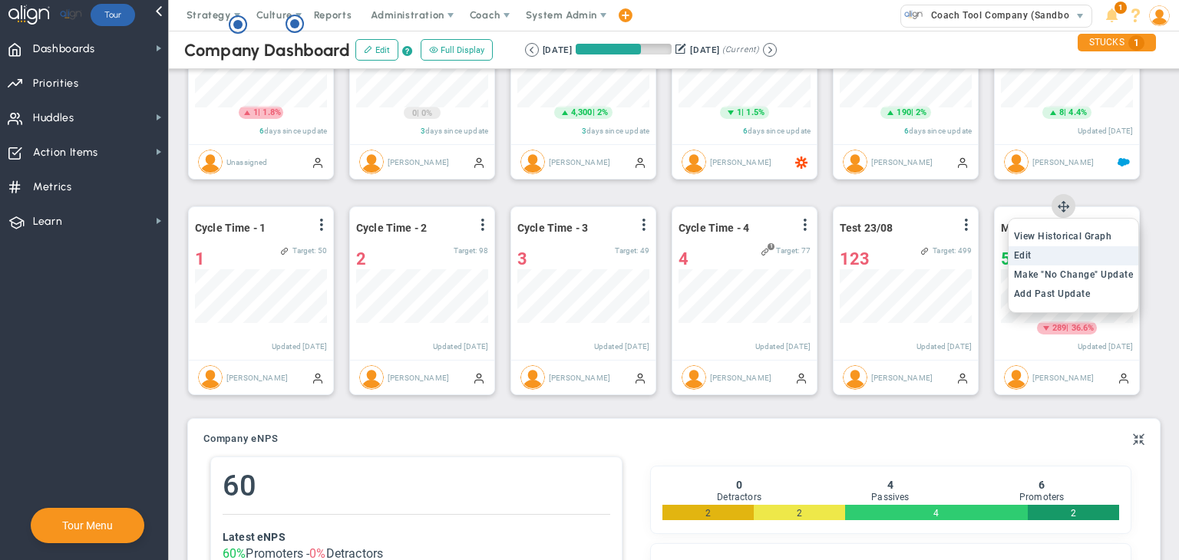
click at [1065, 258] on li "Edit" at bounding box center [1074, 255] width 130 height 19
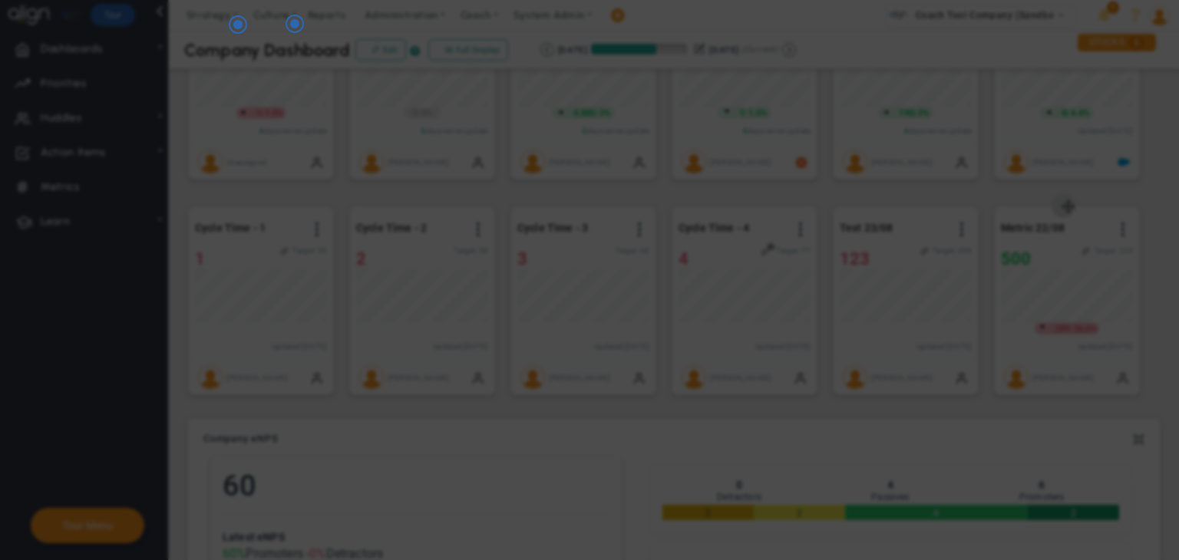
radio input "true"
checkbox input "false"
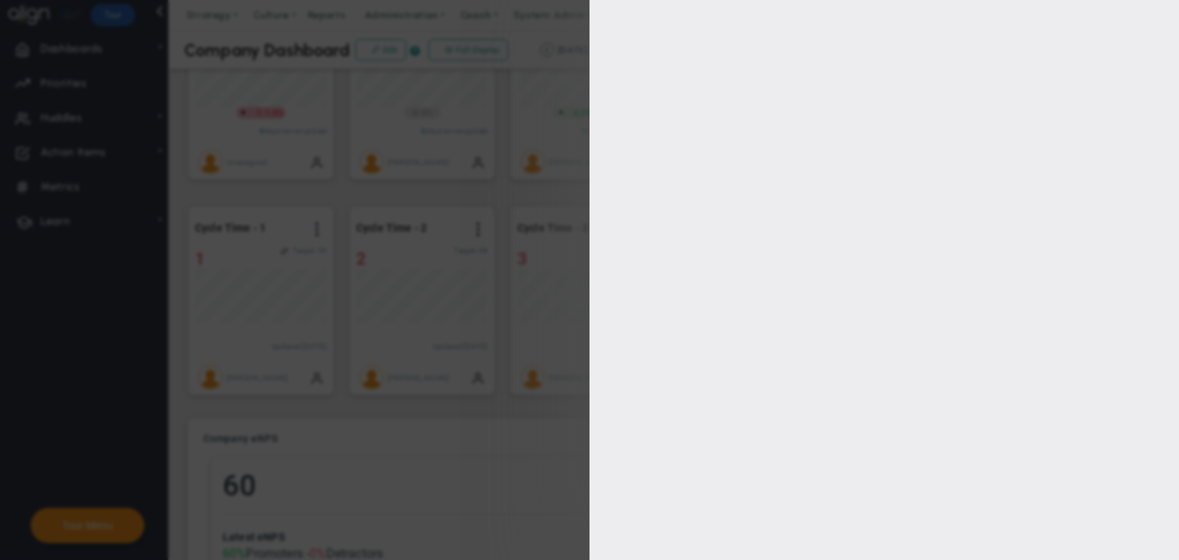
type input "1"
type input "220"
checkbox input "true"
type input "[PERSON_NAME]"
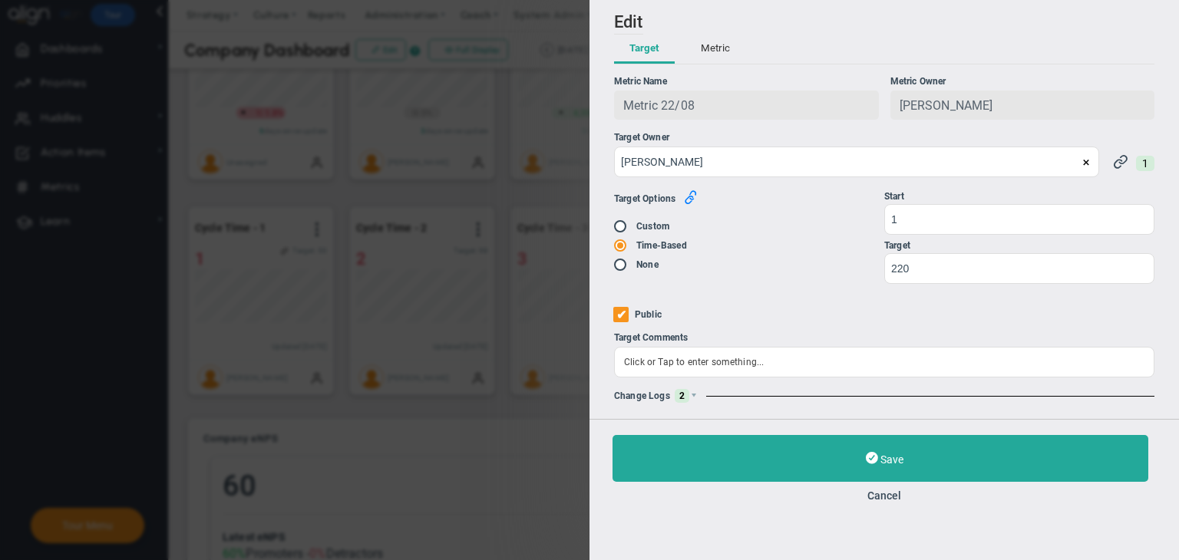
click at [695, 196] on icon "button" at bounding box center [691, 197] width 14 height 14
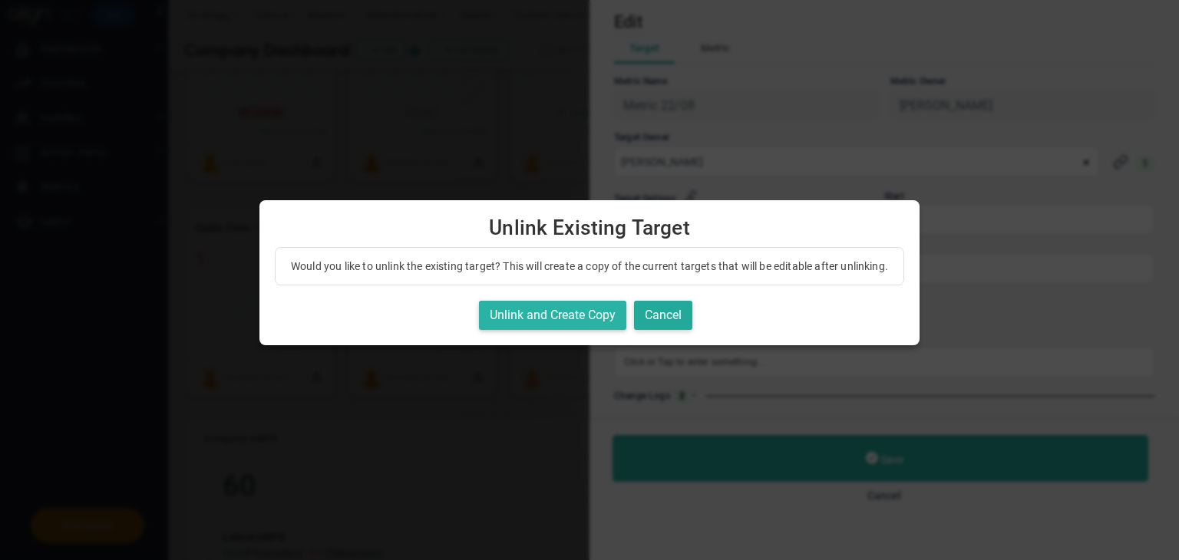
click at [569, 331] on button "Unlink and Create Copy" at bounding box center [552, 316] width 147 height 30
radio input "true"
radio input "false"
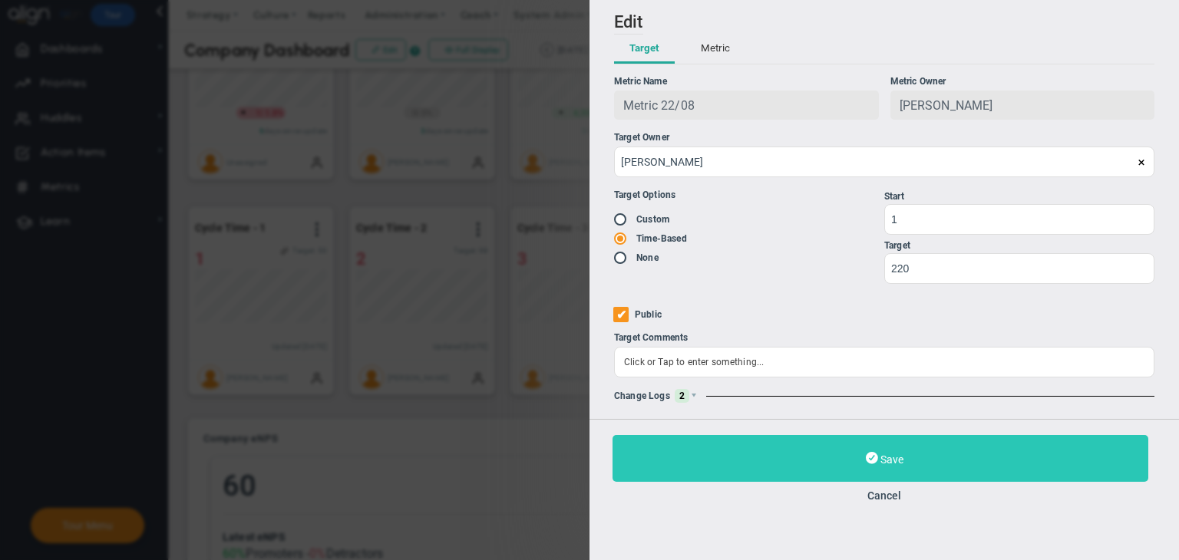
click at [887, 457] on span "Save" at bounding box center [891, 460] width 23 height 12
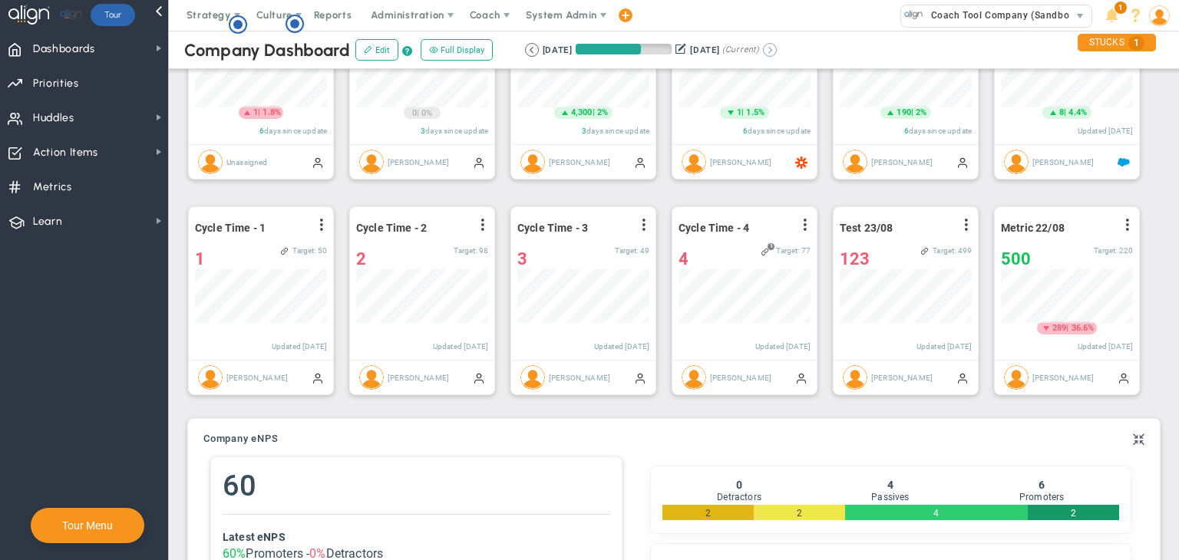
click at [777, 53] on button at bounding box center [770, 50] width 14 height 14
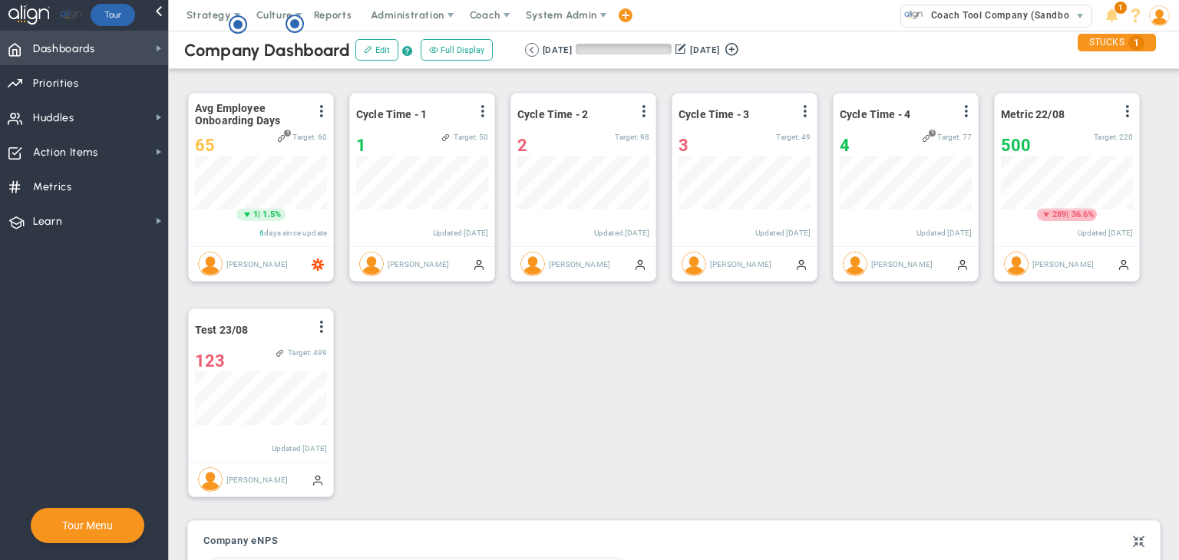
click at [129, 45] on span "Dashboards Dashboards" at bounding box center [84, 48] width 168 height 35
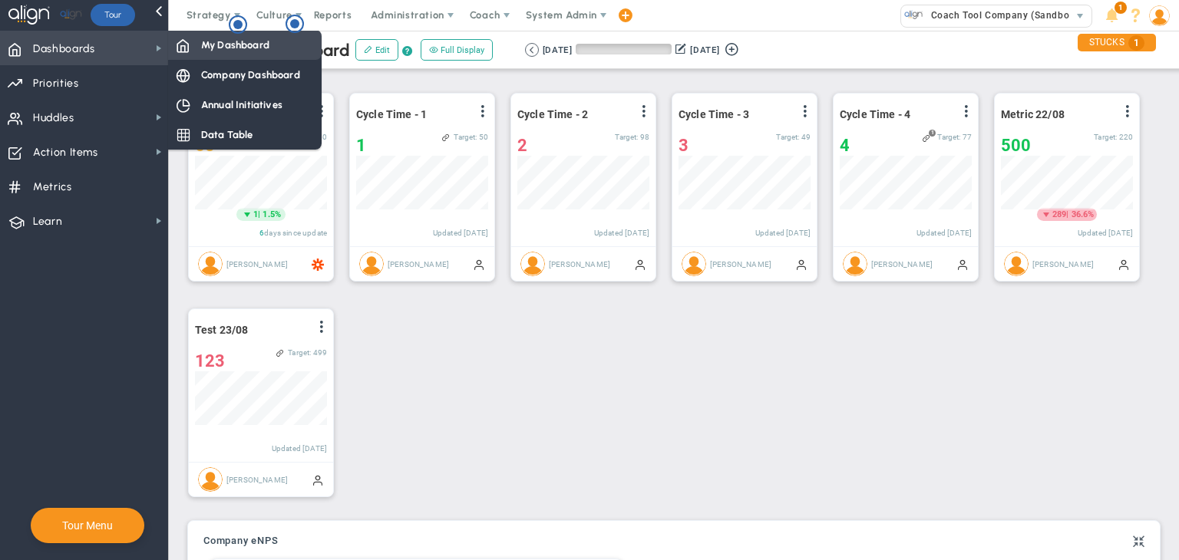
click at [221, 51] on span "My Dashboard" at bounding box center [235, 45] width 68 height 15
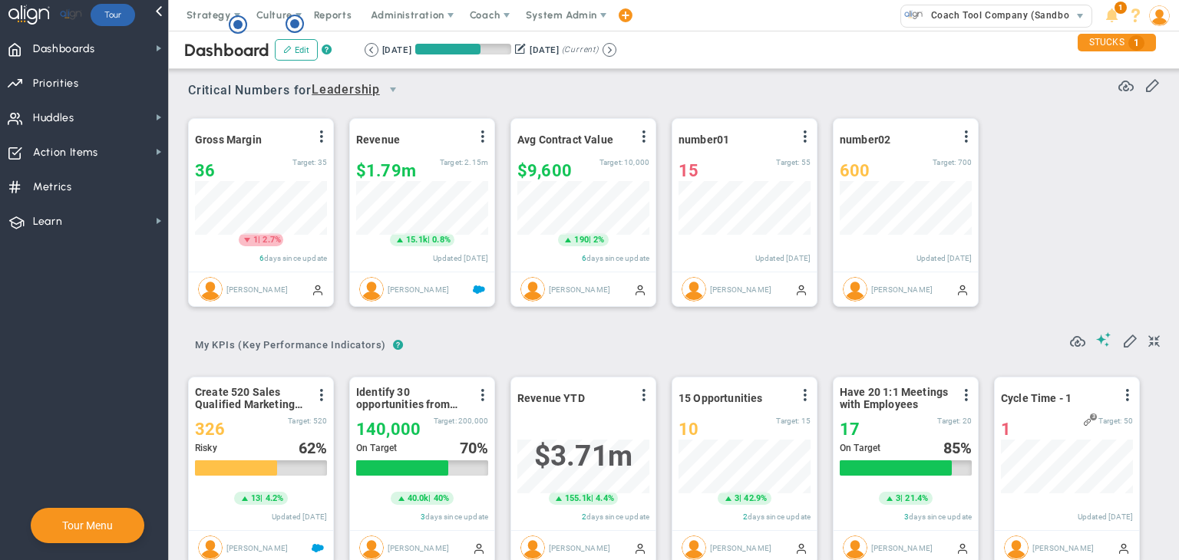
click at [573, 105] on div "Gross Margin View Historical Graph Edit Make "No Change" Update Add Past Update…" at bounding box center [668, 213] width 991 height 216
click at [409, 19] on span "Administration" at bounding box center [407, 15] width 73 height 12
click at [479, 9] on span "Coach" at bounding box center [485, 15] width 31 height 12
click at [488, 40] on span "Schedule Meeting" at bounding box center [513, 46] width 108 height 31
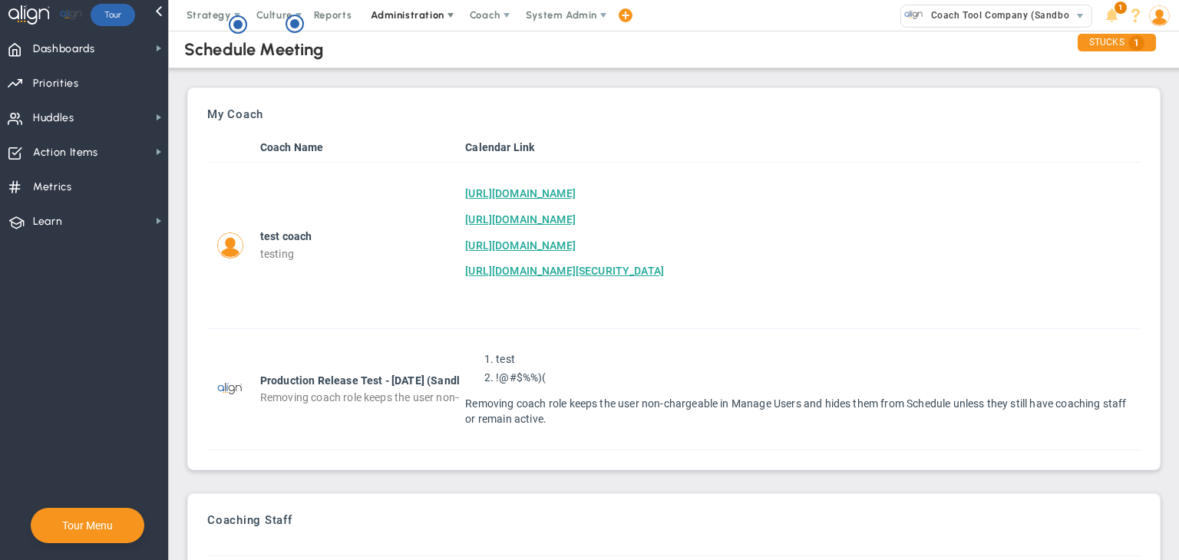
click at [444, 17] on span at bounding box center [450, 15] width 12 height 12
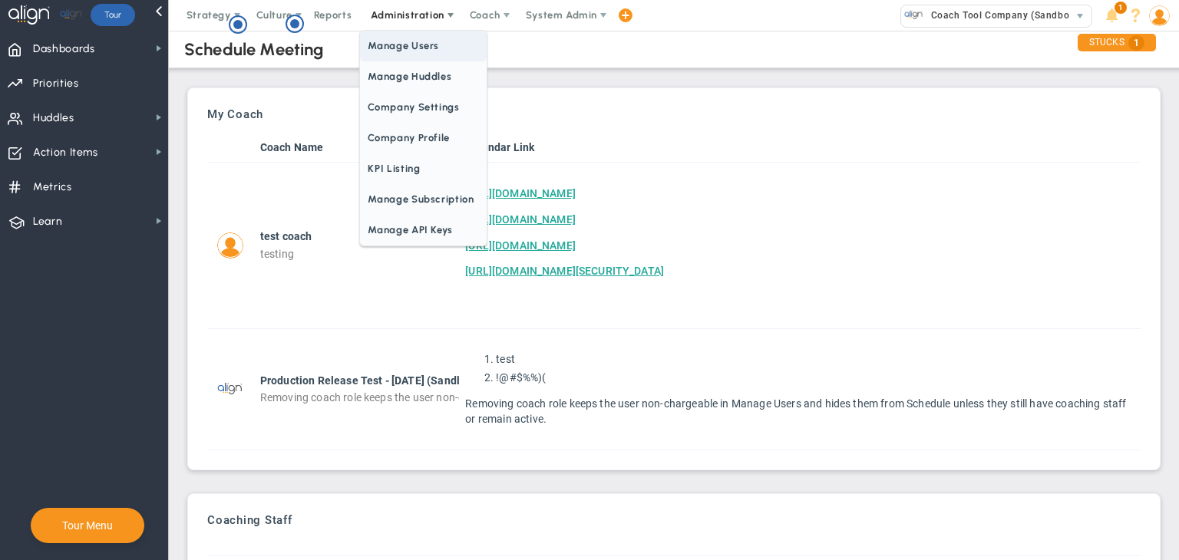
click at [433, 44] on span "Manage Users" at bounding box center [423, 46] width 126 height 31
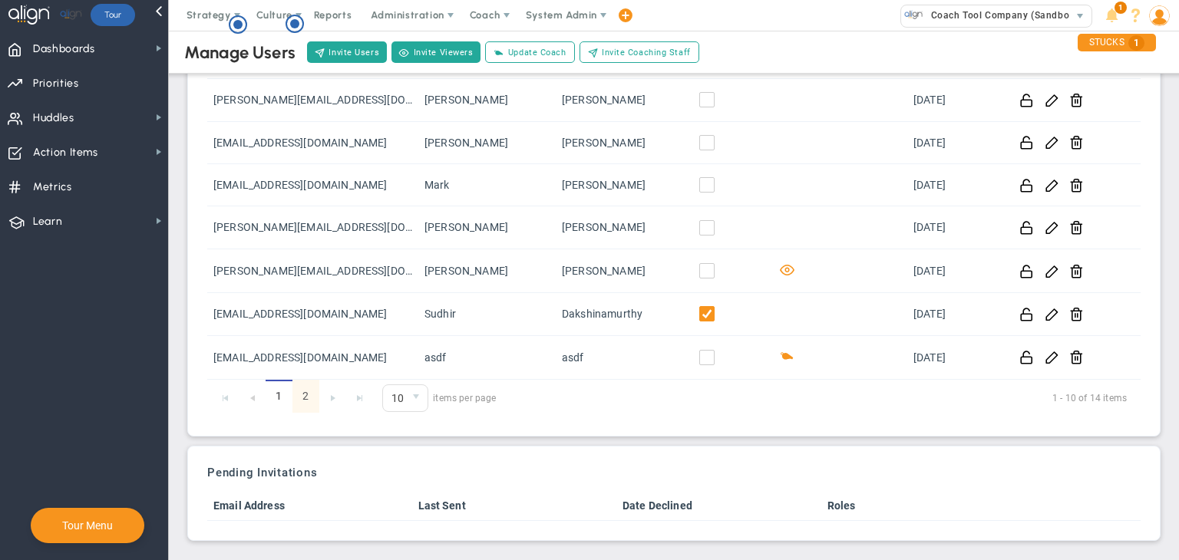
click at [301, 393] on link "2" at bounding box center [305, 396] width 27 height 33
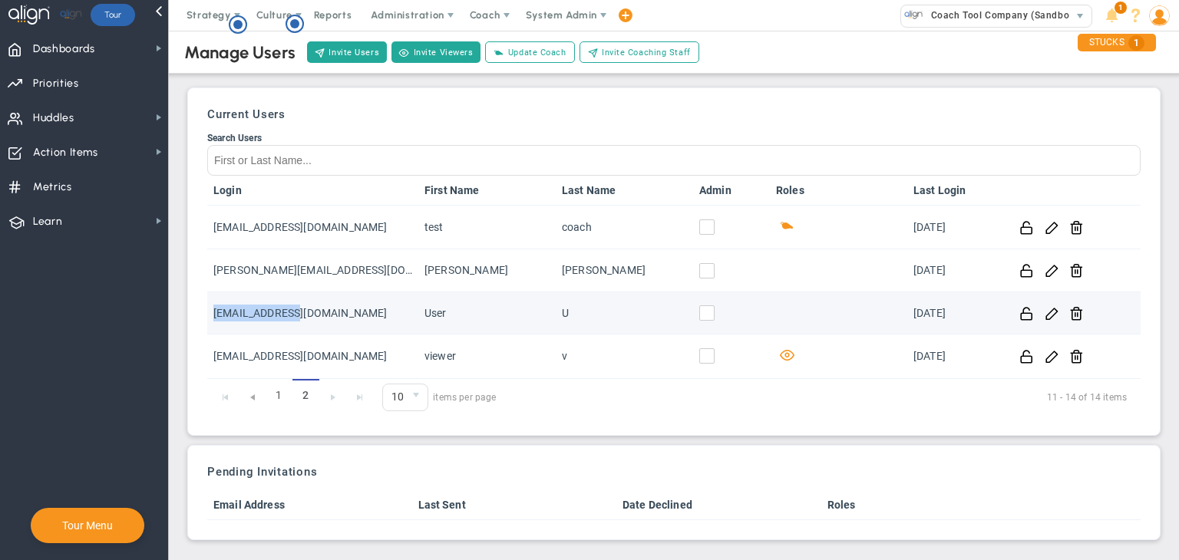
drag, startPoint x: 341, startPoint y: 301, endPoint x: 209, endPoint y: 319, distance: 133.2
click at [209, 319] on td "[EMAIL_ADDRESS][DOMAIN_NAME]" at bounding box center [312, 313] width 211 height 42
copy td "[EMAIL_ADDRESS][DOMAIN_NAME]"
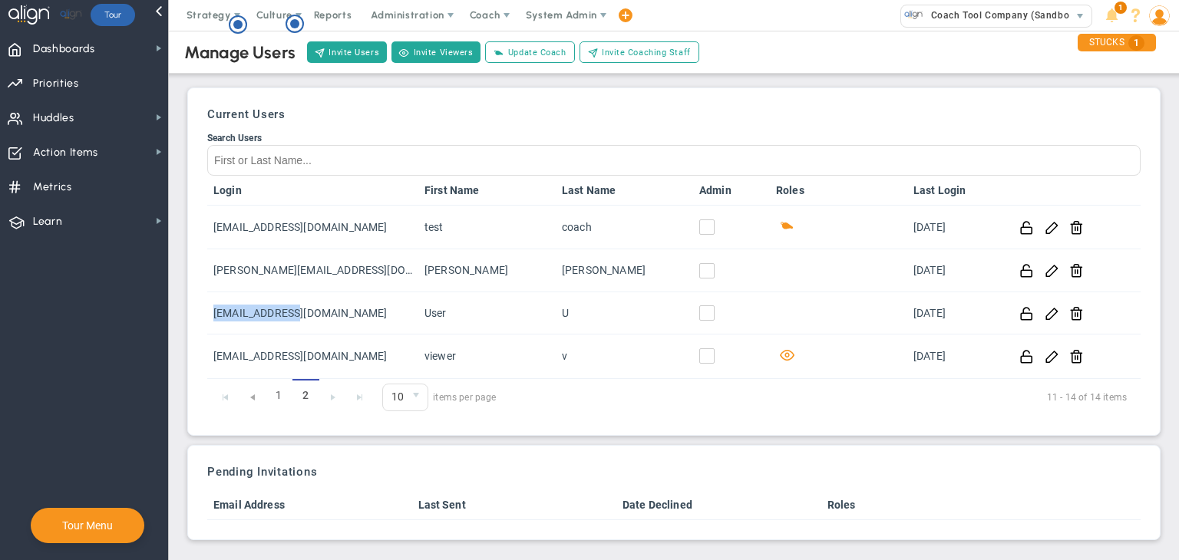
click at [1163, 22] on img at bounding box center [1159, 15] width 21 height 21
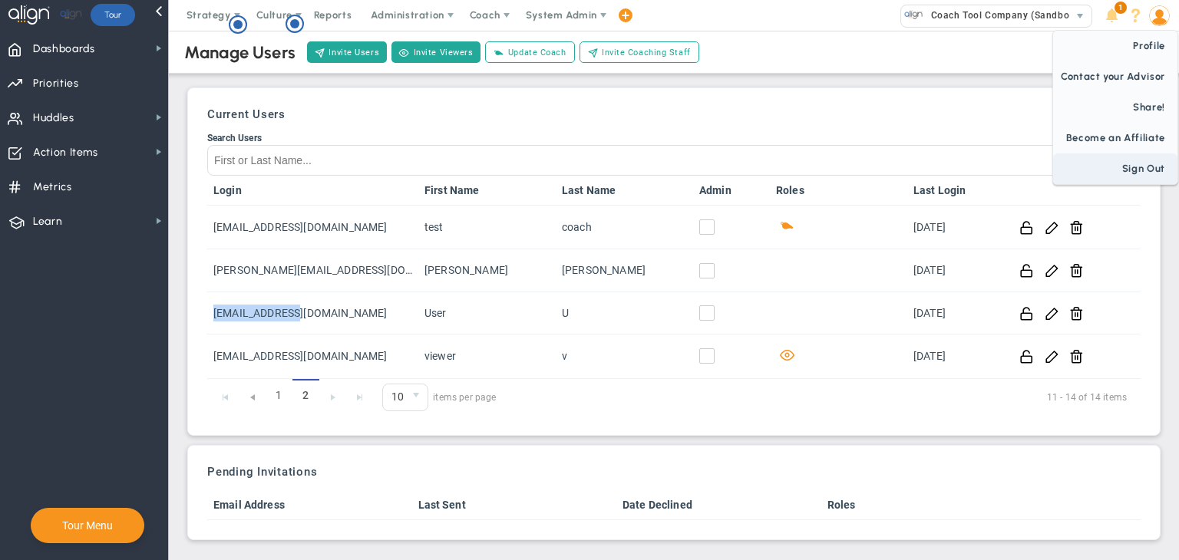
click at [1155, 163] on span "Sign Out" at bounding box center [1115, 169] width 124 height 31
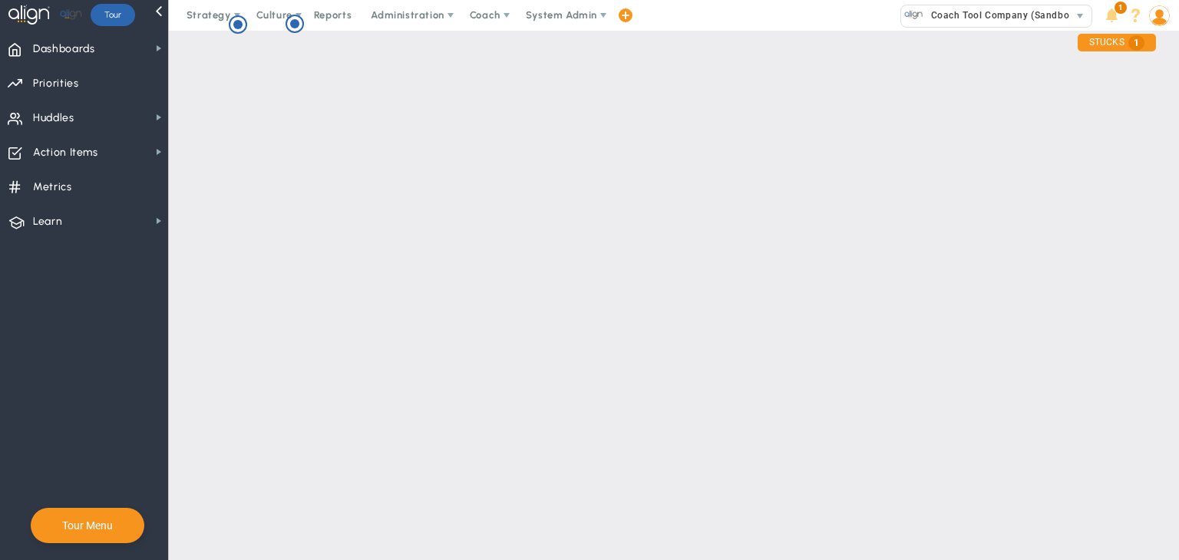
scroll to position [0, 0]
